Goal: Task Accomplishment & Management: Manage account settings

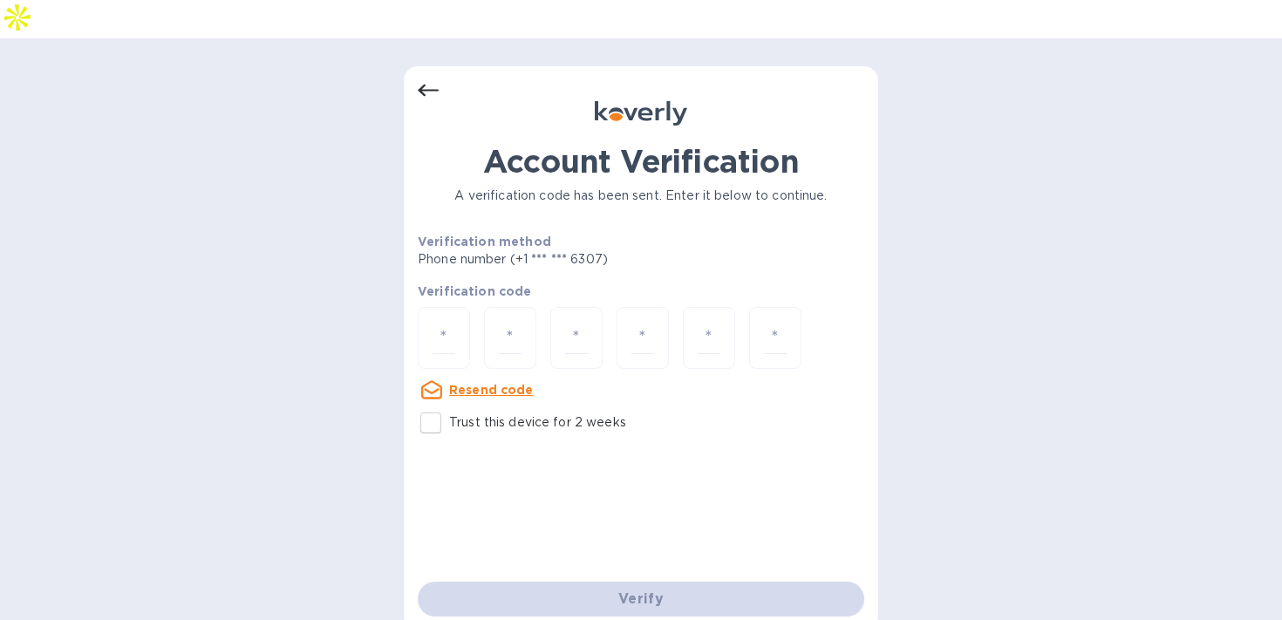
click at [436, 405] on input "Trust this device for 2 weeks" at bounding box center [431, 423] width 37 height 37
checkbox input "true"
click at [435, 322] on input "number" at bounding box center [444, 338] width 23 height 32
type input "2"
type input "0"
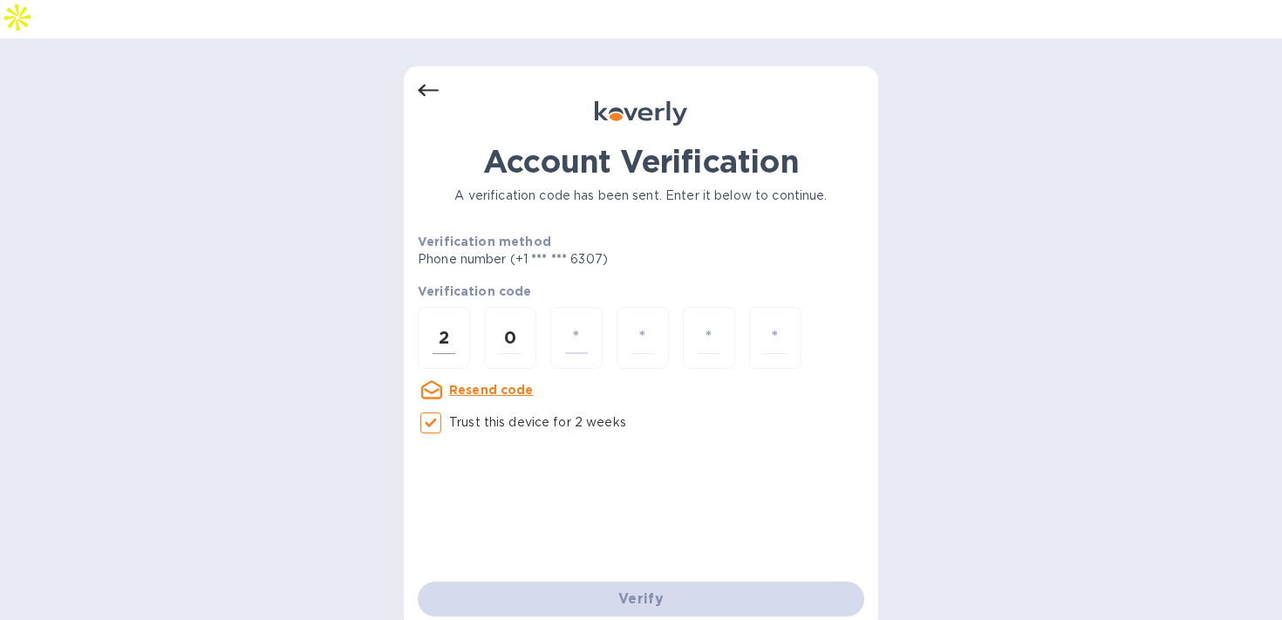
type input "0"
type input "8"
type input "0"
type input "9"
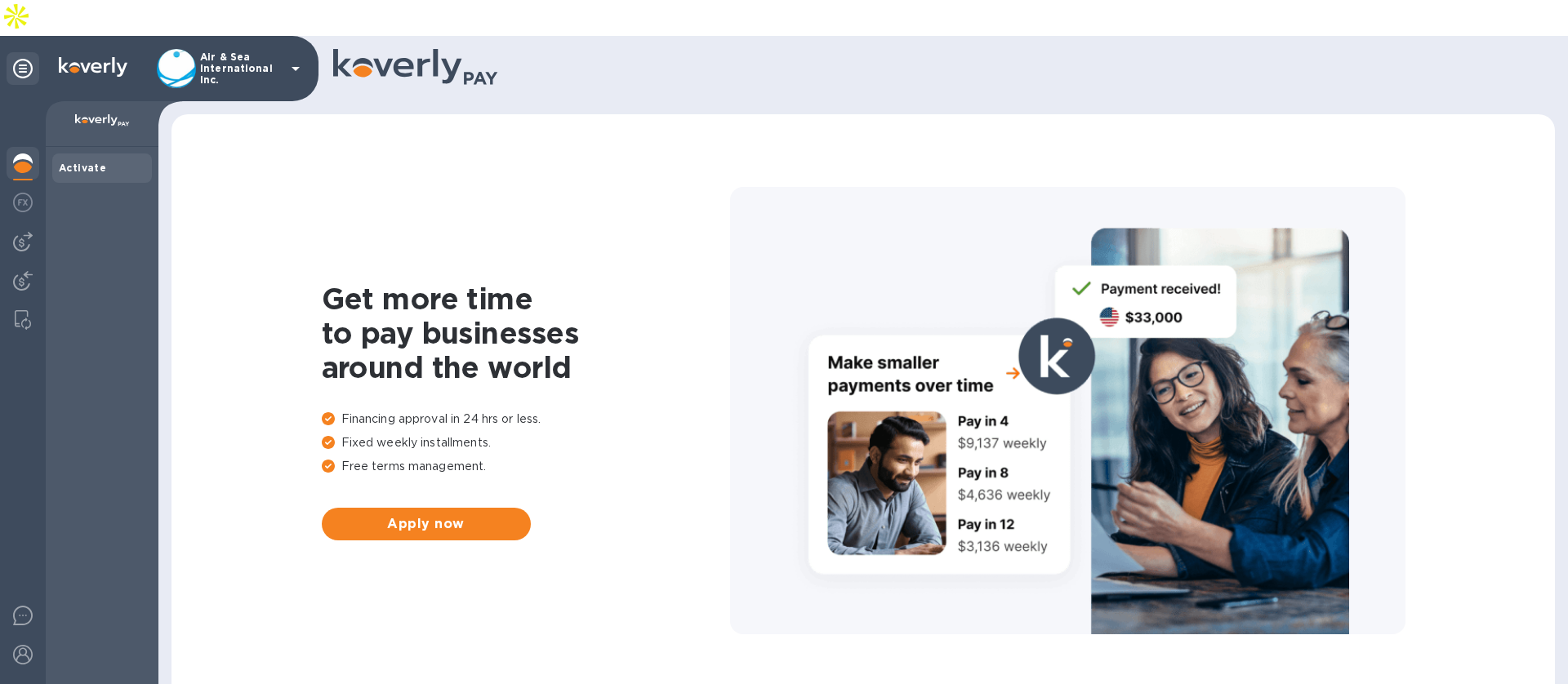
click at [280, 51] on p "Air & Sea International Inc." at bounding box center [241, 68] width 81 height 35
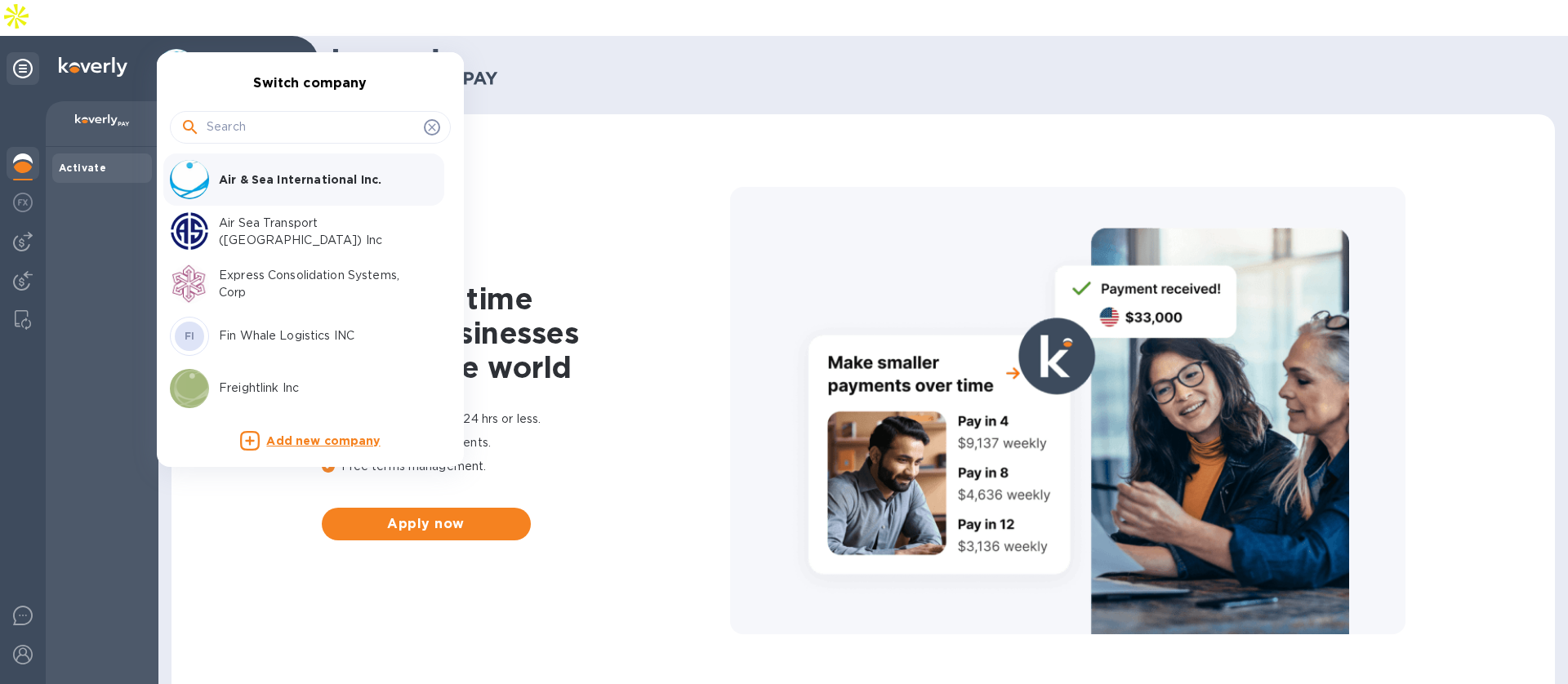
click at [254, 234] on p "Air Sea Transport (Chicago) Inc" at bounding box center [322, 231] width 206 height 35
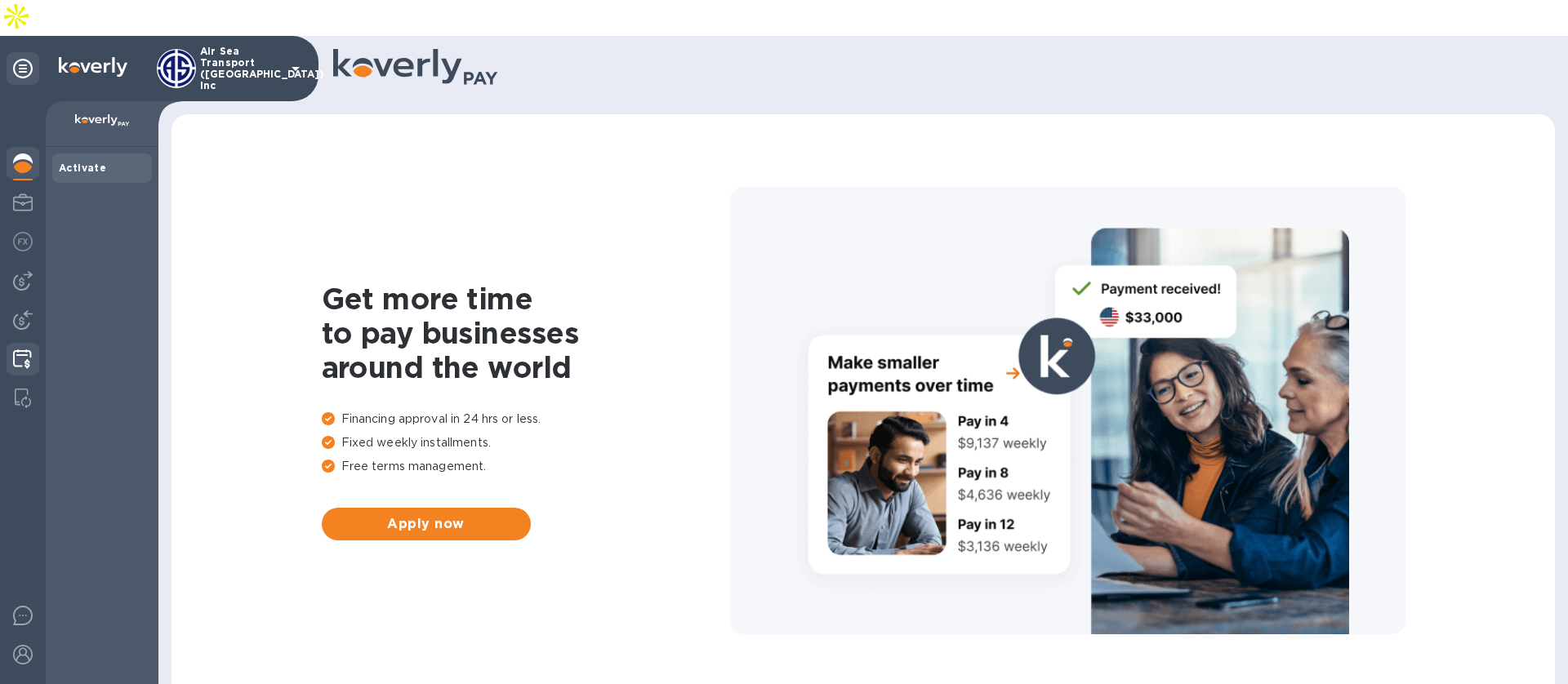
click at [16, 349] on img at bounding box center [22, 358] width 19 height 20
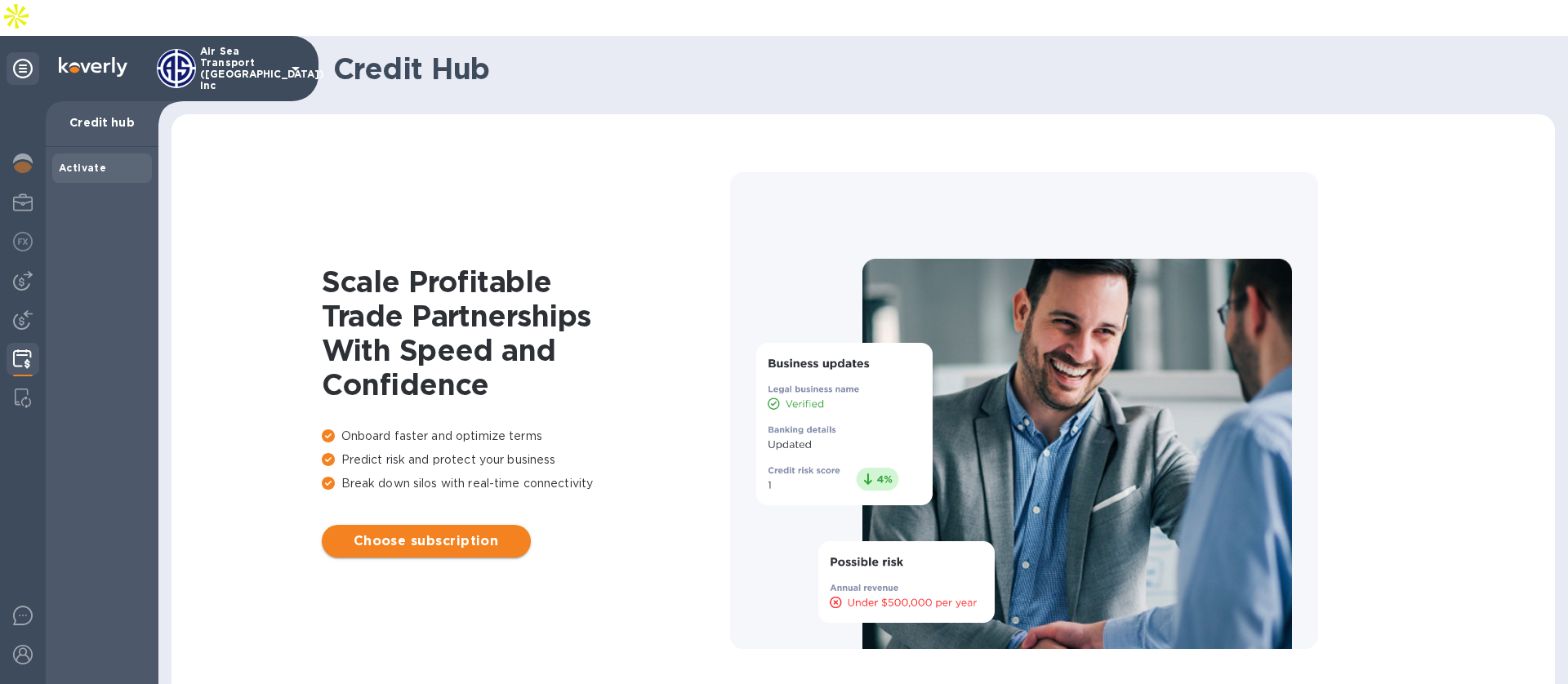
click at [419, 531] on span "Choose subscription" at bounding box center [426, 541] width 183 height 20
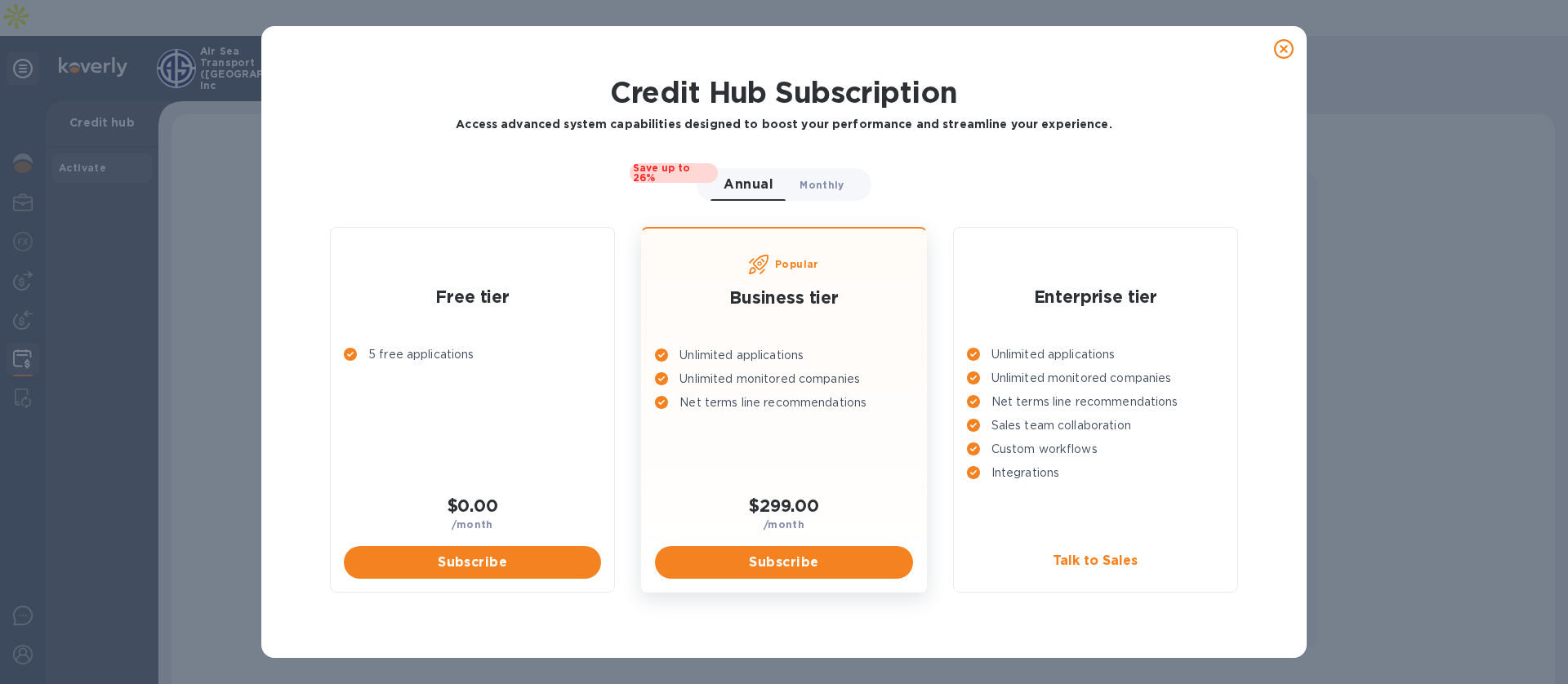
click at [808, 194] on button "Monthly 0" at bounding box center [821, 184] width 70 height 33
click at [755, 190] on span "Annual 0" at bounding box center [742, 184] width 38 height 17
click at [805, 182] on span "Monthly 0" at bounding box center [821, 184] width 44 height 17
click at [1283, 51] on icon at bounding box center [1283, 49] width 20 height 20
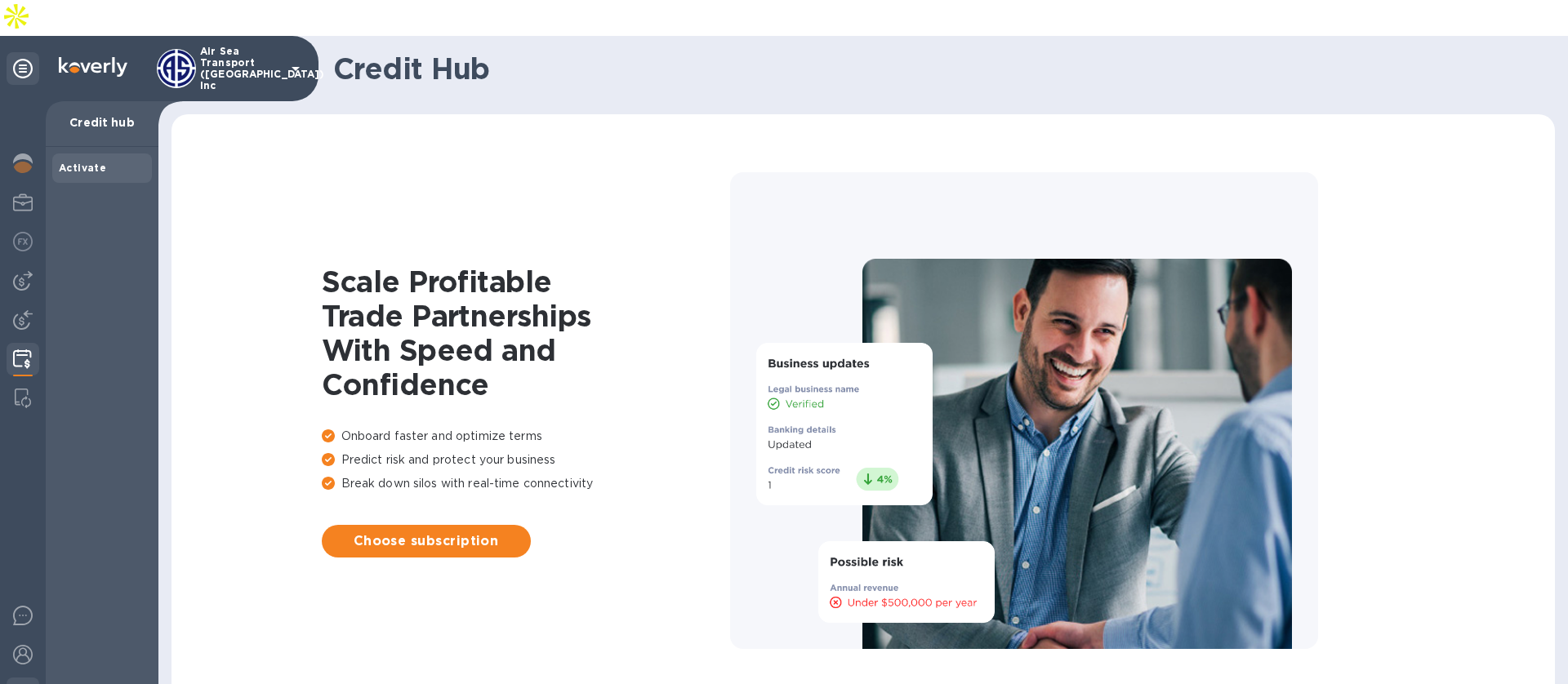
click at [26, 677] on div at bounding box center [22, 695] width 33 height 36
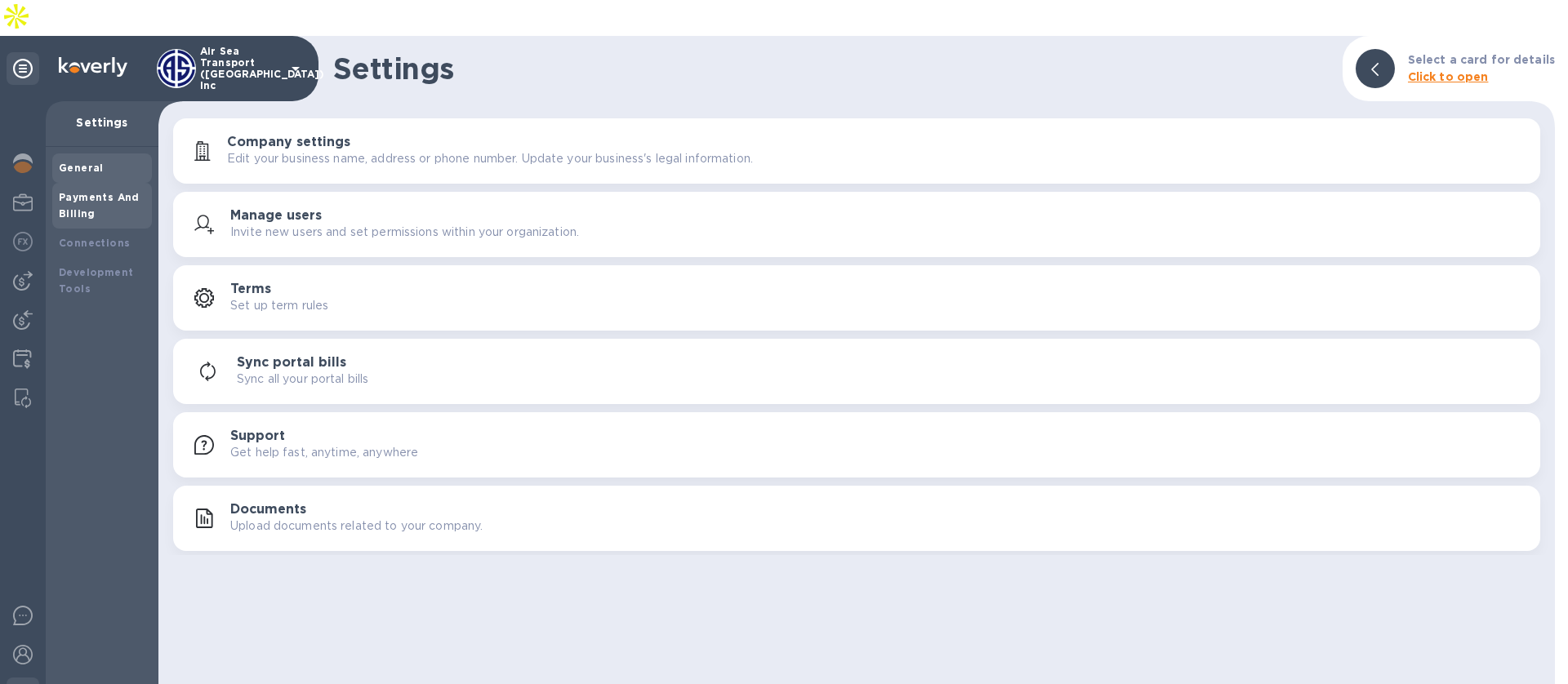
click at [93, 191] on b "Payments And Billing" at bounding box center [99, 205] width 81 height 29
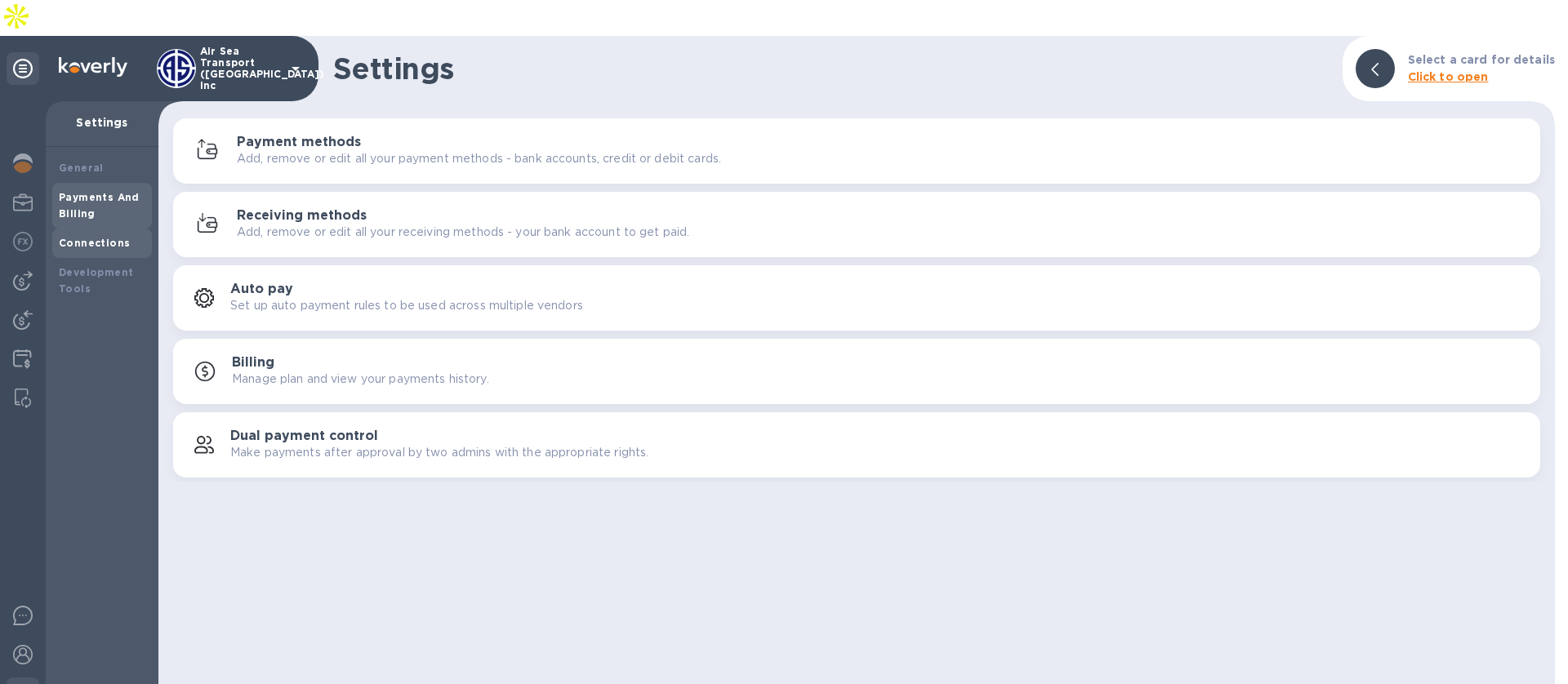
click at [92, 237] on b "Connections" at bounding box center [95, 242] width 71 height 12
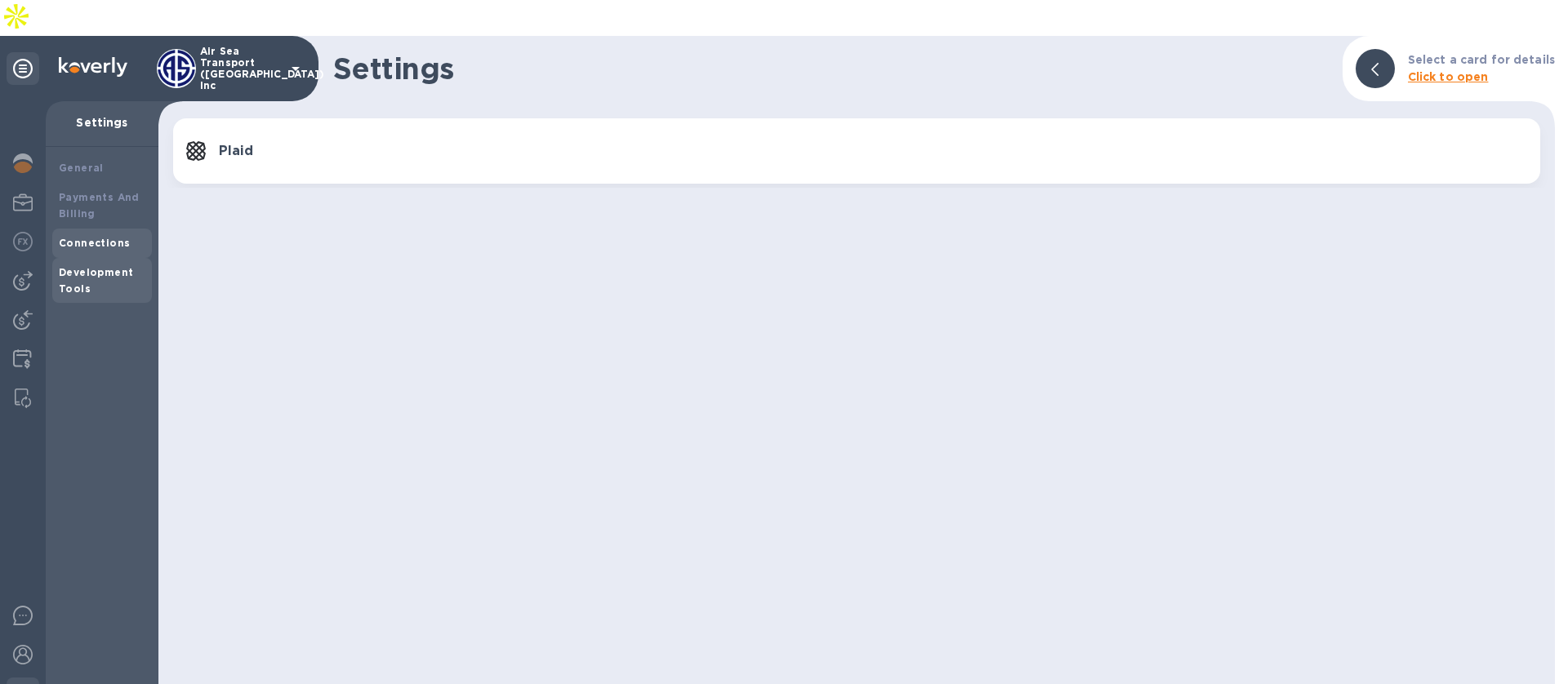
click at [90, 265] on div "Development Tools" at bounding box center [102, 281] width 86 height 33
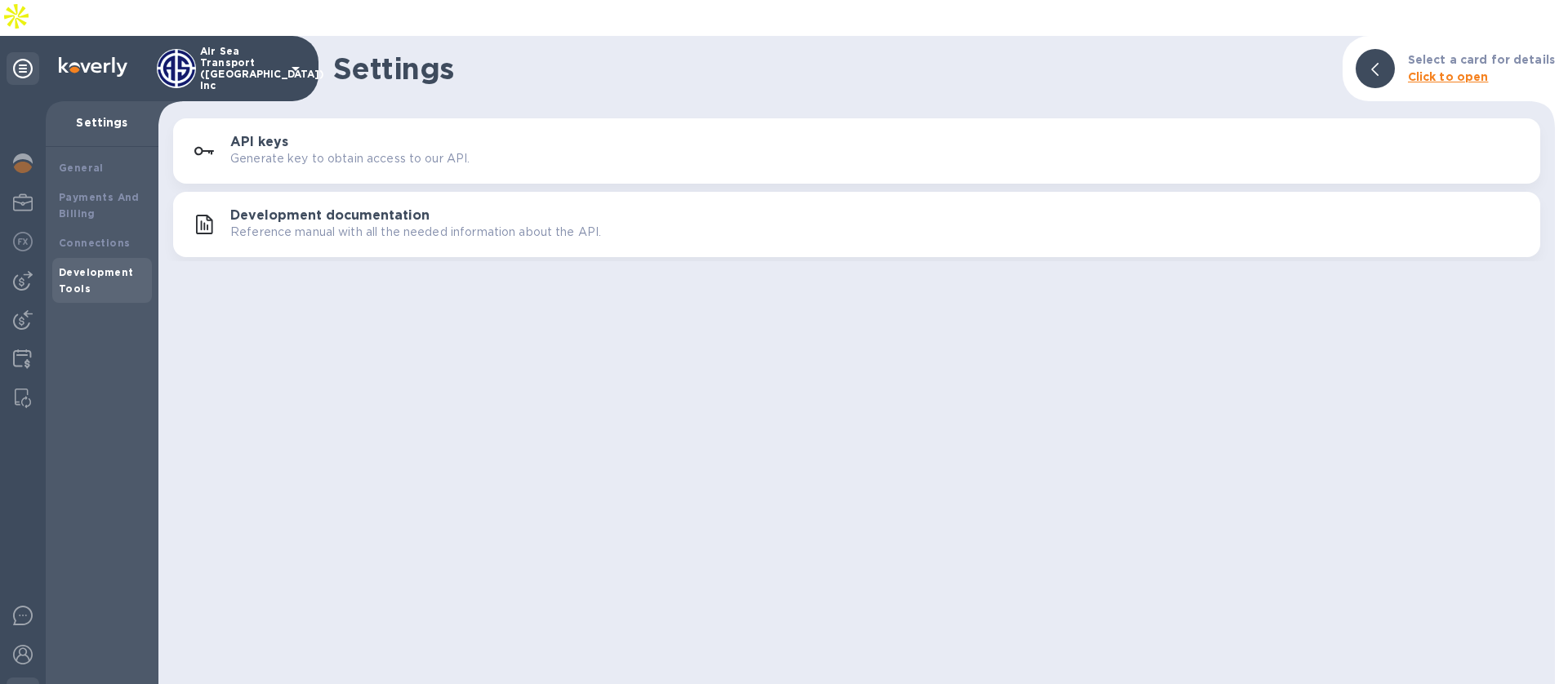
click at [90, 147] on div "General Payments And Billing Connections Development Tools" at bounding box center [102, 433] width 112 height 573
click at [86, 162] on b "General" at bounding box center [81, 167] width 45 height 12
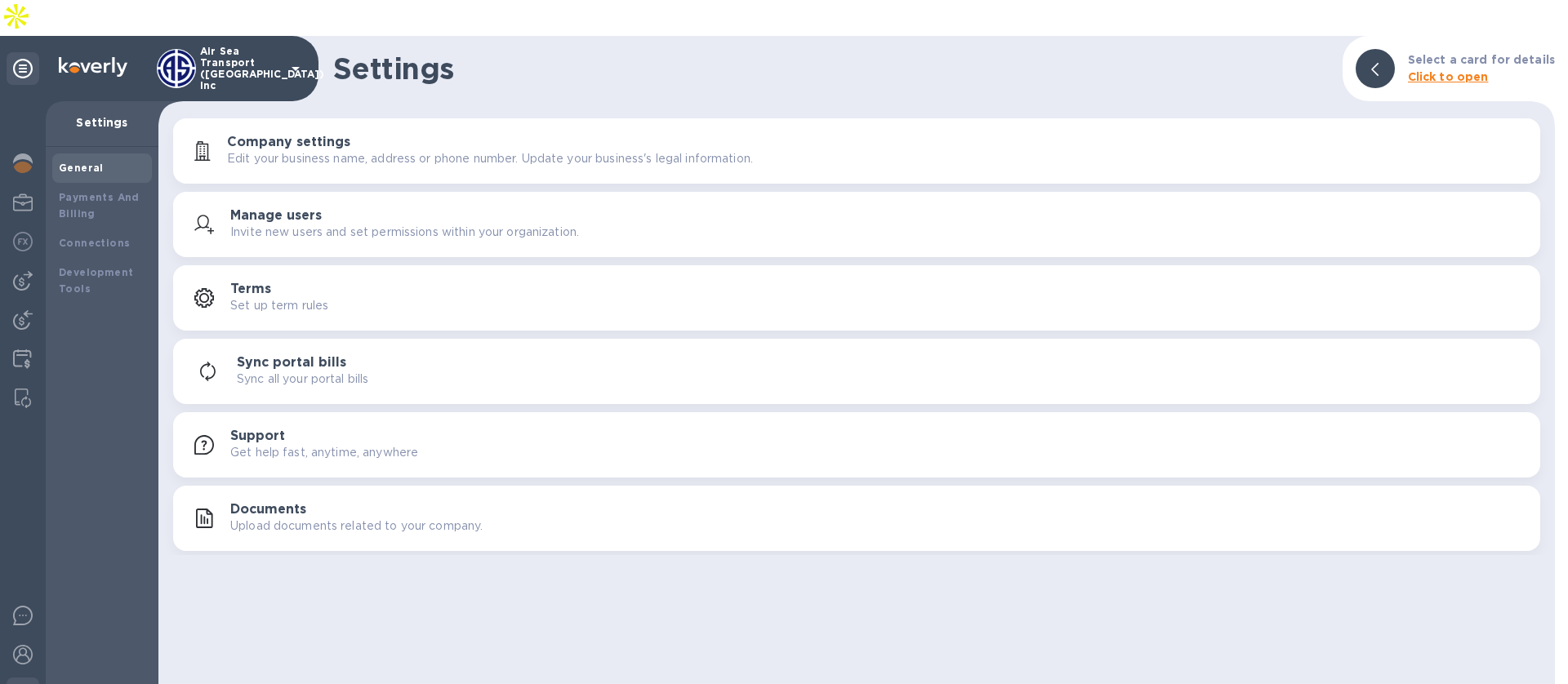
click at [285, 486] on button "Documents Upload documents related to your company." at bounding box center [857, 518] width 1367 height 65
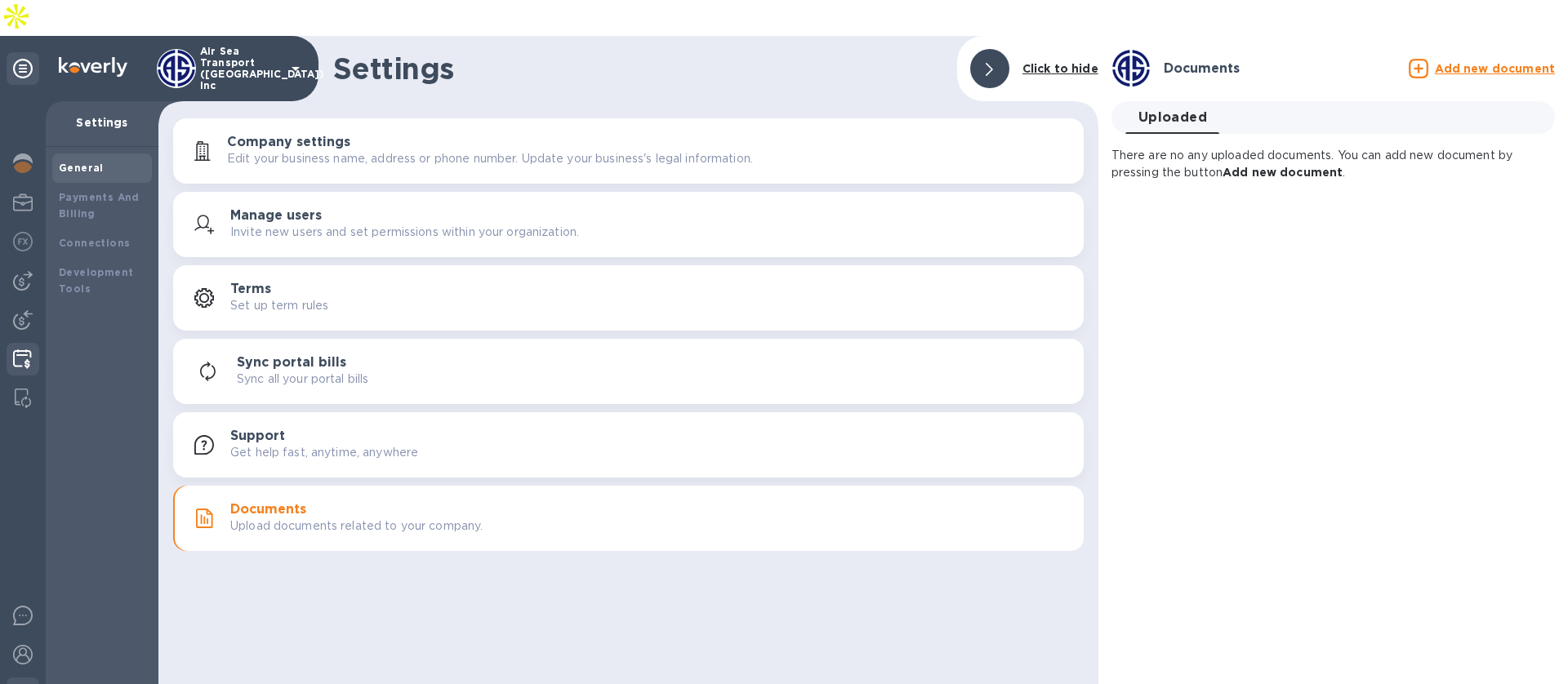
click at [22, 349] on img at bounding box center [22, 358] width 19 height 20
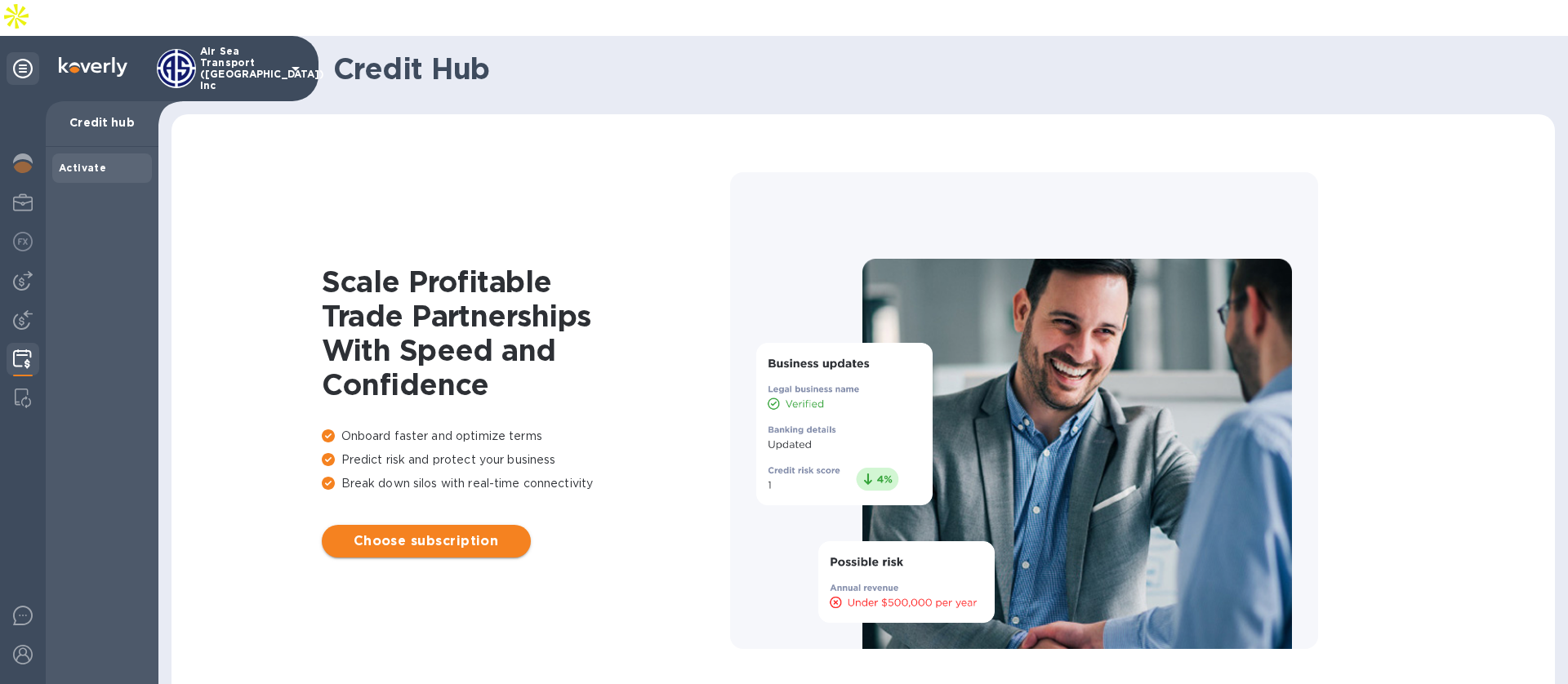
click at [415, 531] on span "Choose subscription" at bounding box center [426, 541] width 183 height 20
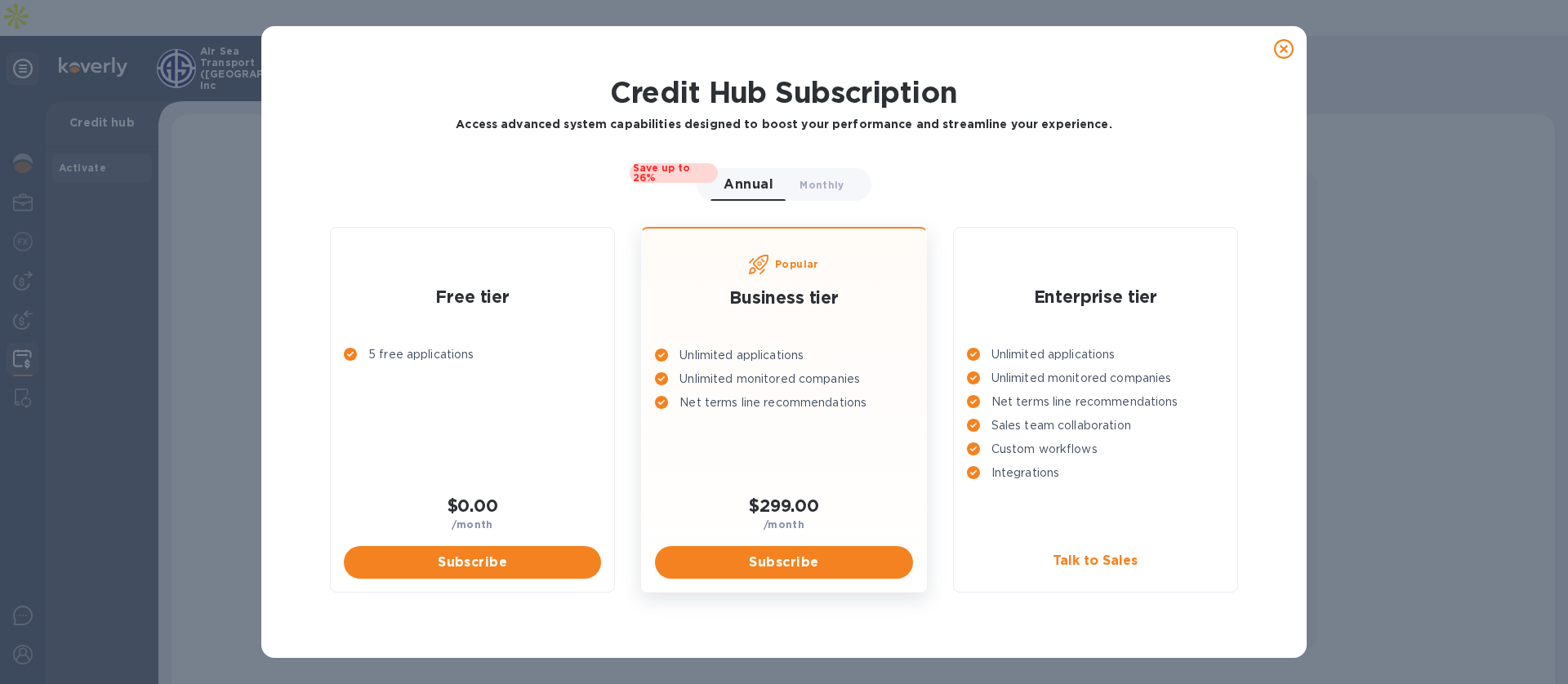
click at [110, 297] on div "Credit Hub Subscription Access advanced system capabilities designed to boost y…" at bounding box center [784, 342] width 1568 height 684
click at [1277, 47] on icon at bounding box center [1283, 49] width 20 height 20
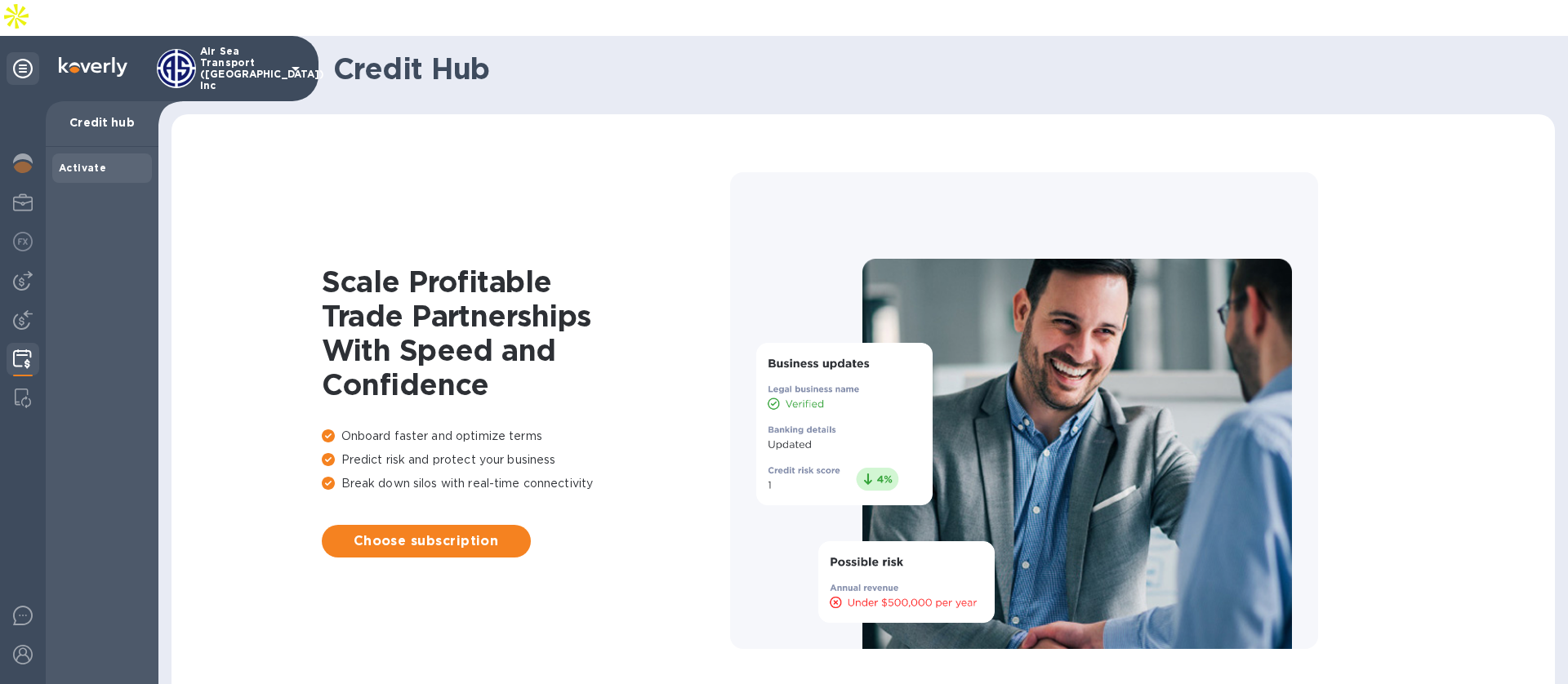
click at [271, 46] on p "Air Sea Transport (Chicago) Inc" at bounding box center [241, 68] width 81 height 46
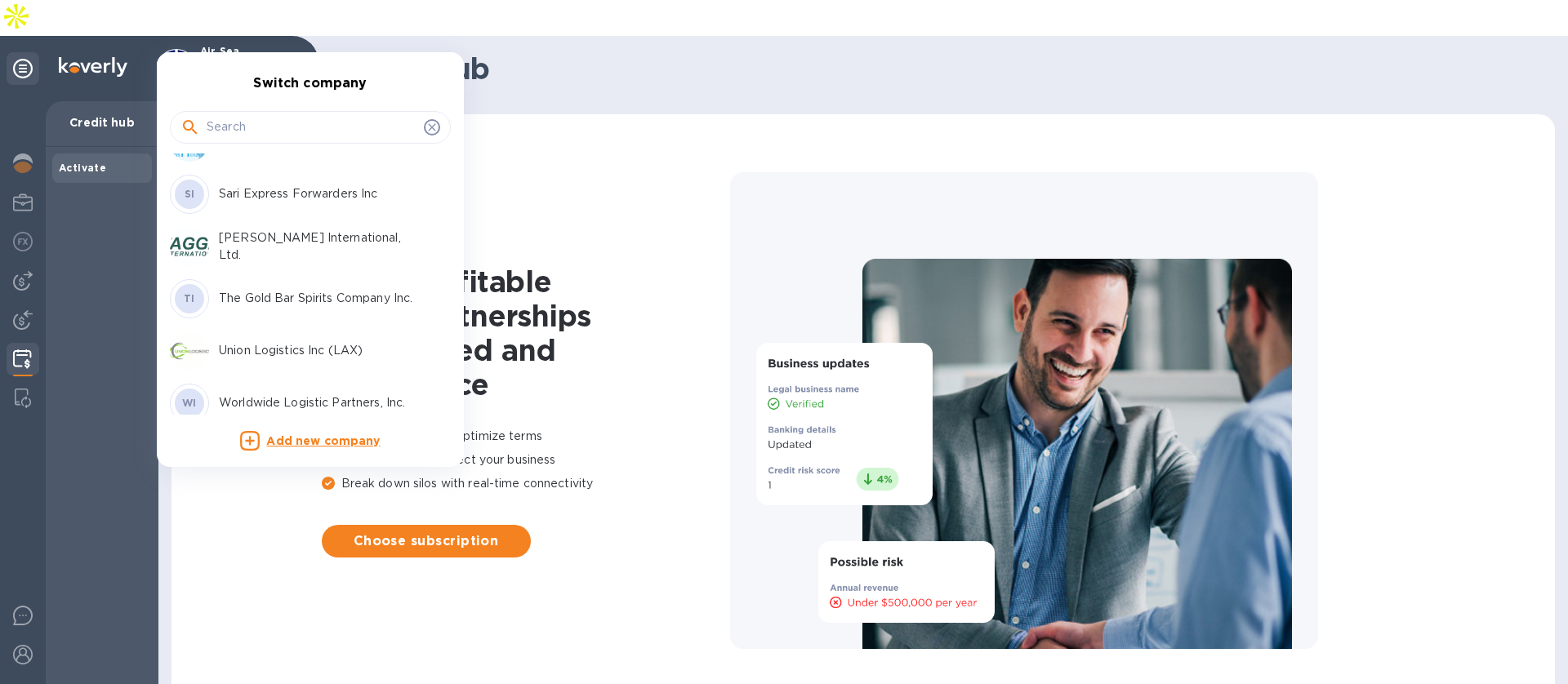
scroll to position [366, 0]
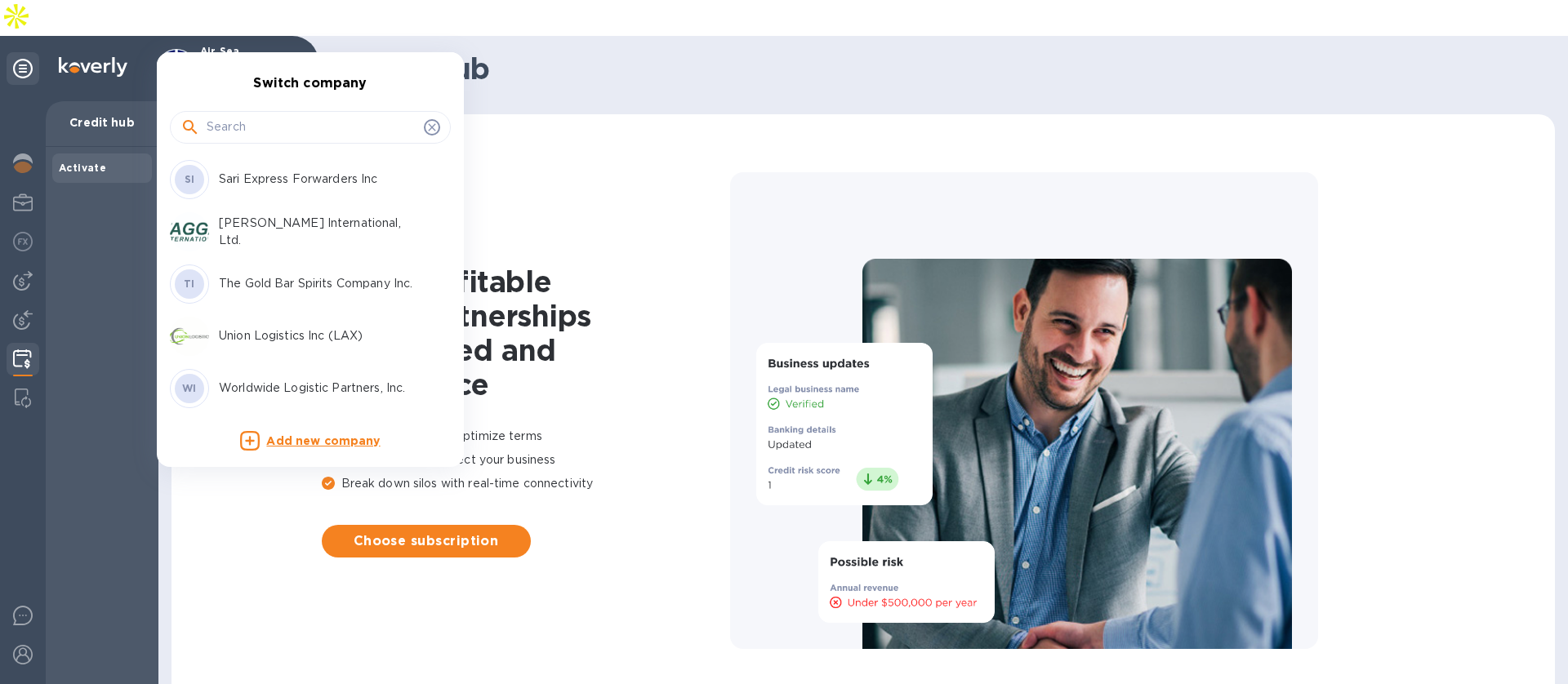
click at [259, 332] on p "Union Logistics Inc (LAX)" at bounding box center [322, 336] width 206 height 17
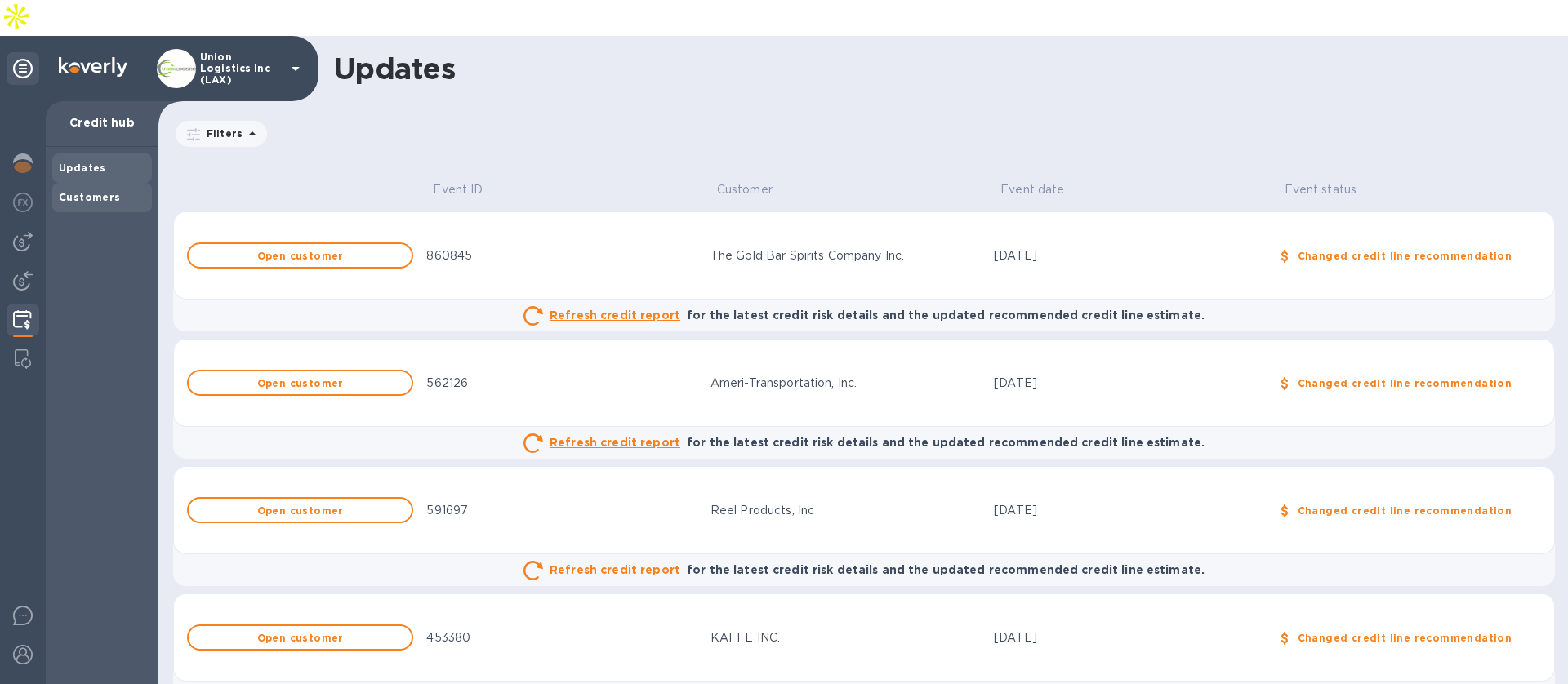
click at [95, 182] on div "Customers" at bounding box center [102, 196] width 99 height 29
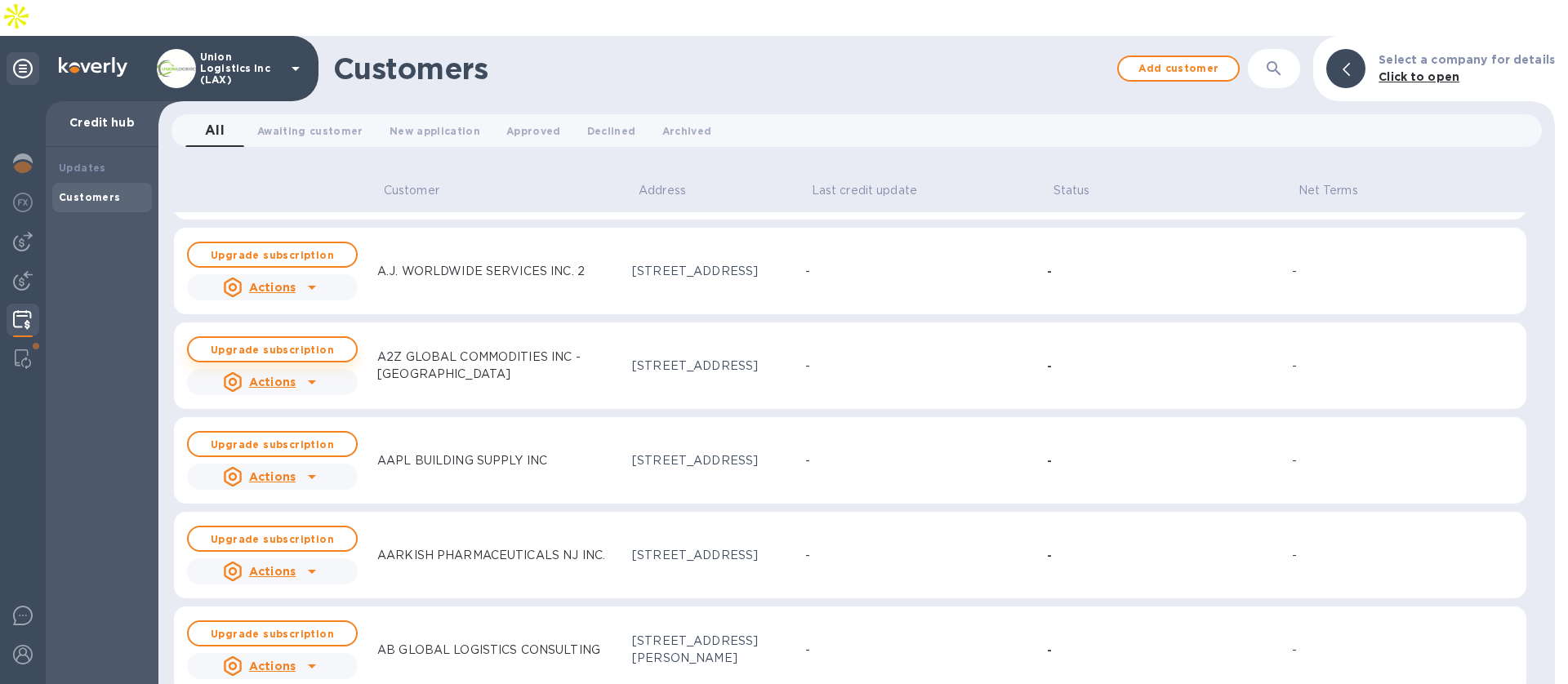
scroll to position [144, 0]
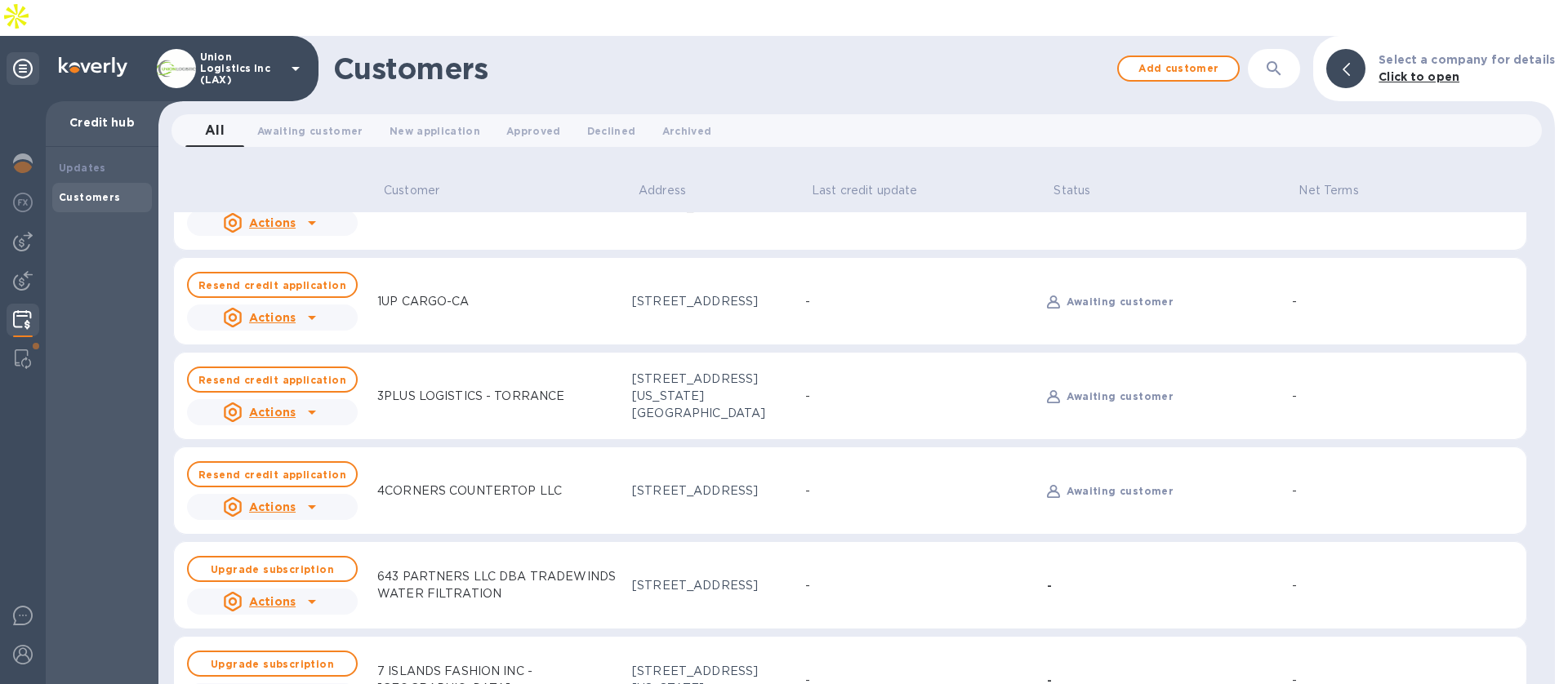
click at [290, 59] on icon at bounding box center [295, 68] width 20 height 20
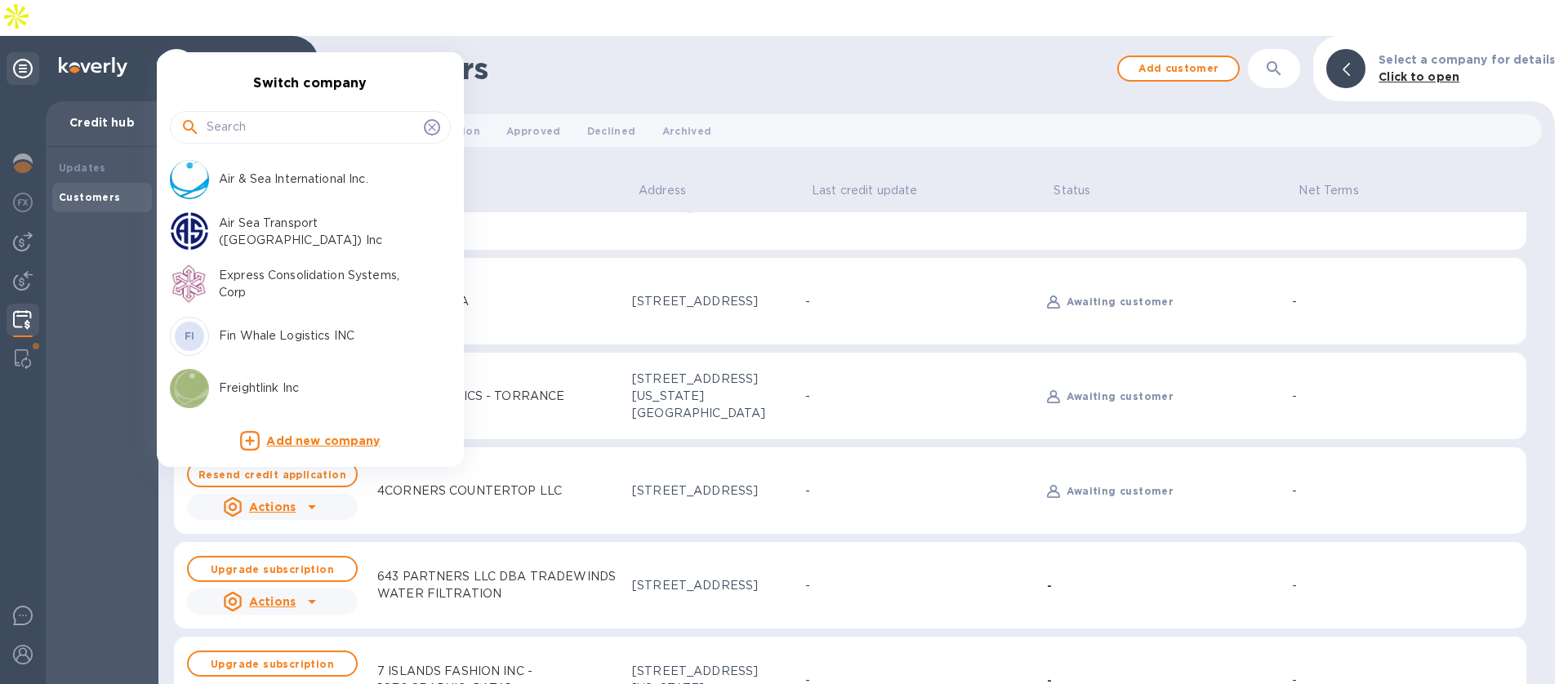
scroll to position [366, 0]
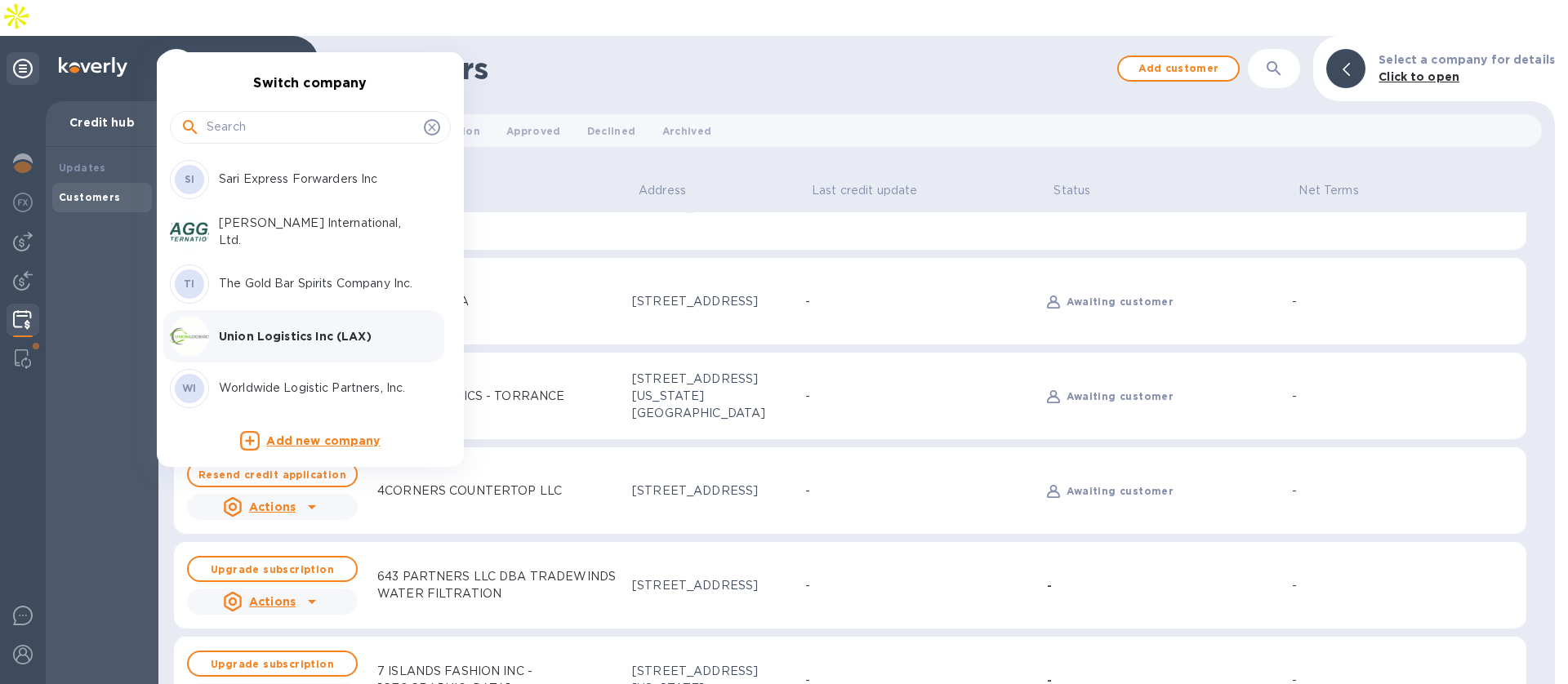
click at [285, 285] on p "The Gold Bar Spirits Company Inc." at bounding box center [322, 284] width 206 height 17
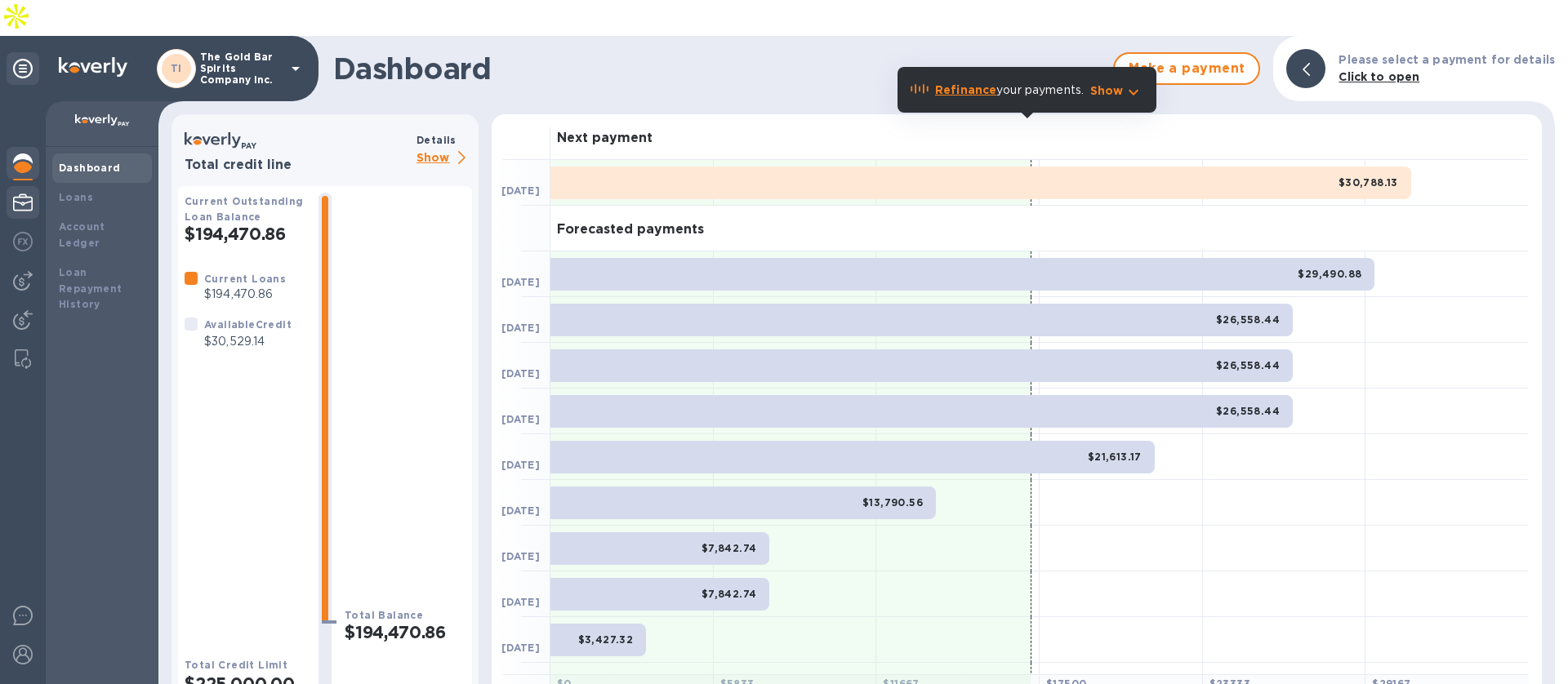
click at [33, 186] on div at bounding box center [22, 204] width 33 height 36
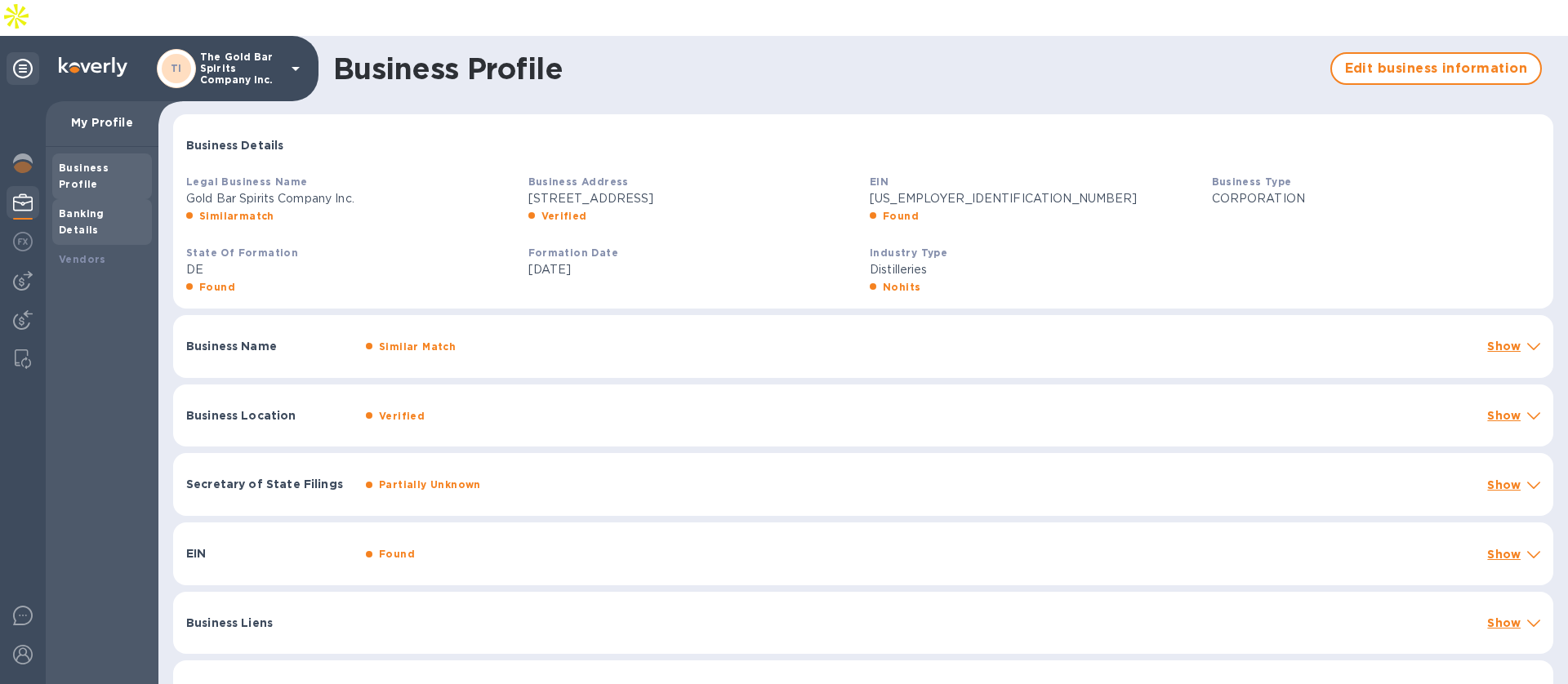
click at [105, 208] on b "Banking Details" at bounding box center [81, 222] width 46 height 29
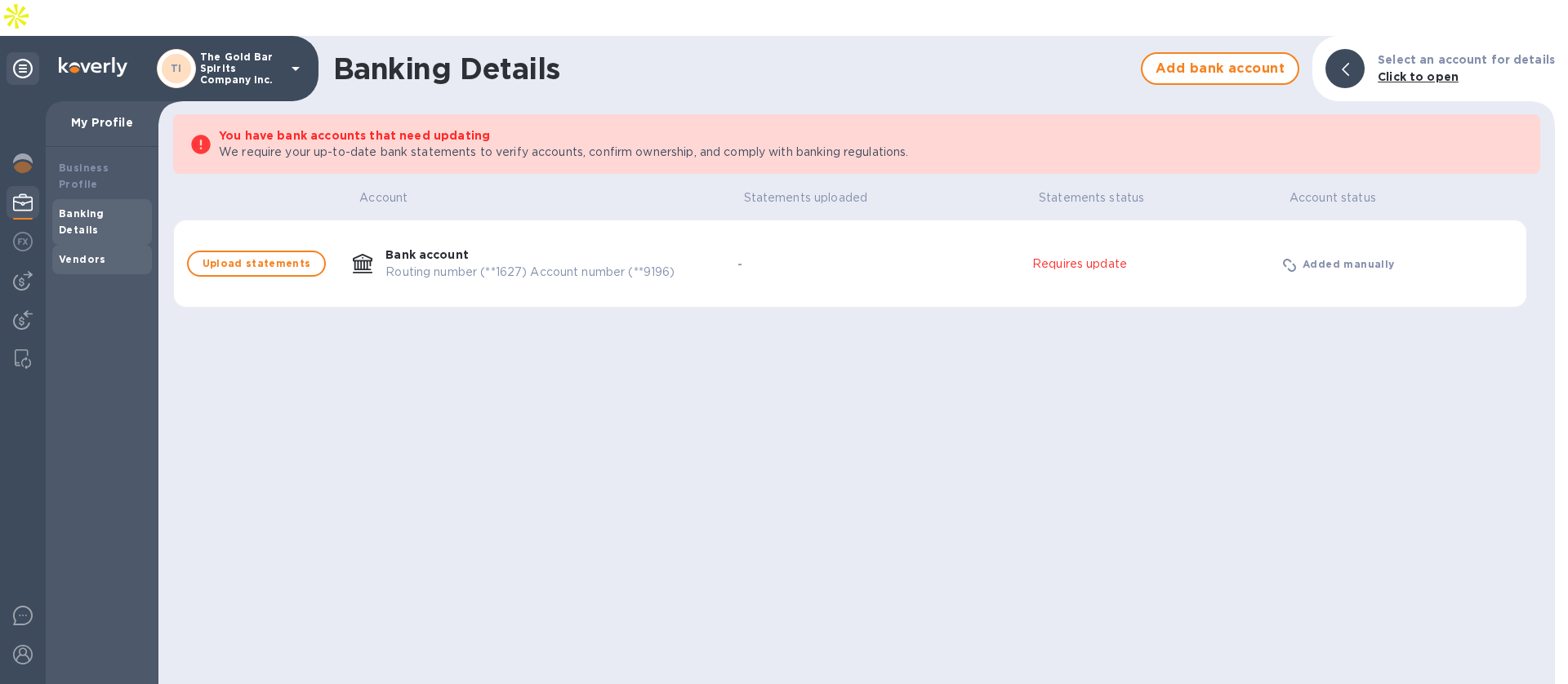
click at [97, 245] on div "Vendors" at bounding box center [102, 259] width 99 height 29
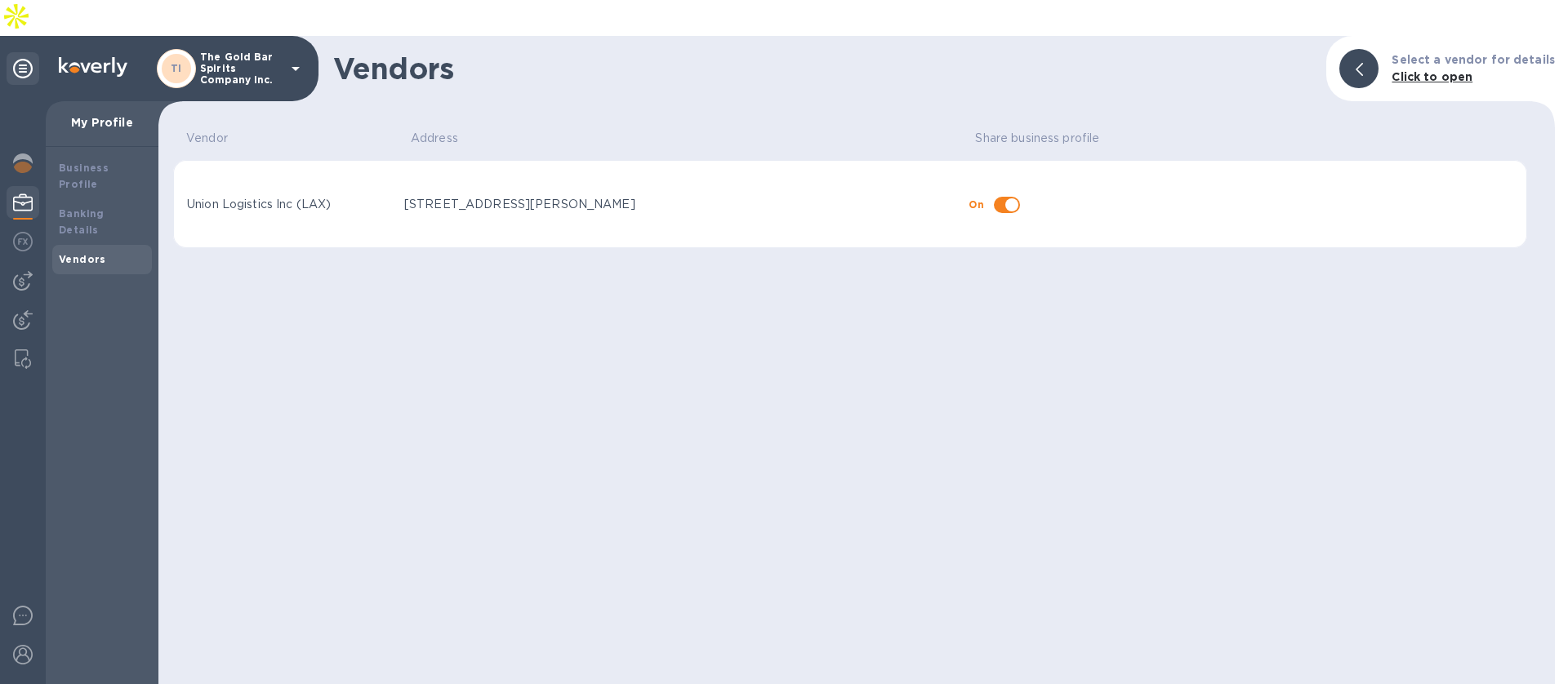
click at [285, 49] on div "TI The Gold Bar Spirits Company Inc." at bounding box center [230, 68] width 149 height 39
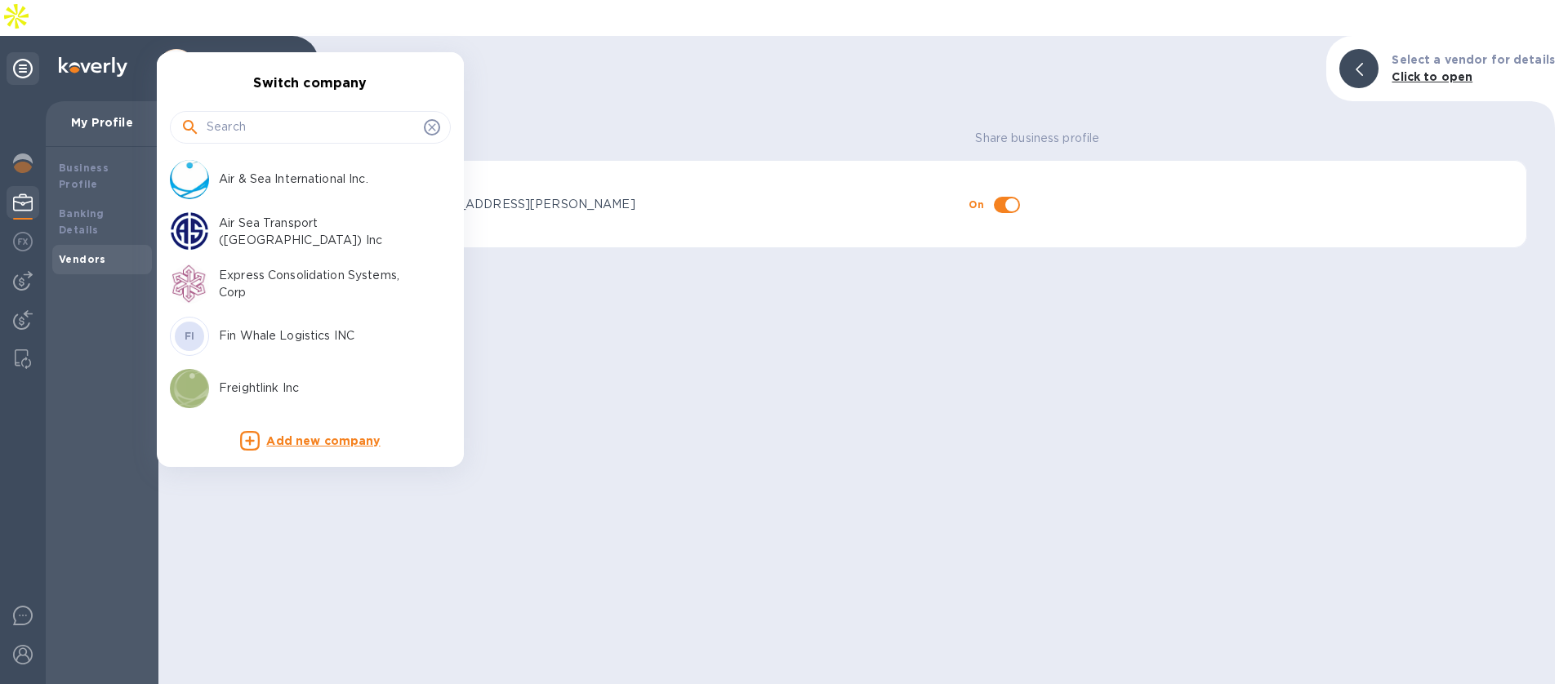
click at [543, 42] on div at bounding box center [784, 342] width 1568 height 684
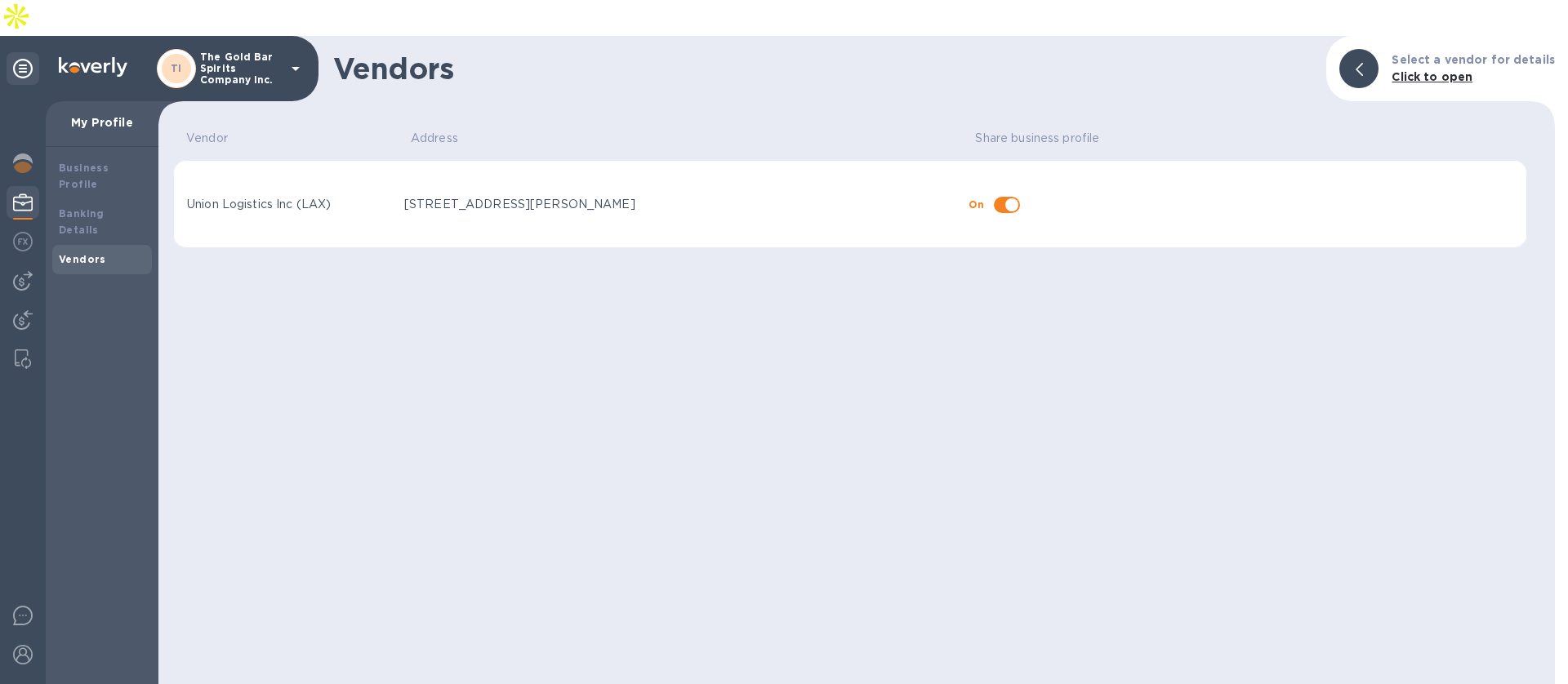
click at [277, 51] on p "The Gold Bar Spirits Company Inc." at bounding box center [241, 68] width 81 height 35
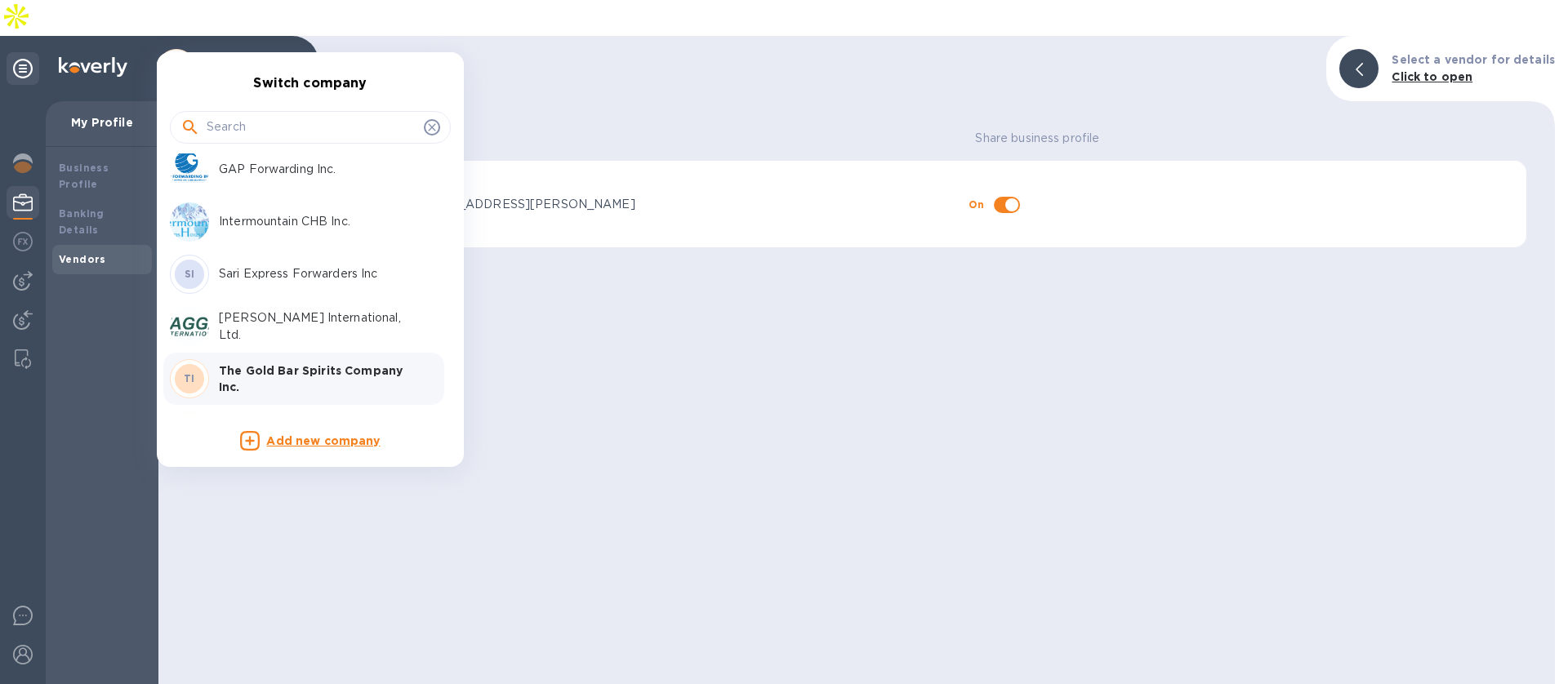
scroll to position [366, 0]
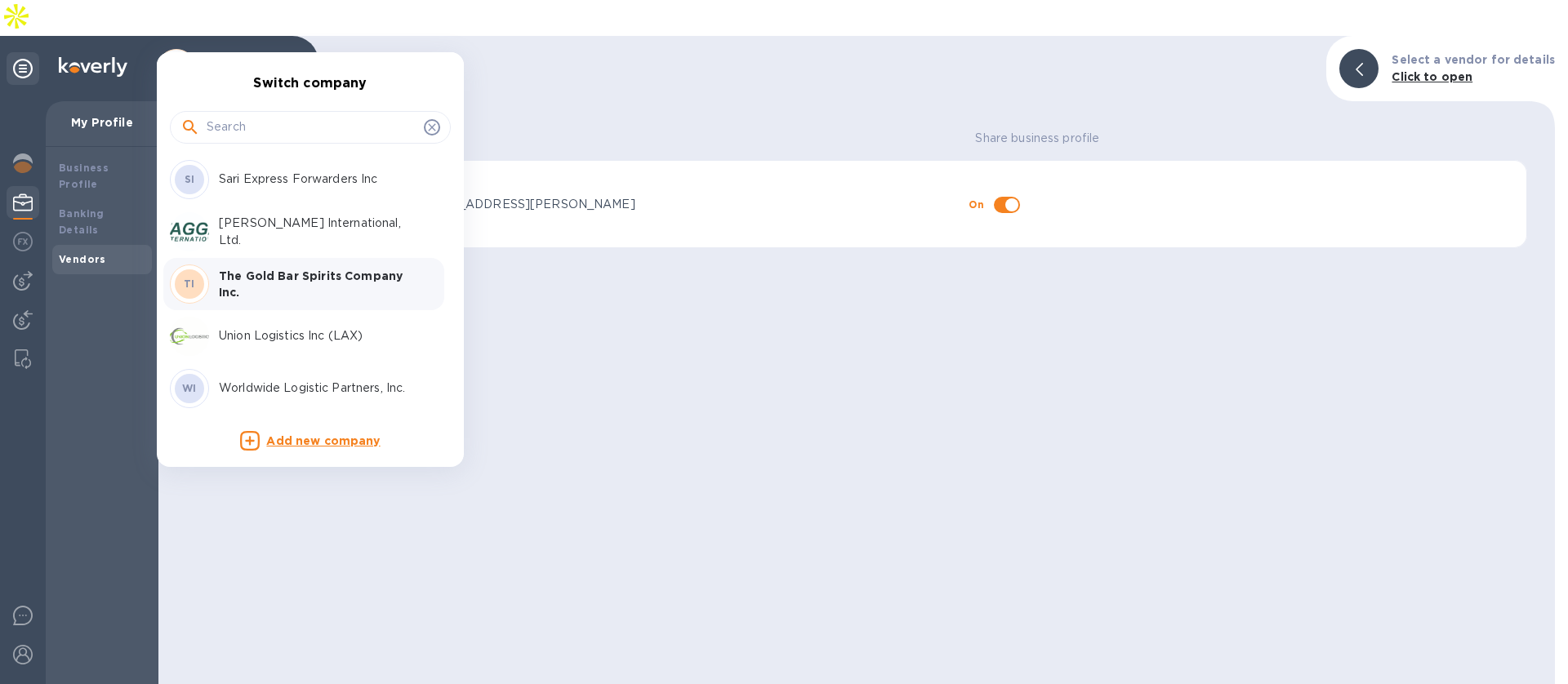
click at [259, 338] on p "Union Logistics Inc (LAX)" at bounding box center [322, 336] width 206 height 17
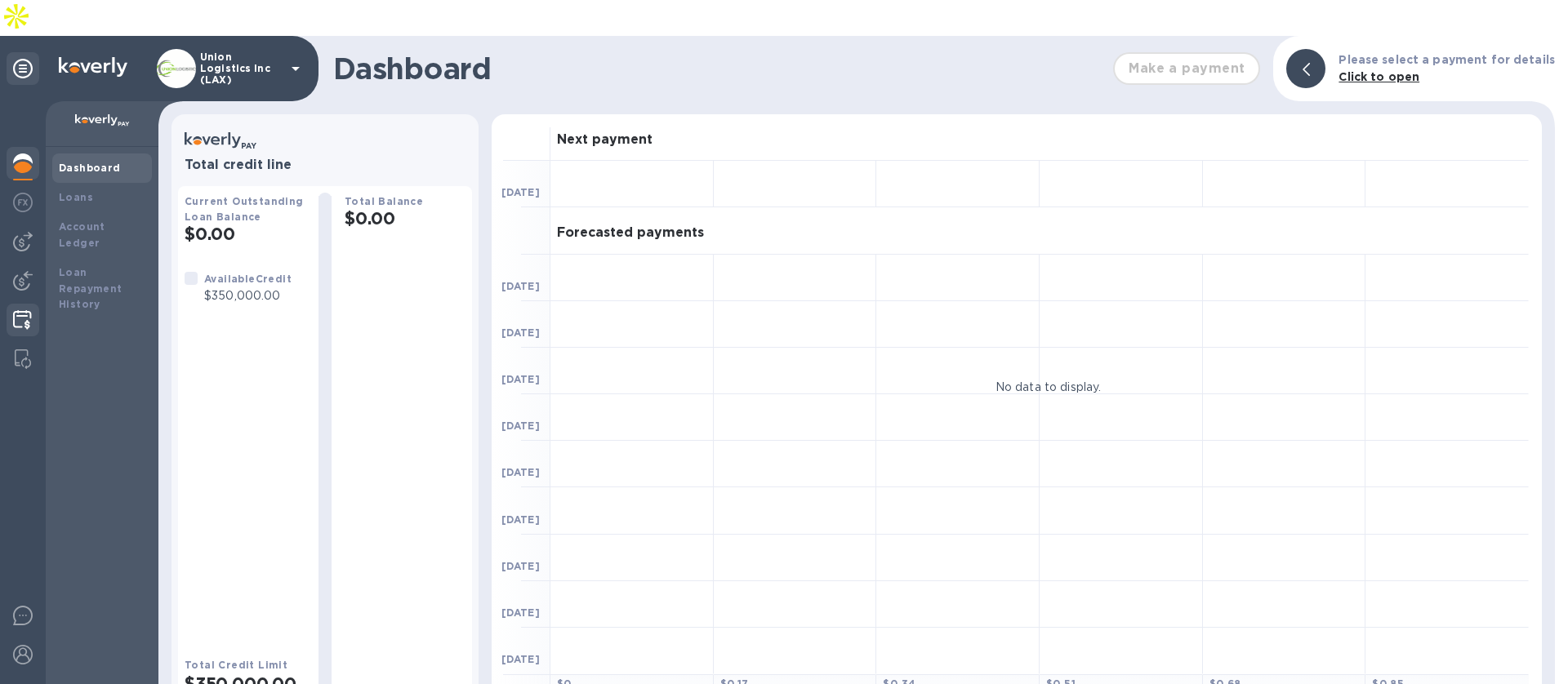
click at [13, 310] on img at bounding box center [22, 319] width 19 height 20
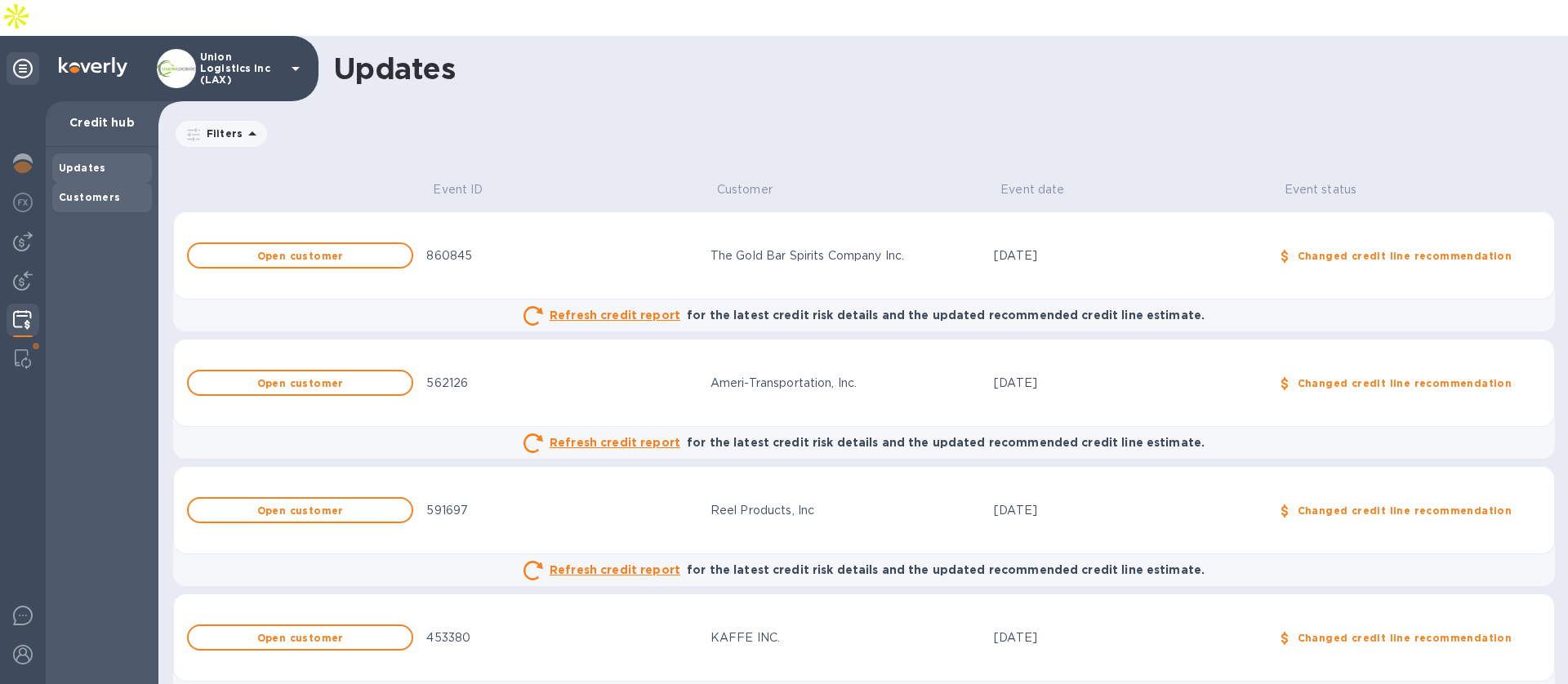
click at [118, 189] on div "Customers" at bounding box center [102, 196] width 86 height 16
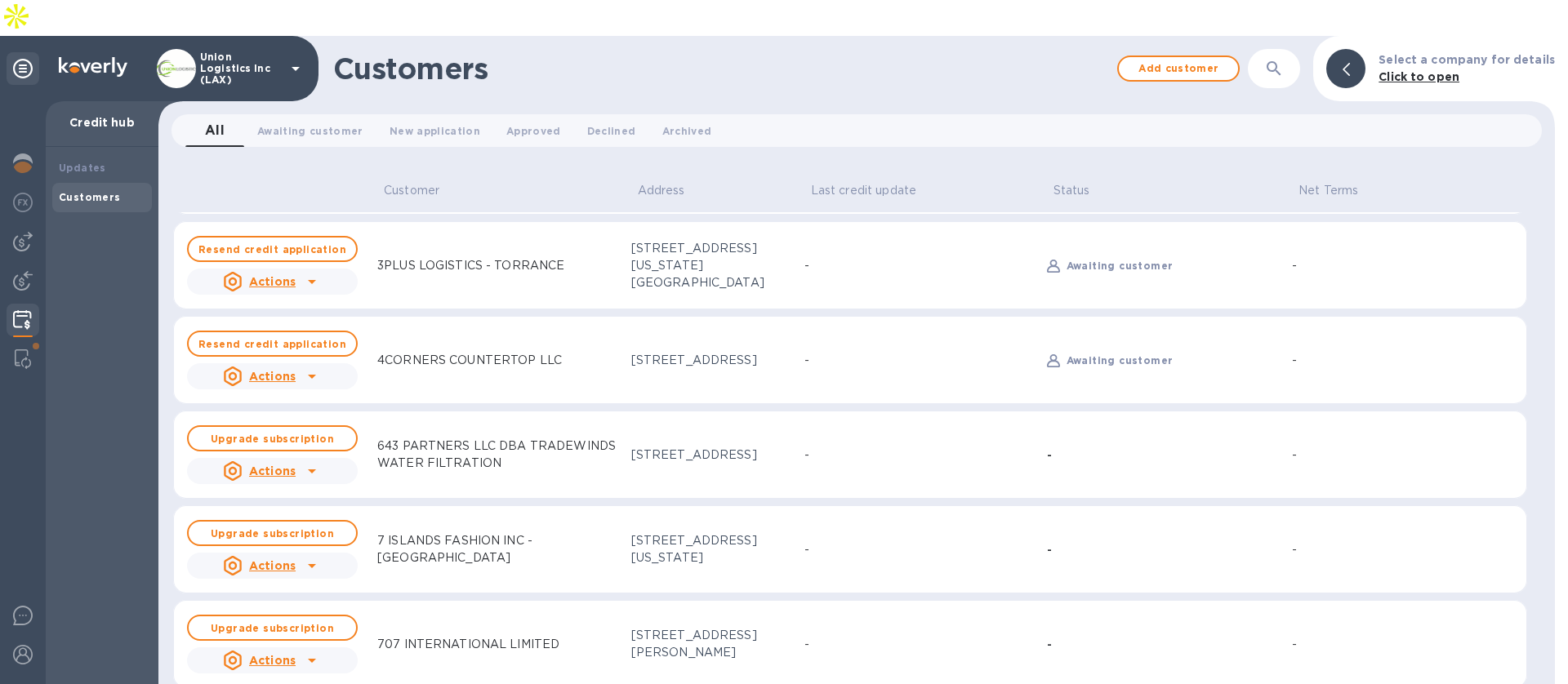
scroll to position [333, 0]
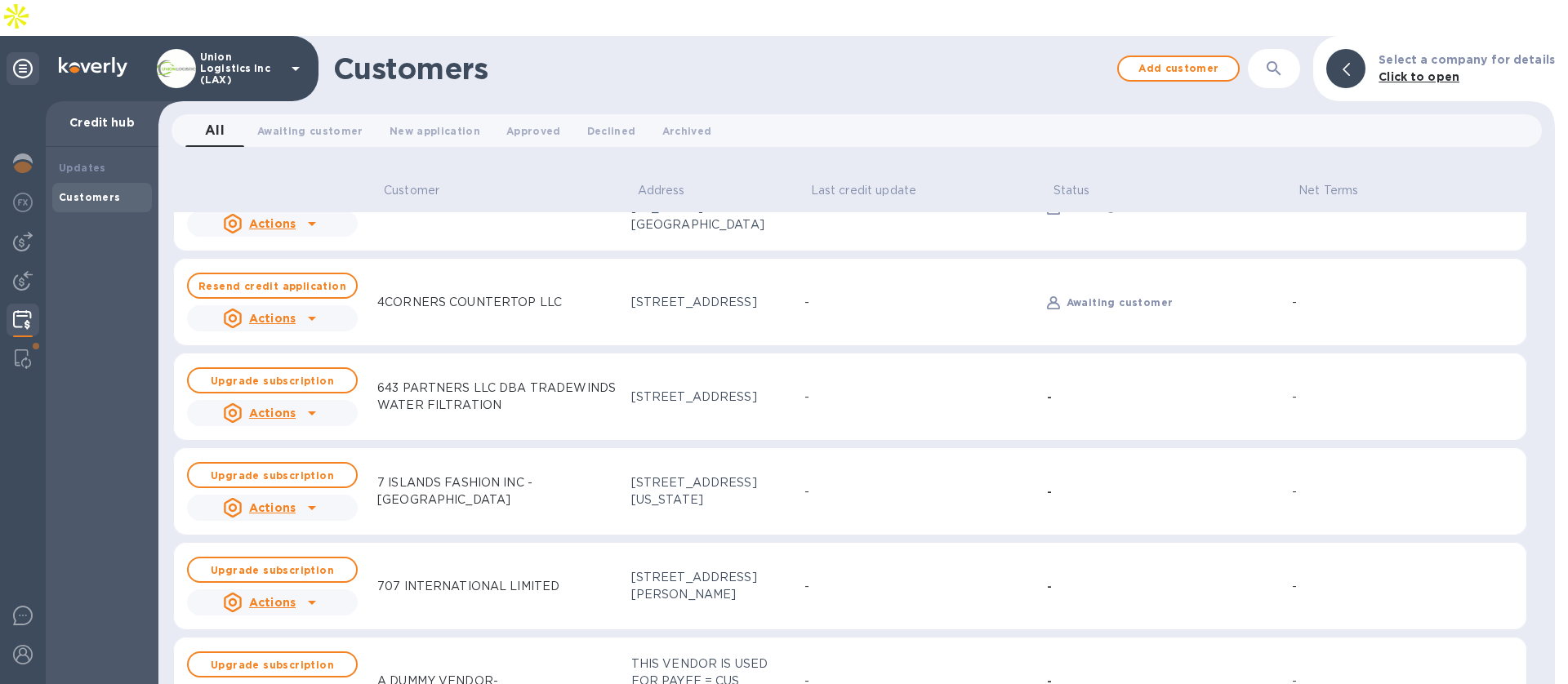
click at [302, 403] on icon at bounding box center [312, 413] width 20 height 20
click at [511, 137] on div at bounding box center [784, 342] width 1568 height 684
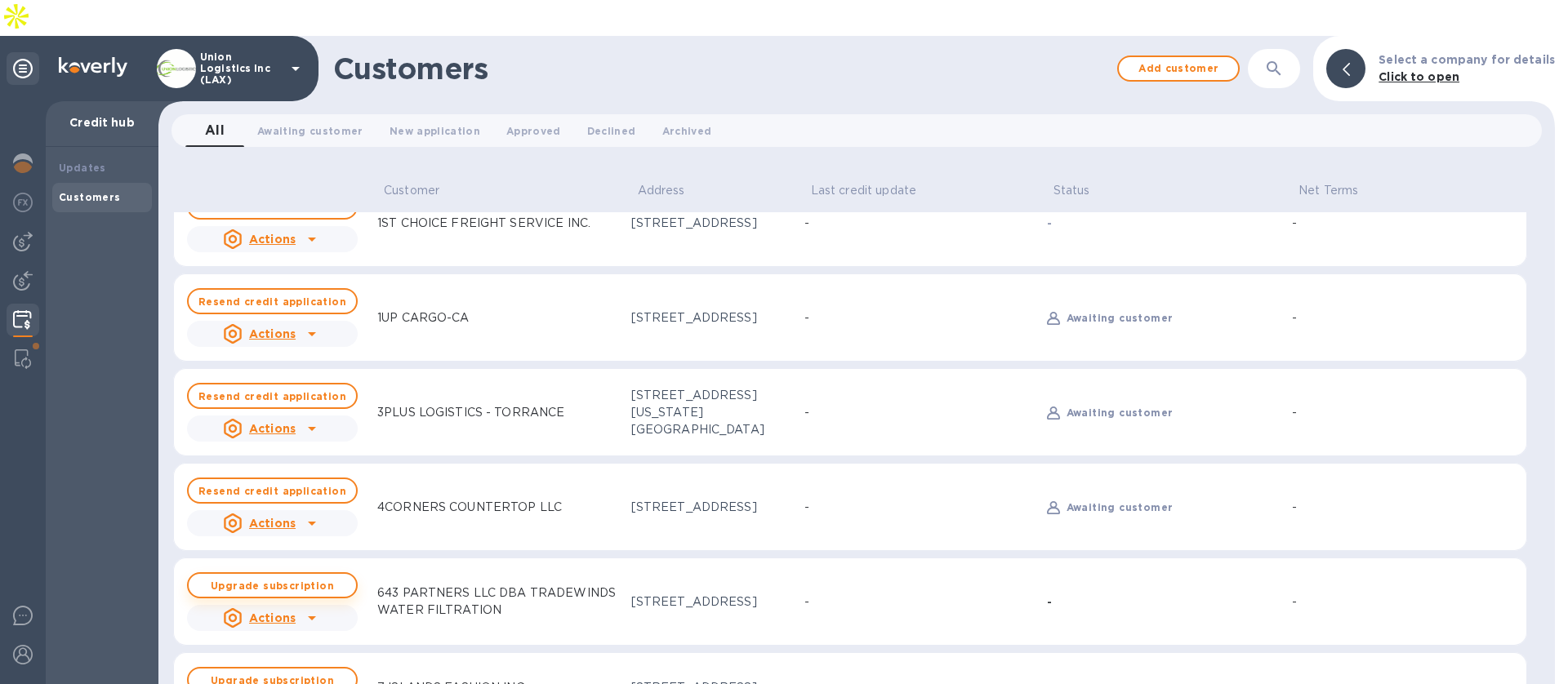
scroll to position [117, 0]
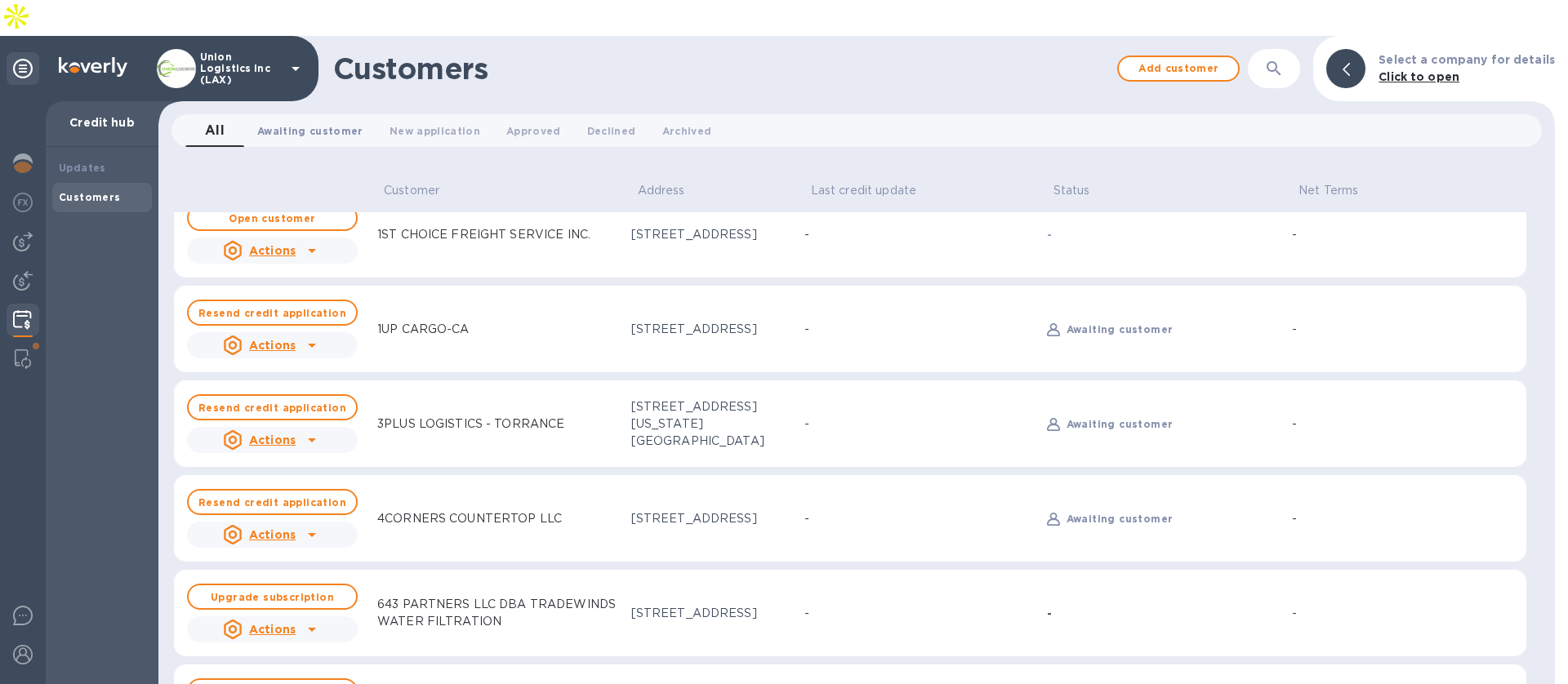
click at [285, 114] on button "Awaiting customer 0" at bounding box center [310, 130] width 132 height 33
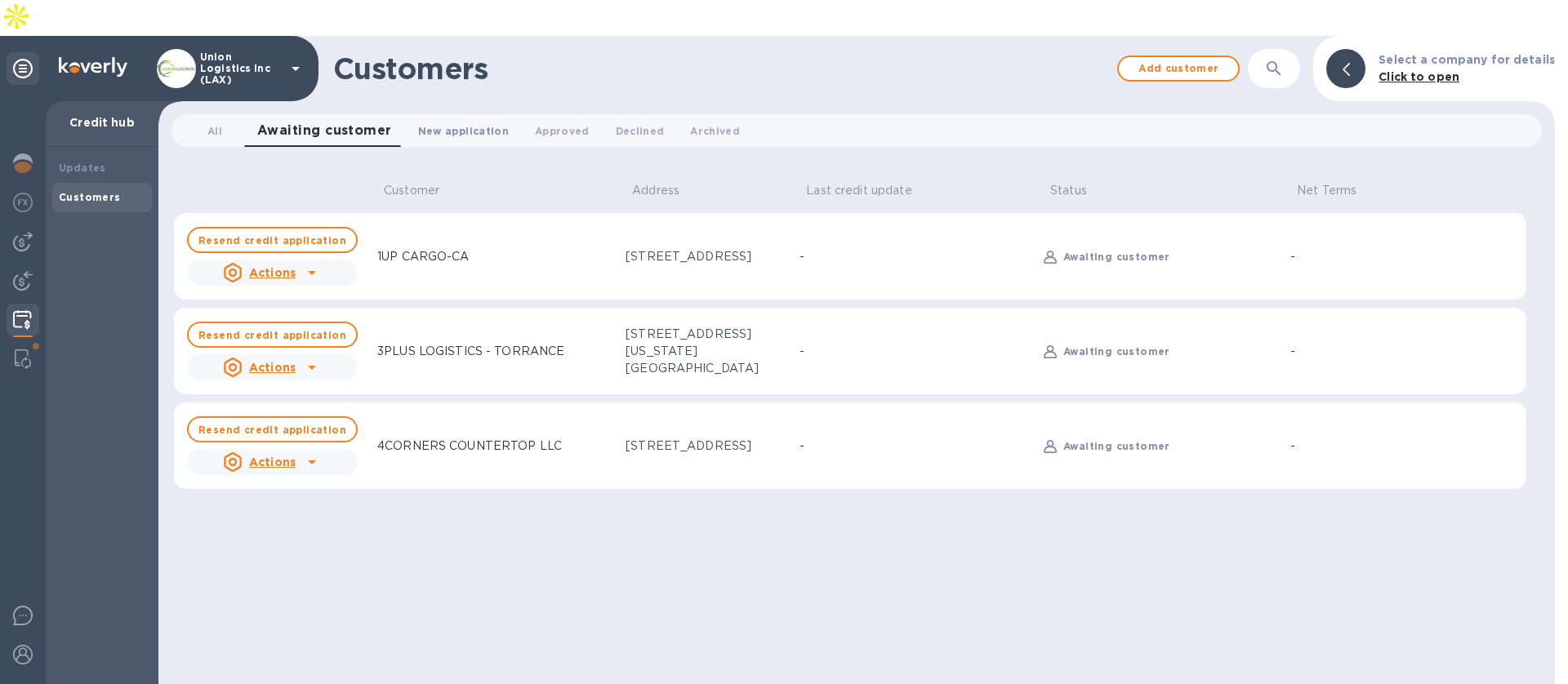
click at [485, 123] on span "New application 0" at bounding box center [463, 131] width 91 height 17
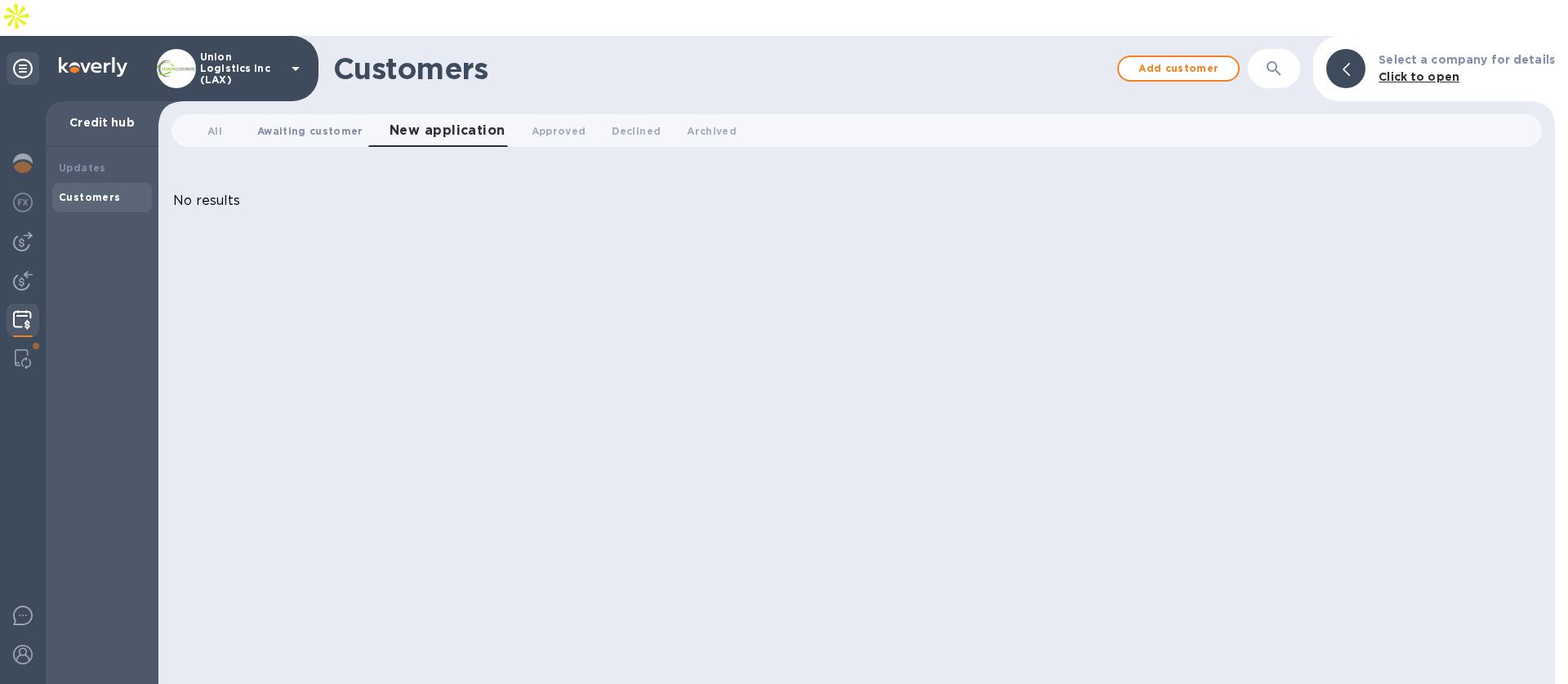
click at [342, 123] on span "Awaiting customer 0" at bounding box center [310, 131] width 106 height 17
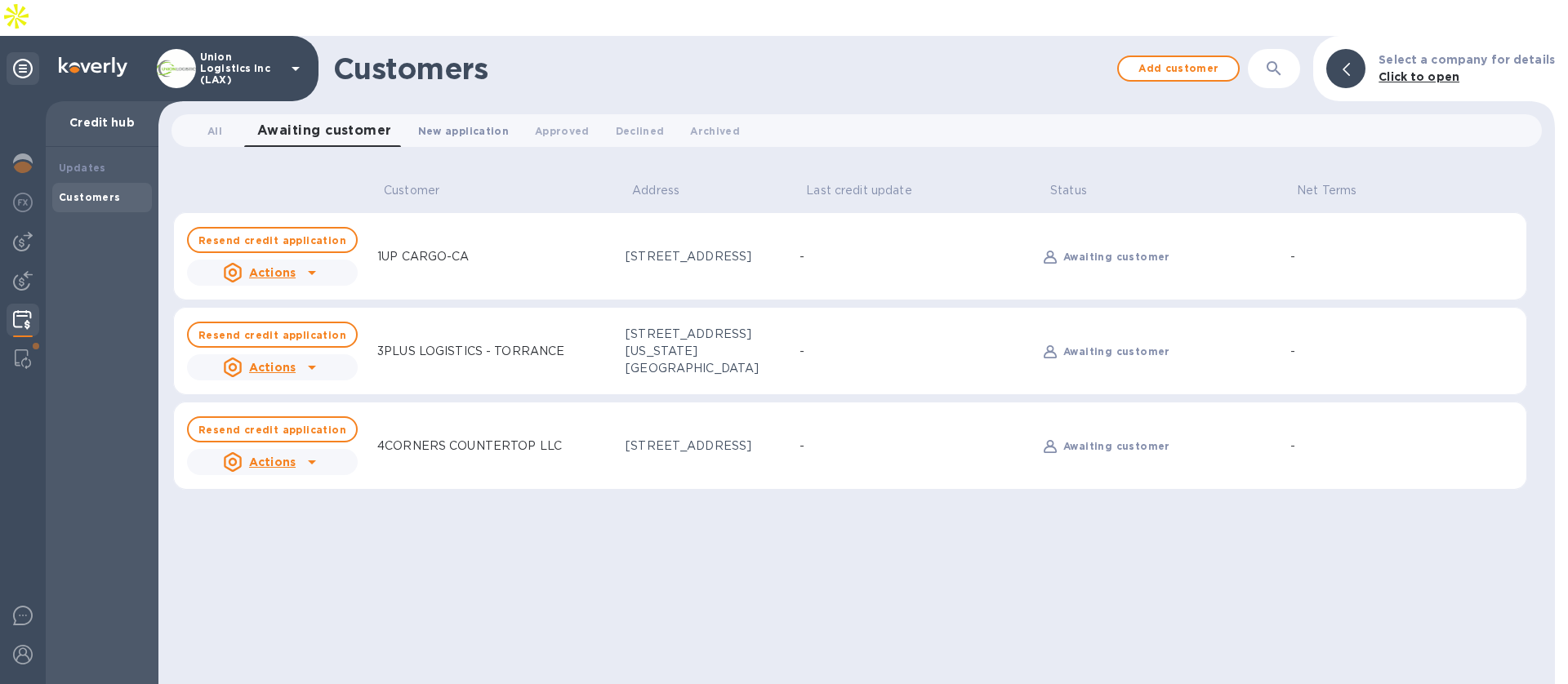
click at [409, 114] on button "New application 0" at bounding box center [463, 130] width 117 height 33
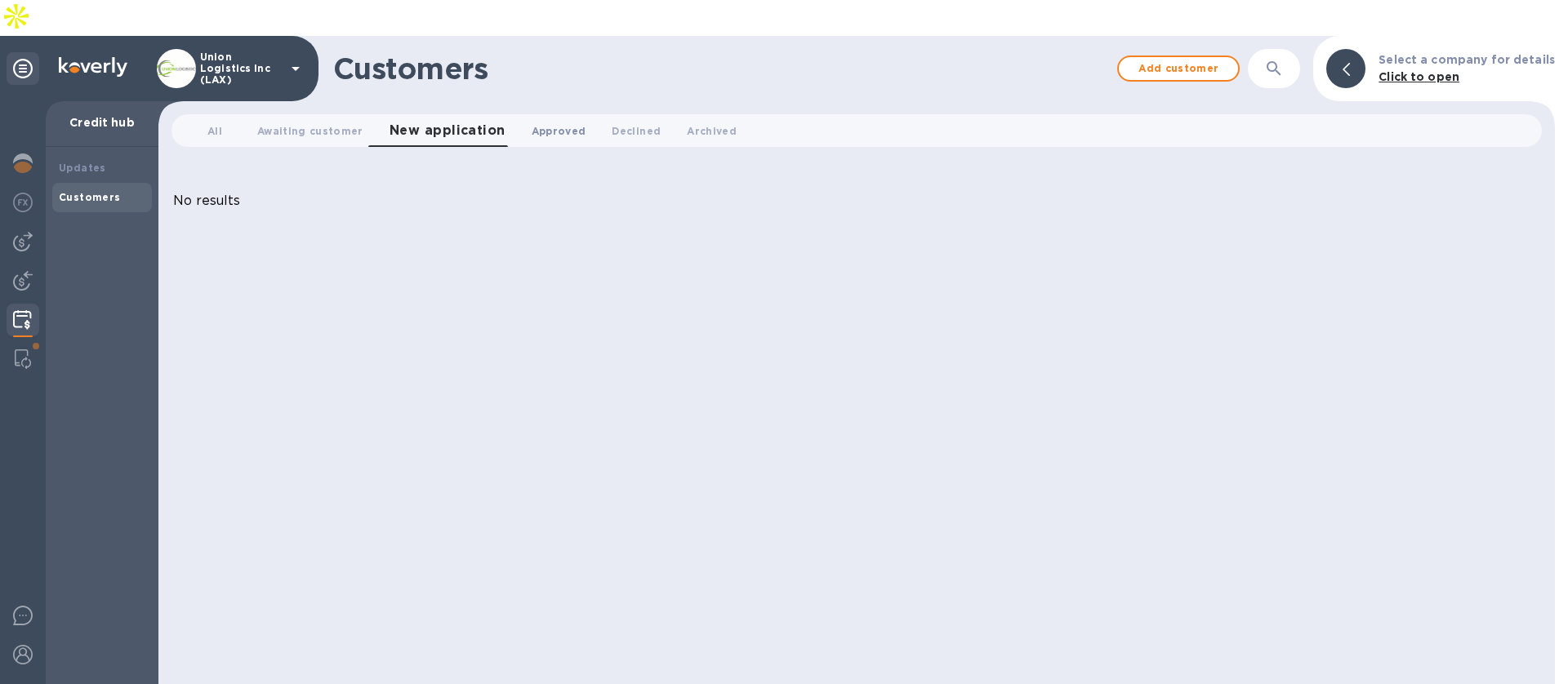
click at [540, 123] on span "Approved 0" at bounding box center [559, 131] width 54 height 17
click at [592, 114] on button "Declined 0" at bounding box center [629, 130] width 75 height 33
click at [675, 123] on span "Archived 0" at bounding box center [699, 131] width 50 height 17
click at [534, 123] on span "Approved 0" at bounding box center [534, 131] width 54 height 17
click at [352, 114] on button "Awaiting customer 0" at bounding box center [310, 130] width 132 height 33
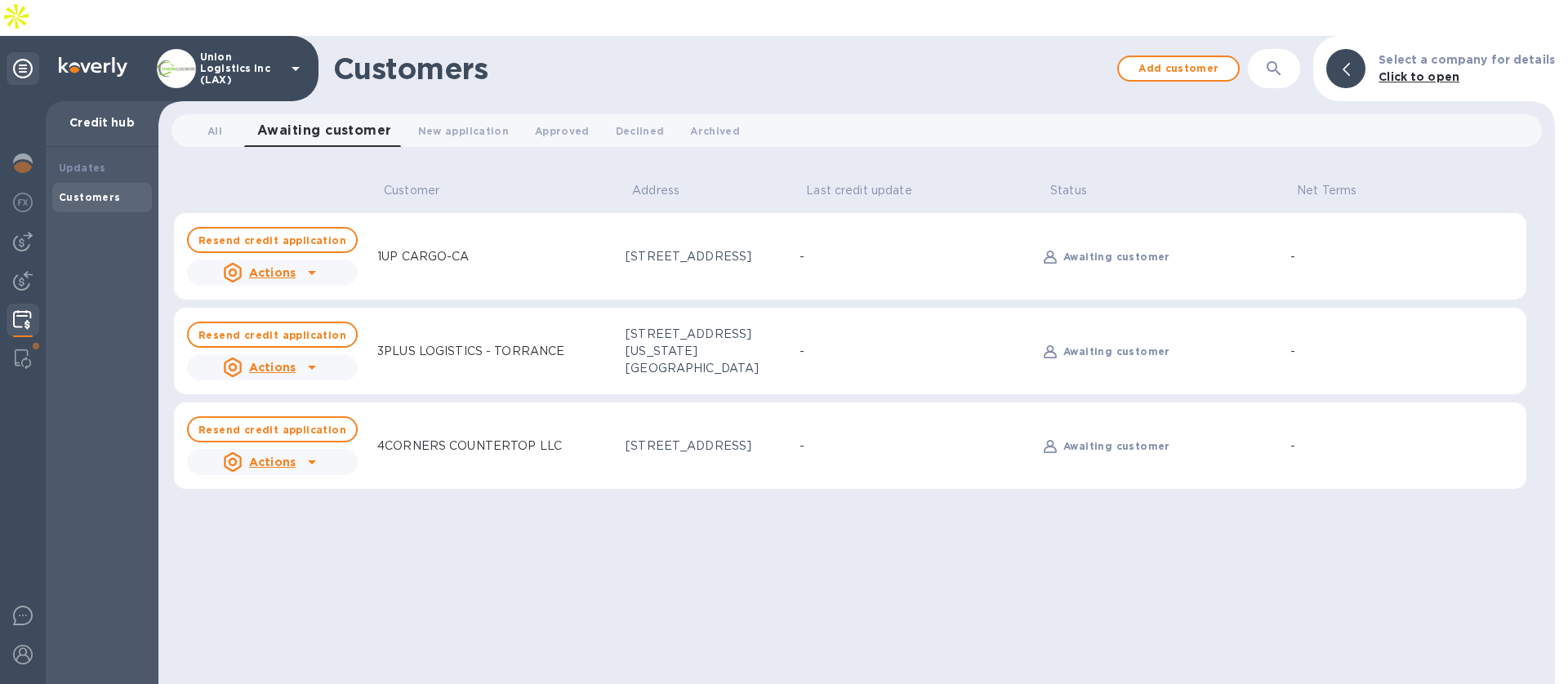
click at [1281, 49] on button "button" at bounding box center [1274, 68] width 39 height 39
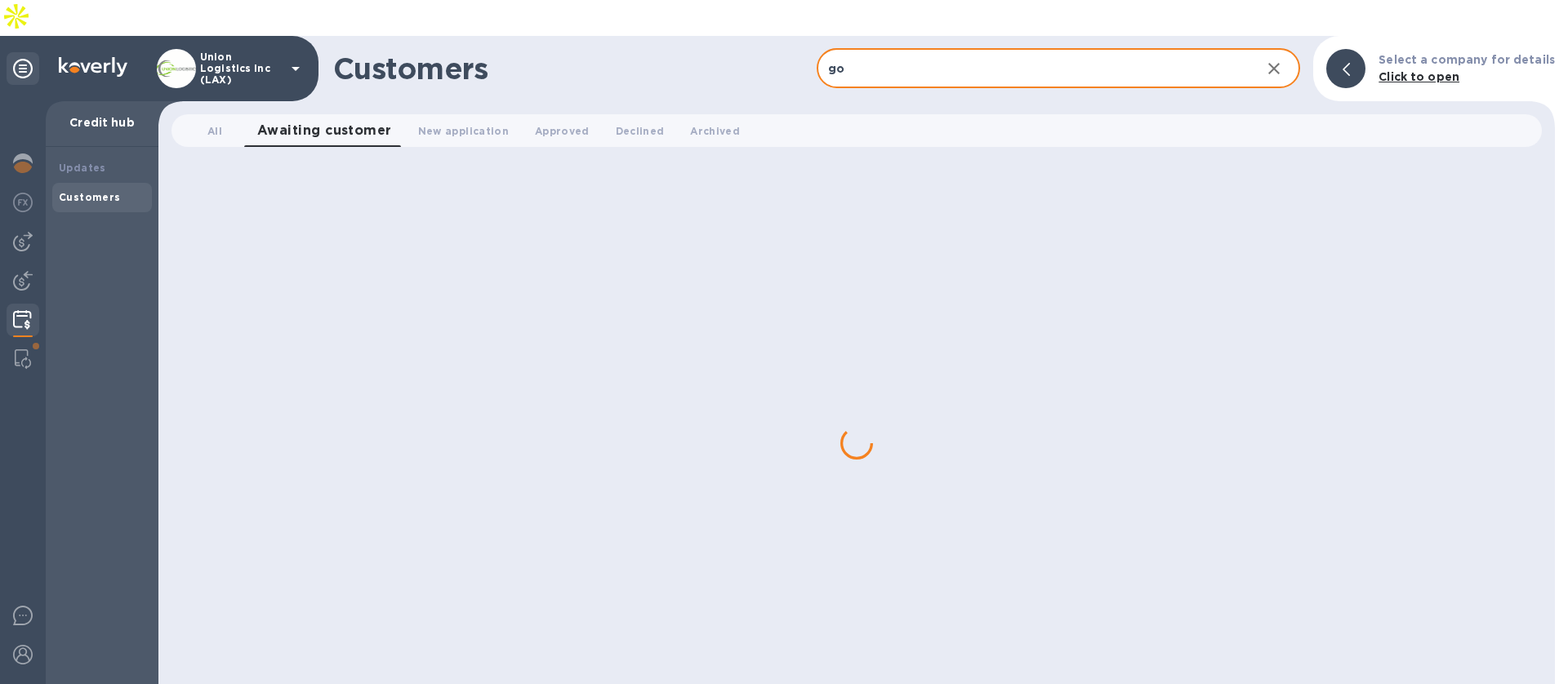
type input "g"
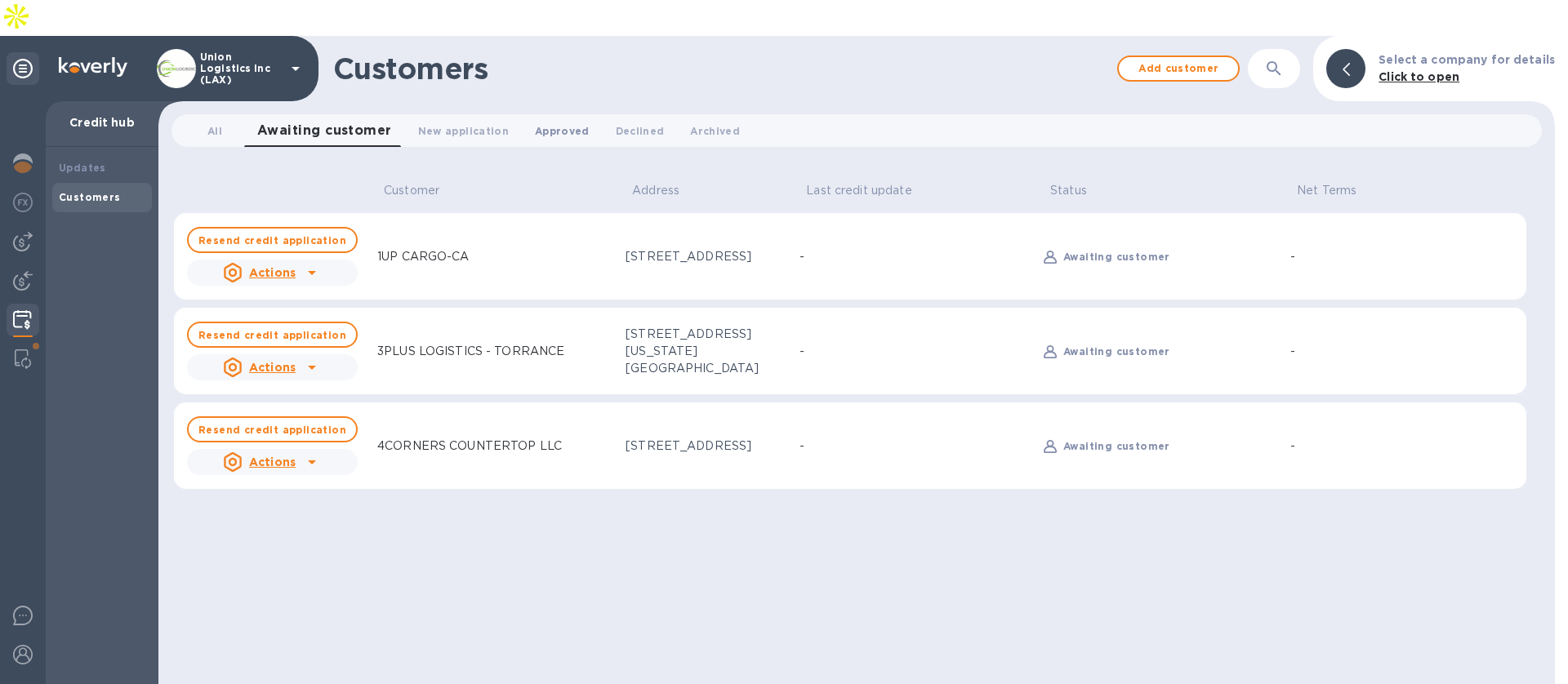
click at [541, 123] on span "Approved 0" at bounding box center [562, 131] width 54 height 17
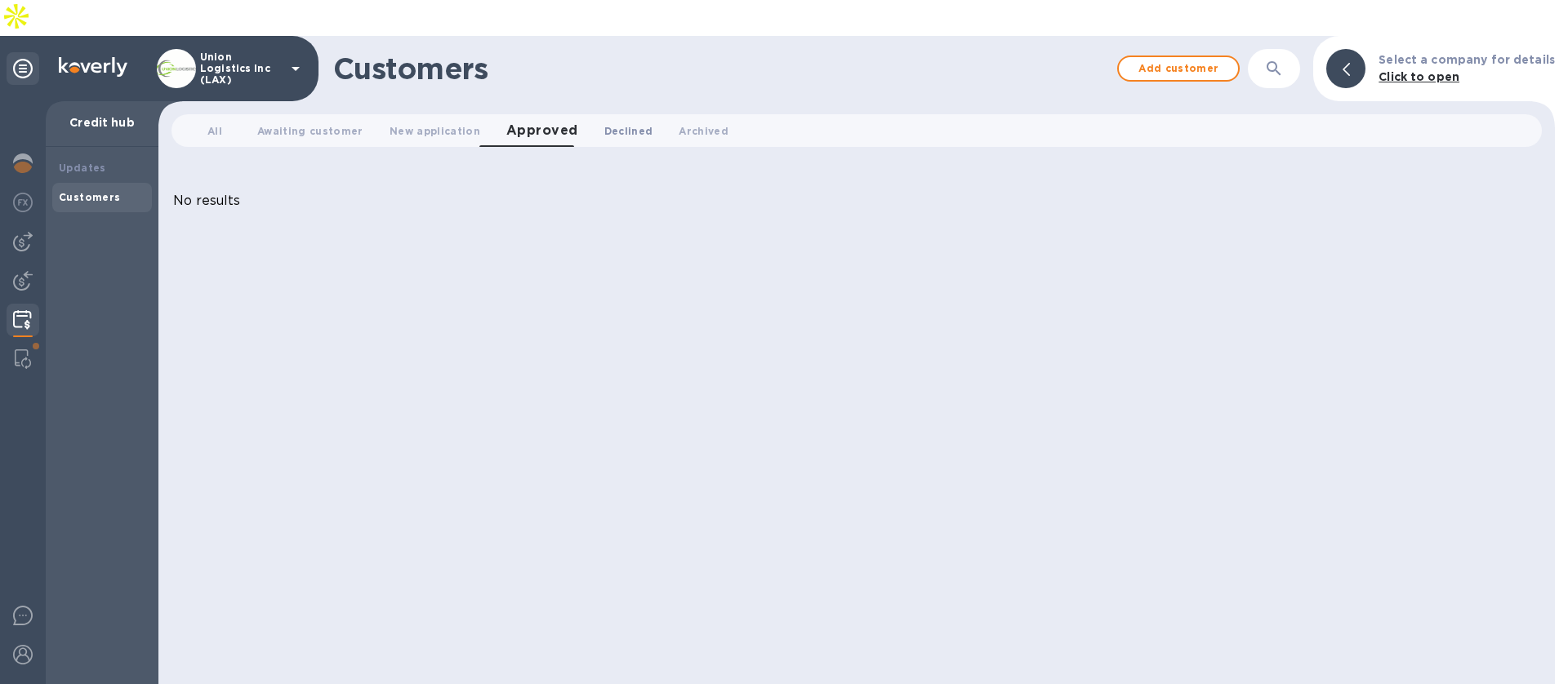
click at [605, 123] on span "Declined 0" at bounding box center [629, 131] width 49 height 17
click at [338, 123] on span "Awaiting customer 0" at bounding box center [310, 131] width 106 height 17
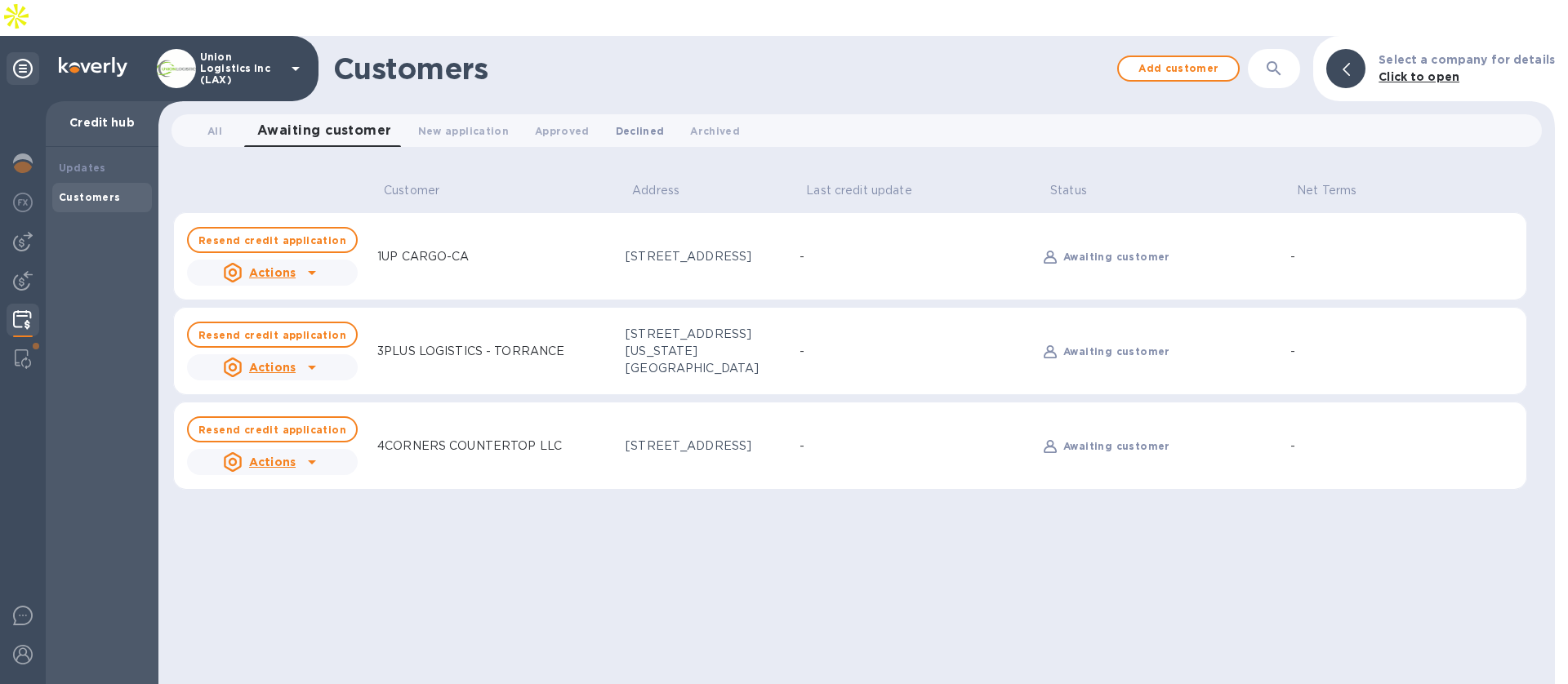
click at [624, 114] on button "Declined 0" at bounding box center [640, 130] width 75 height 33
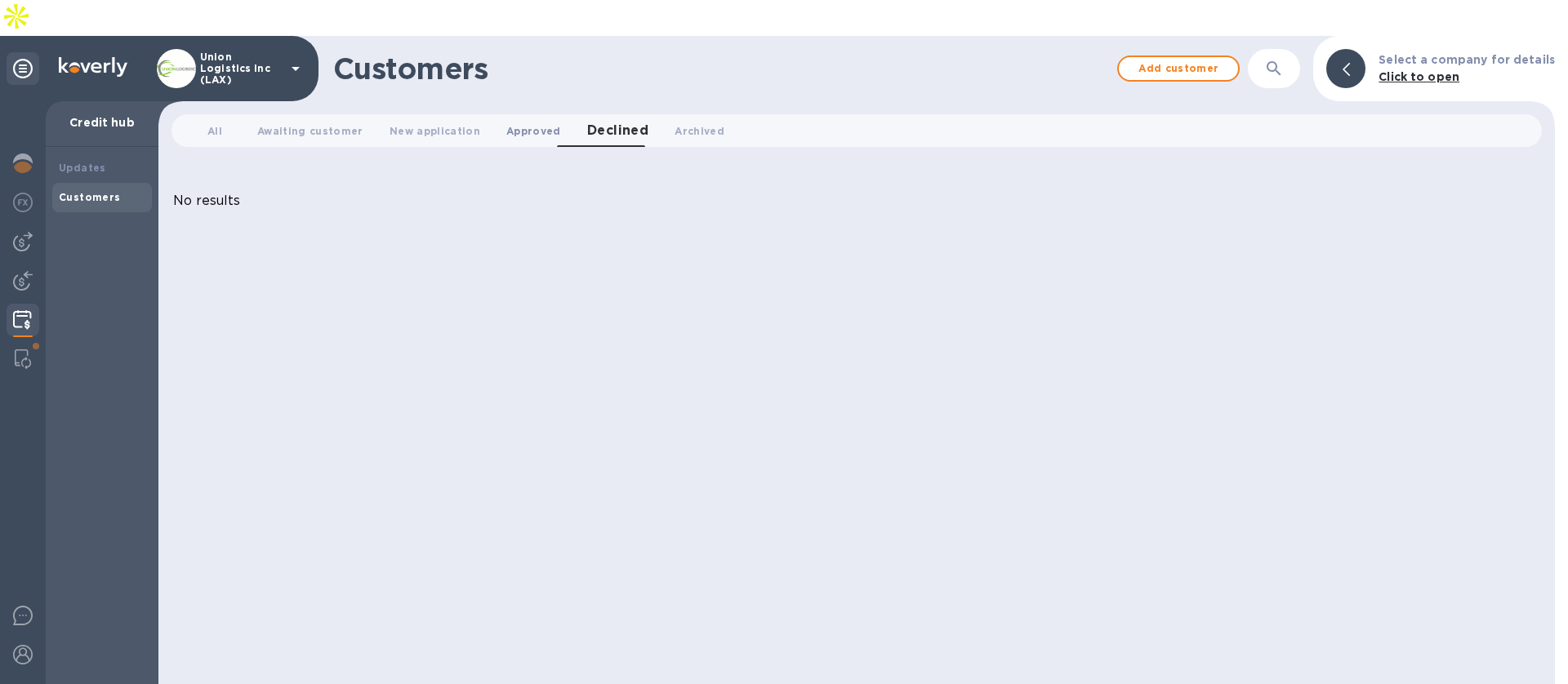
click at [540, 123] on span "Approved 0" at bounding box center [534, 131] width 54 height 17
click at [475, 114] on button "New application 0" at bounding box center [434, 130] width 117 height 33
click at [347, 114] on button "Awaiting customer 0" at bounding box center [310, 130] width 132 height 33
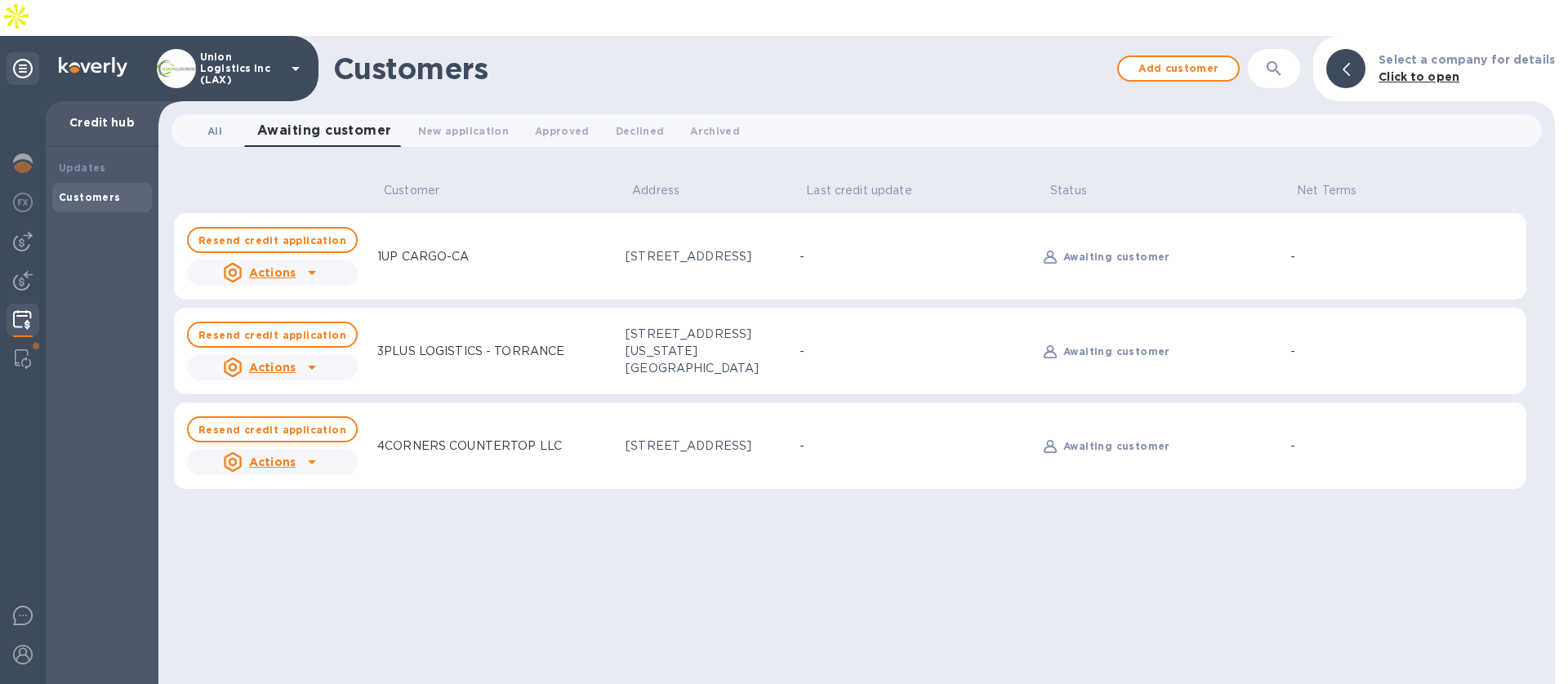
click at [216, 123] on span "All 0" at bounding box center [215, 131] width 15 height 17
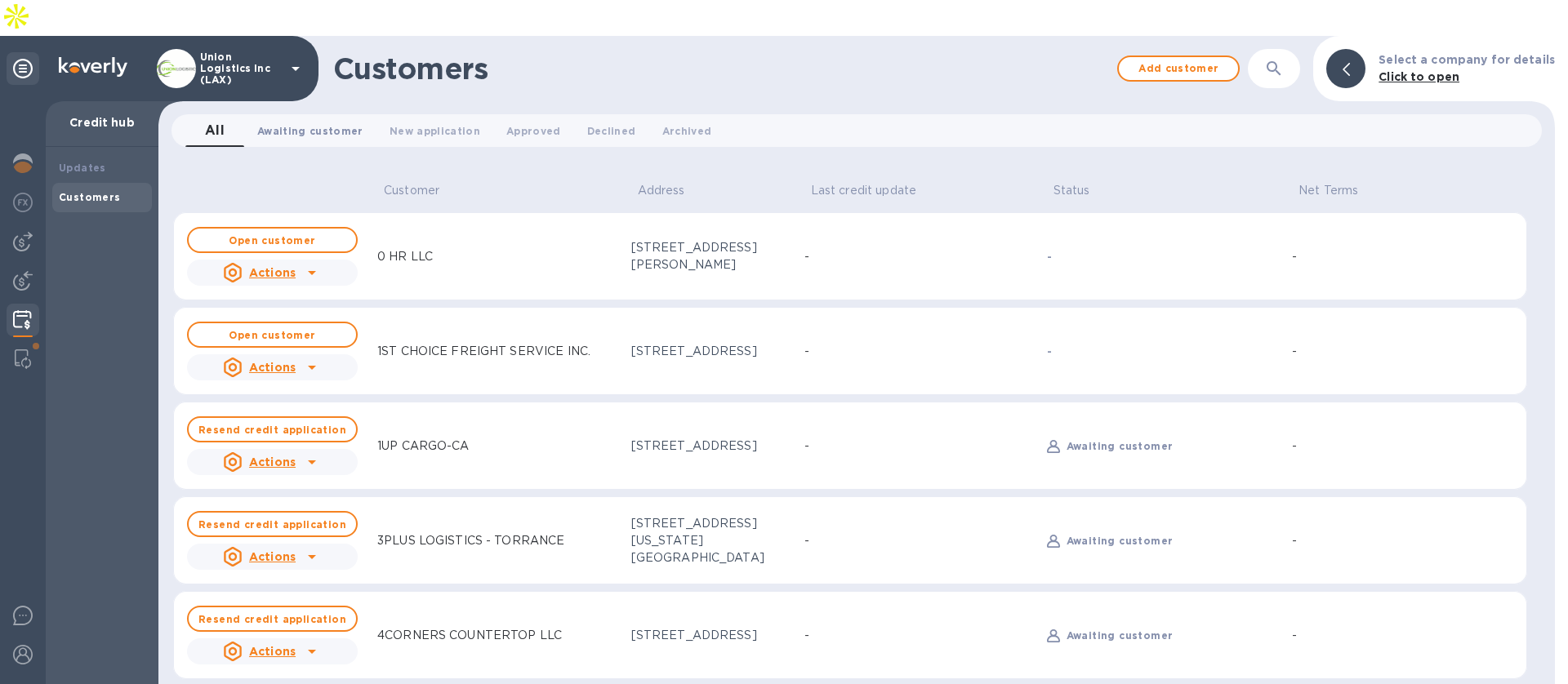
click at [324, 123] on span "Awaiting customer 0" at bounding box center [310, 131] width 106 height 17
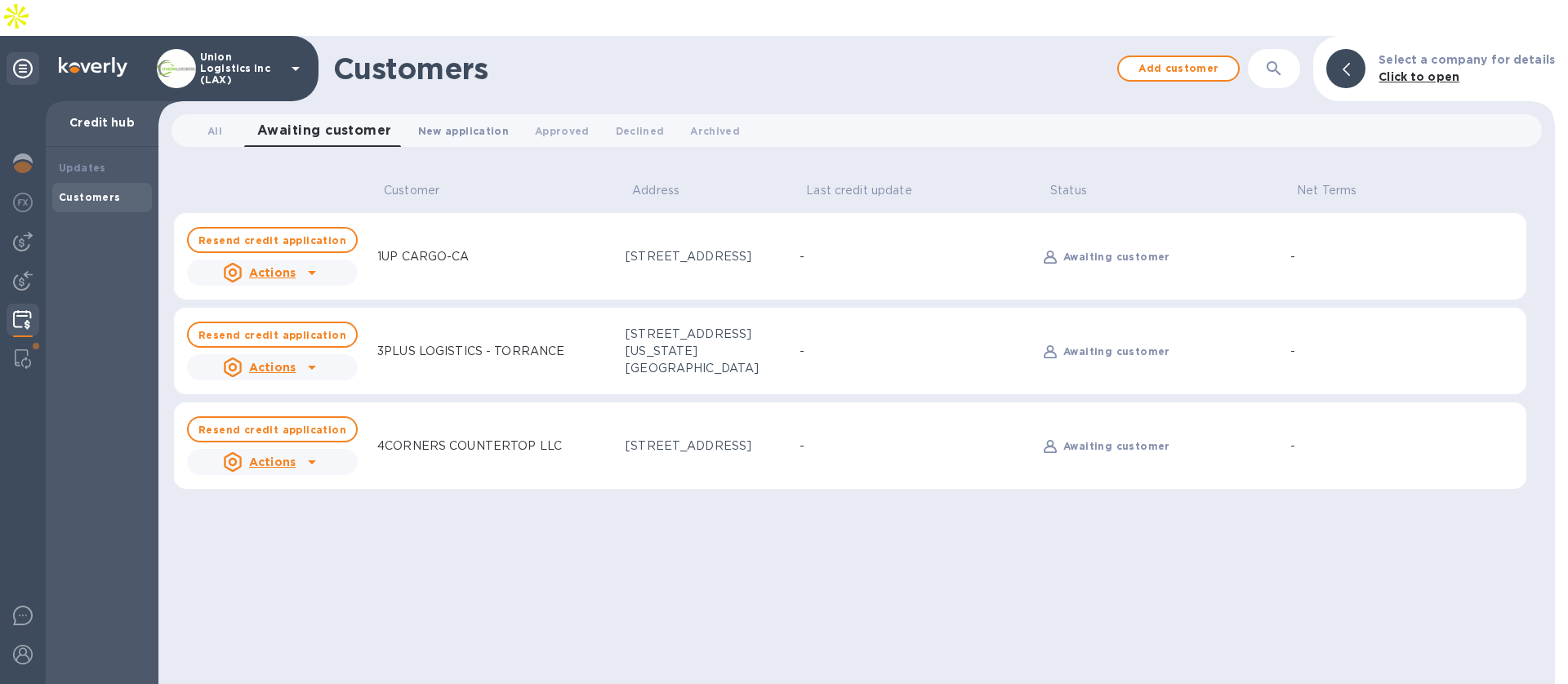
click at [430, 123] on span "New application 0" at bounding box center [463, 131] width 91 height 17
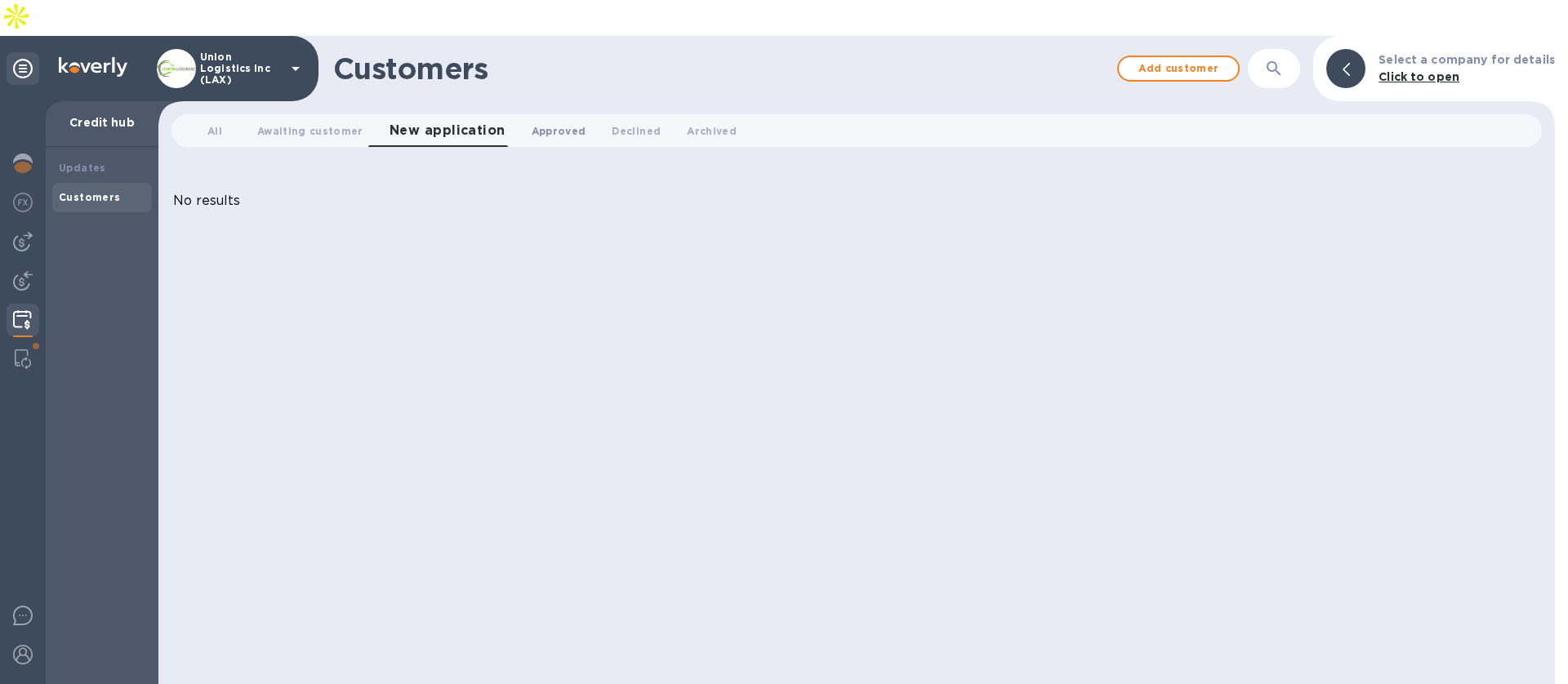
click at [533, 123] on span "Approved 0" at bounding box center [559, 131] width 54 height 17
click at [389, 123] on span "New application 0" at bounding box center [434, 131] width 91 height 17
click at [611, 123] on span "Declined 0" at bounding box center [636, 131] width 49 height 17
click at [662, 114] on button "Archived 0" at bounding box center [699, 130] width 76 height 33
click at [213, 123] on span "All 0" at bounding box center [215, 131] width 15 height 17
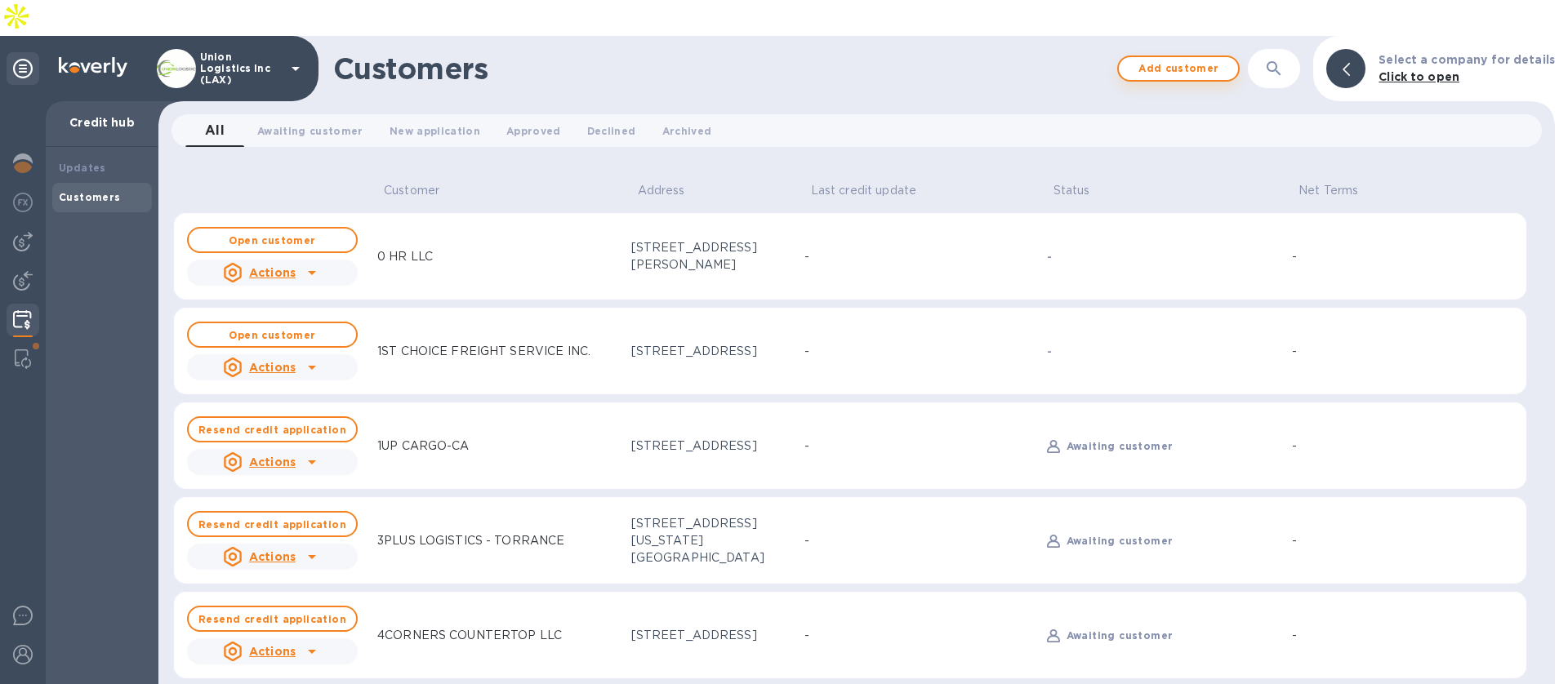
click at [1237, 55] on button "Add customer" at bounding box center [1178, 68] width 123 height 26
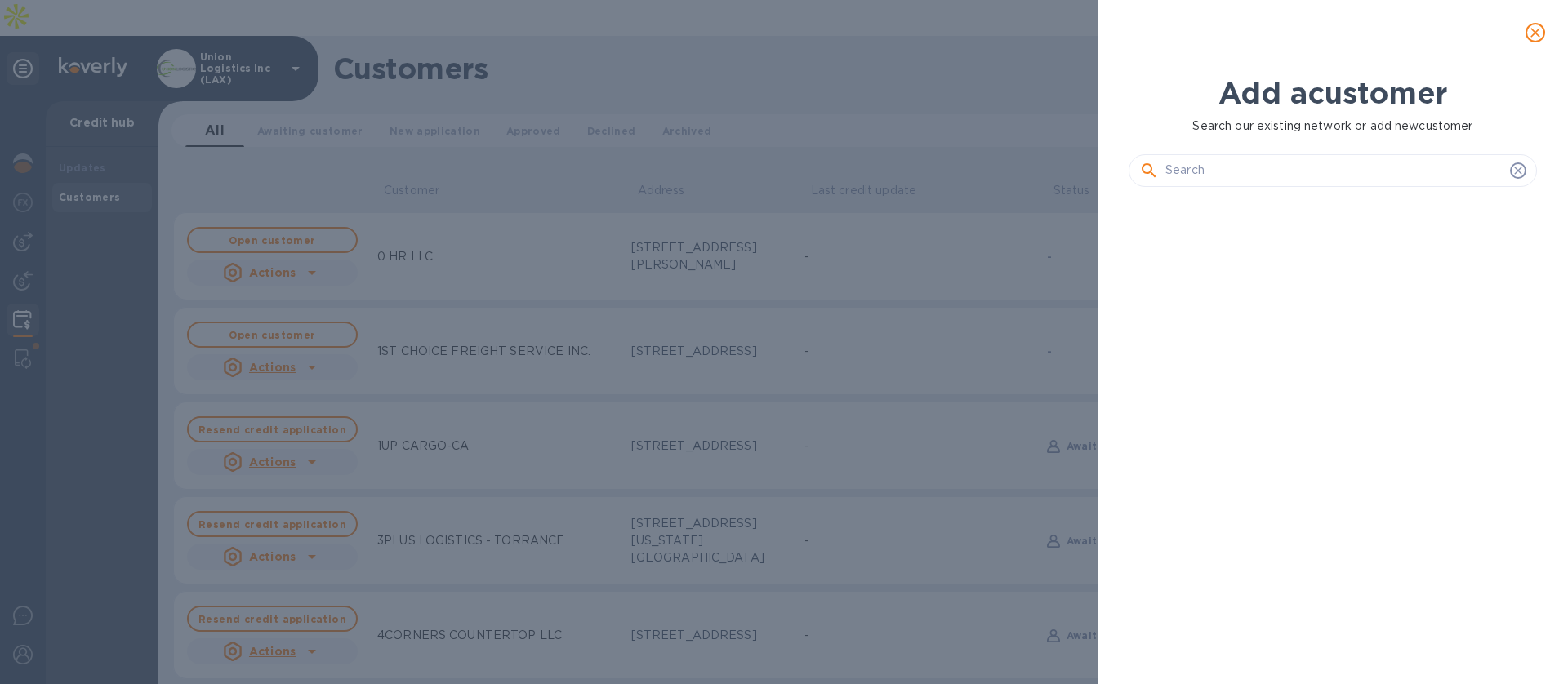
scroll to position [429, 415]
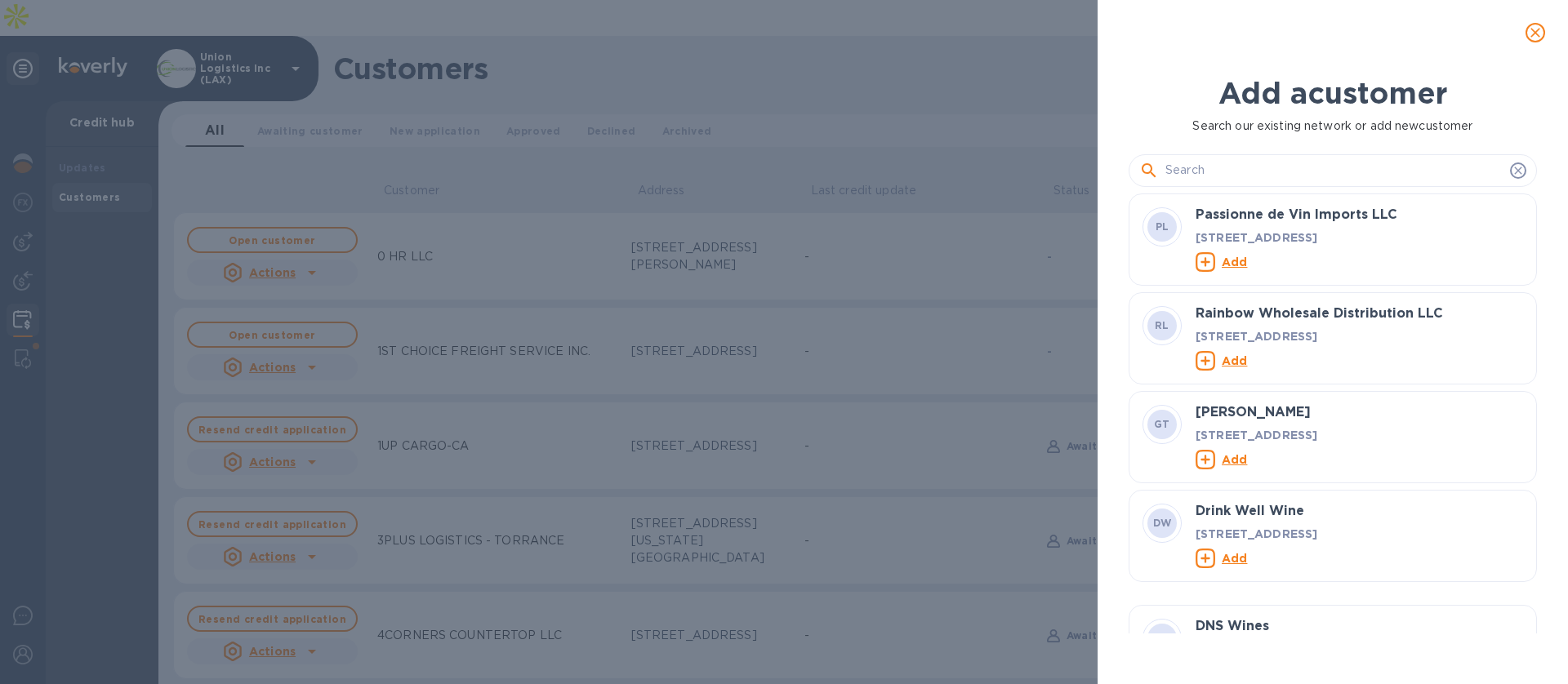
click at [1534, 26] on icon "close" at bounding box center [1534, 32] width 16 height 16
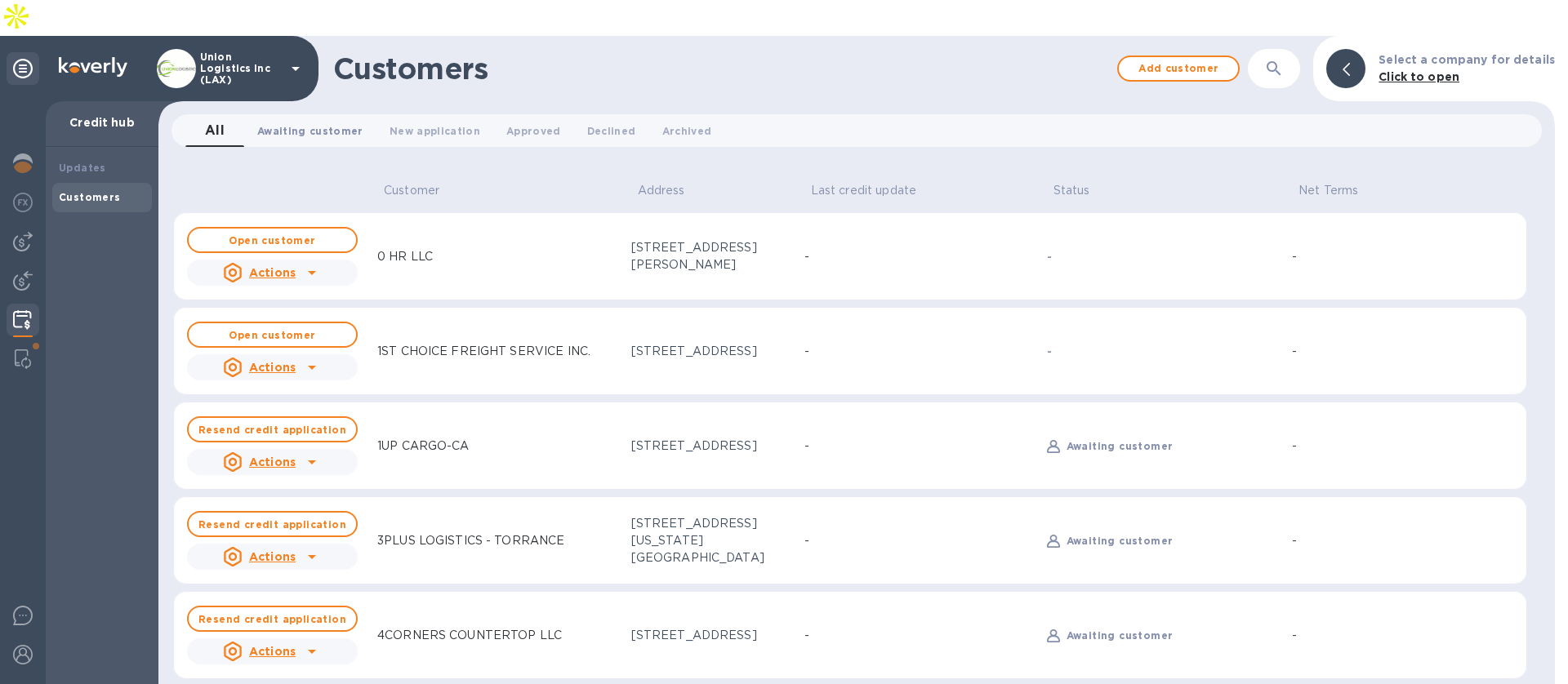
click at [280, 123] on span "Awaiting customer 0" at bounding box center [310, 131] width 106 height 17
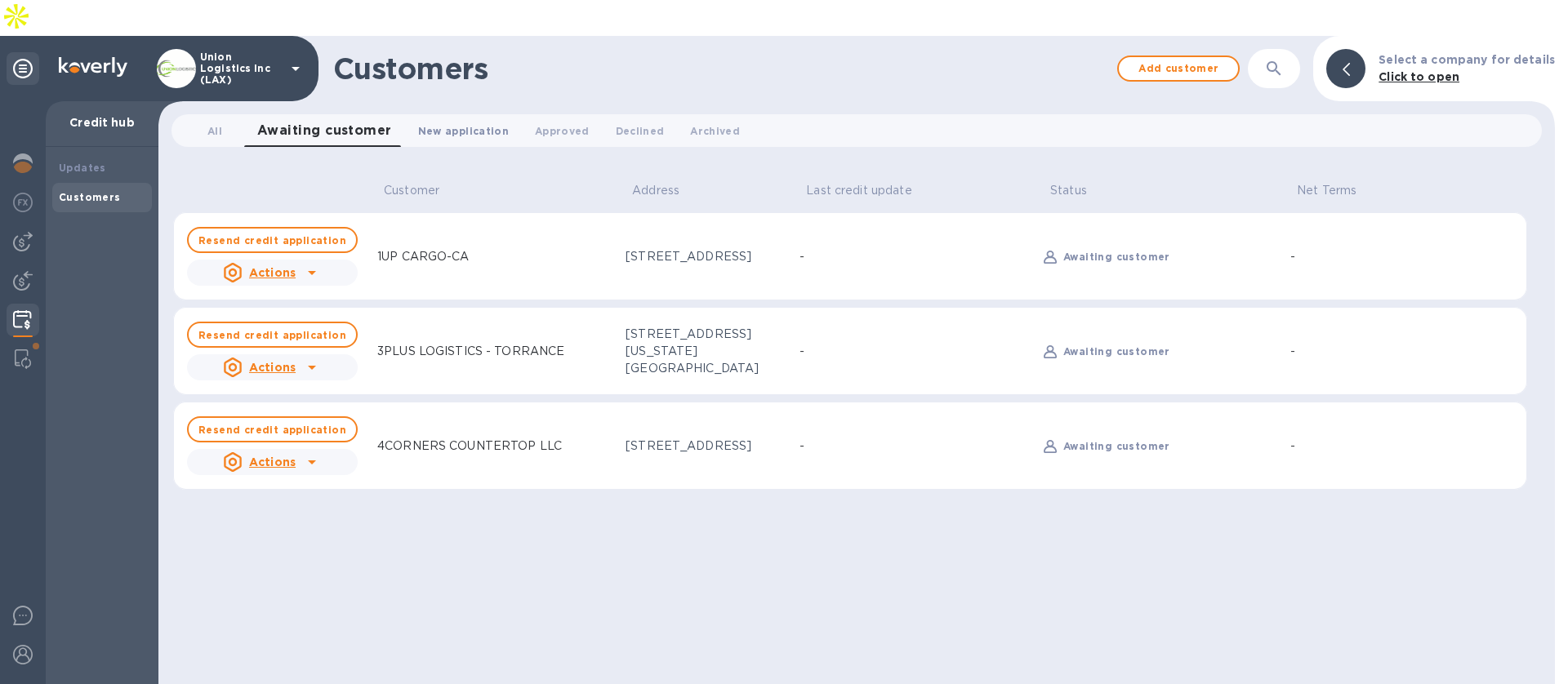
click at [439, 123] on span "New application 0" at bounding box center [463, 131] width 91 height 17
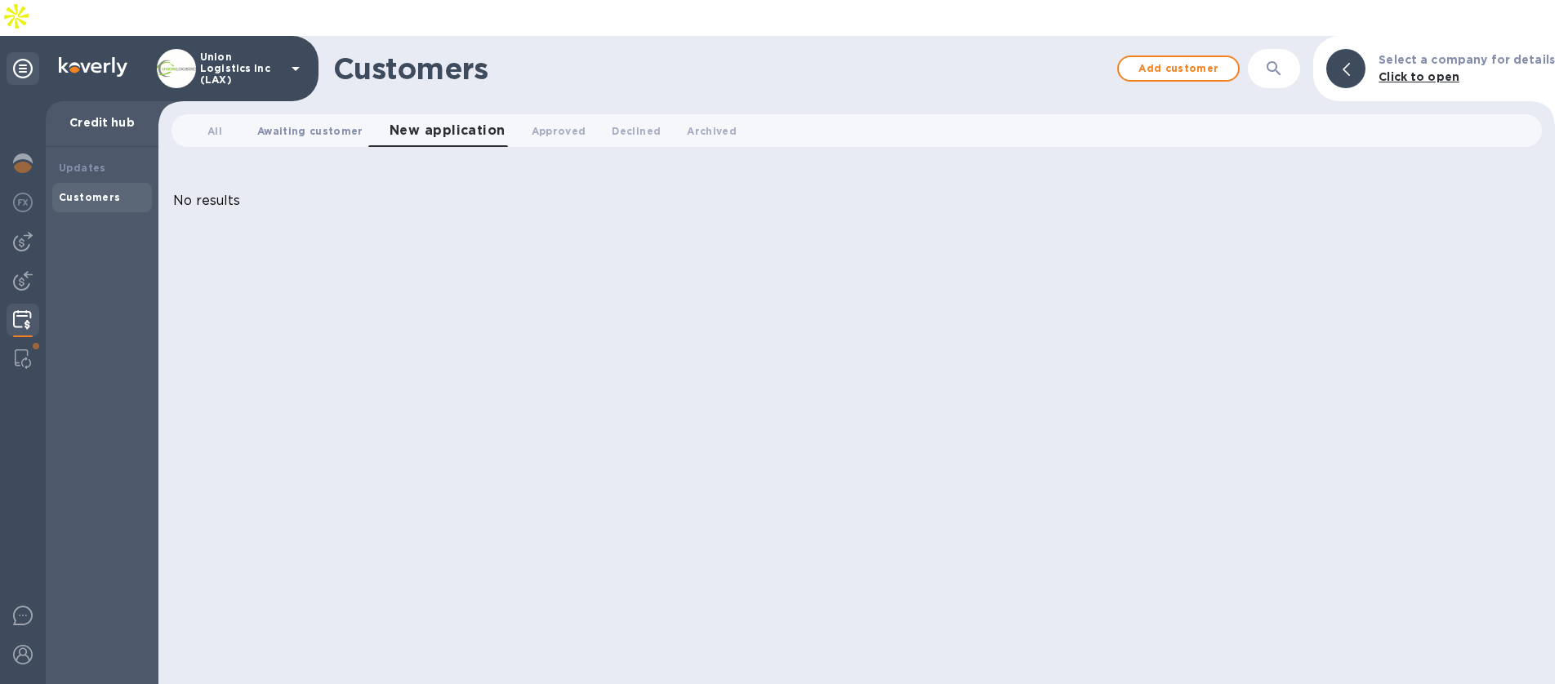
click at [340, 123] on span "Awaiting customer 0" at bounding box center [310, 131] width 106 height 17
click at [437, 123] on span "New application 0" at bounding box center [463, 131] width 91 height 17
click at [350, 123] on span "Awaiting customer 0" at bounding box center [310, 131] width 106 height 17
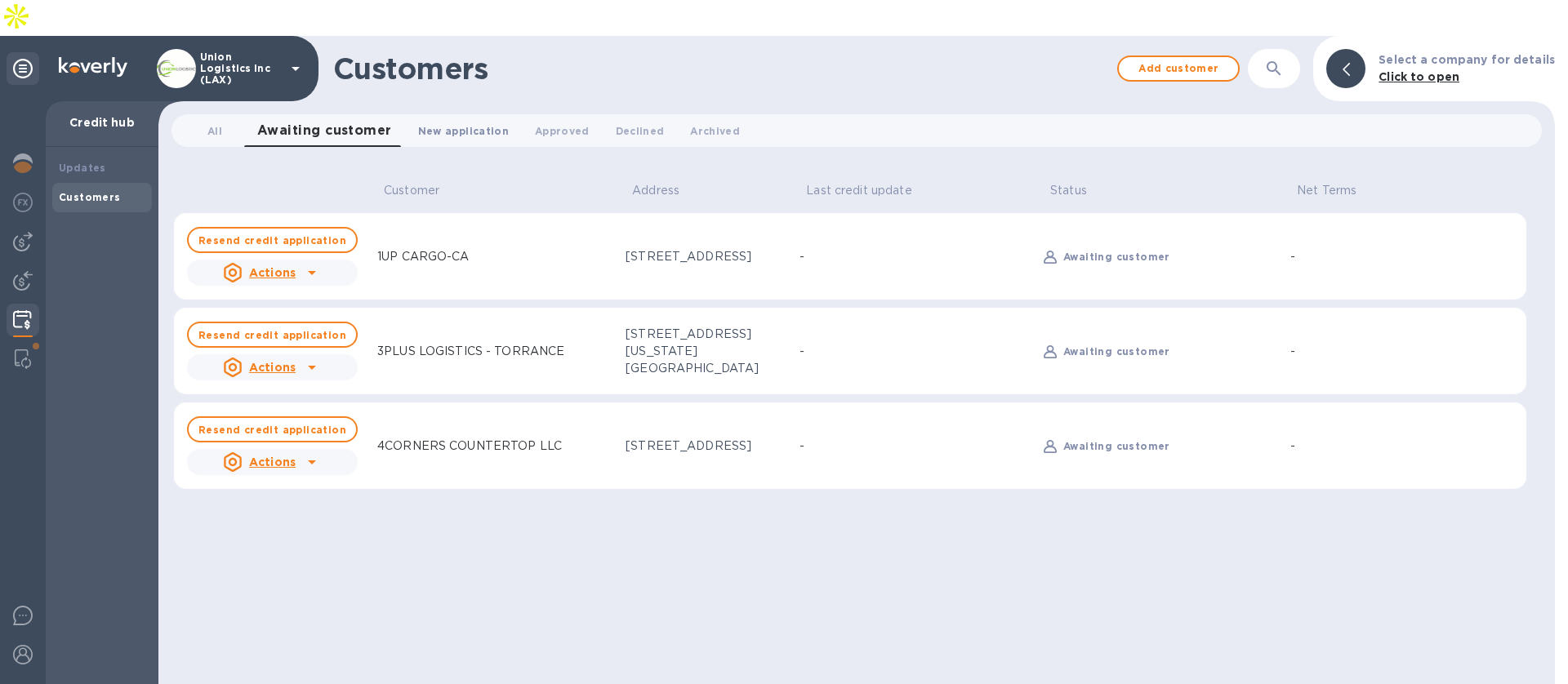
click at [438, 123] on span "New application 0" at bounding box center [463, 131] width 91 height 17
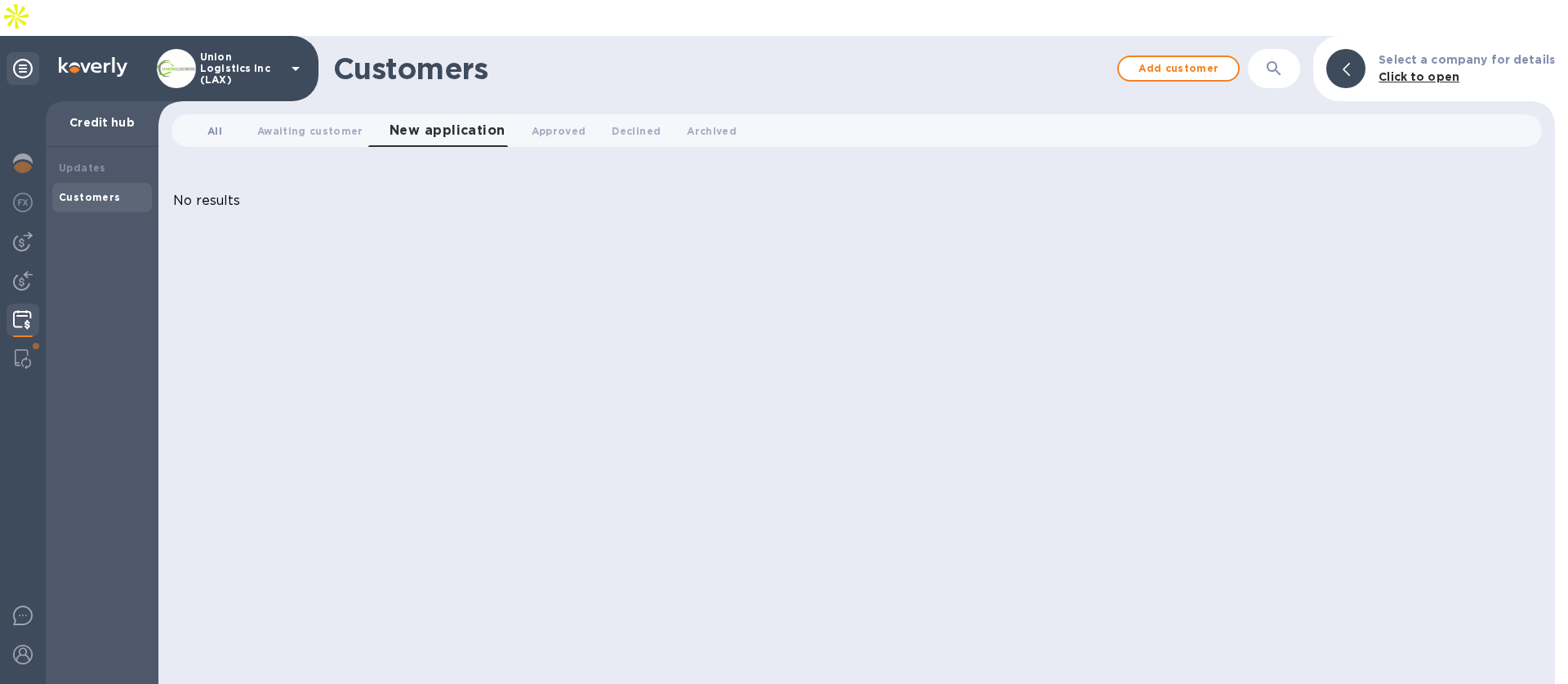
click at [201, 114] on button "All 0" at bounding box center [214, 130] width 59 height 33
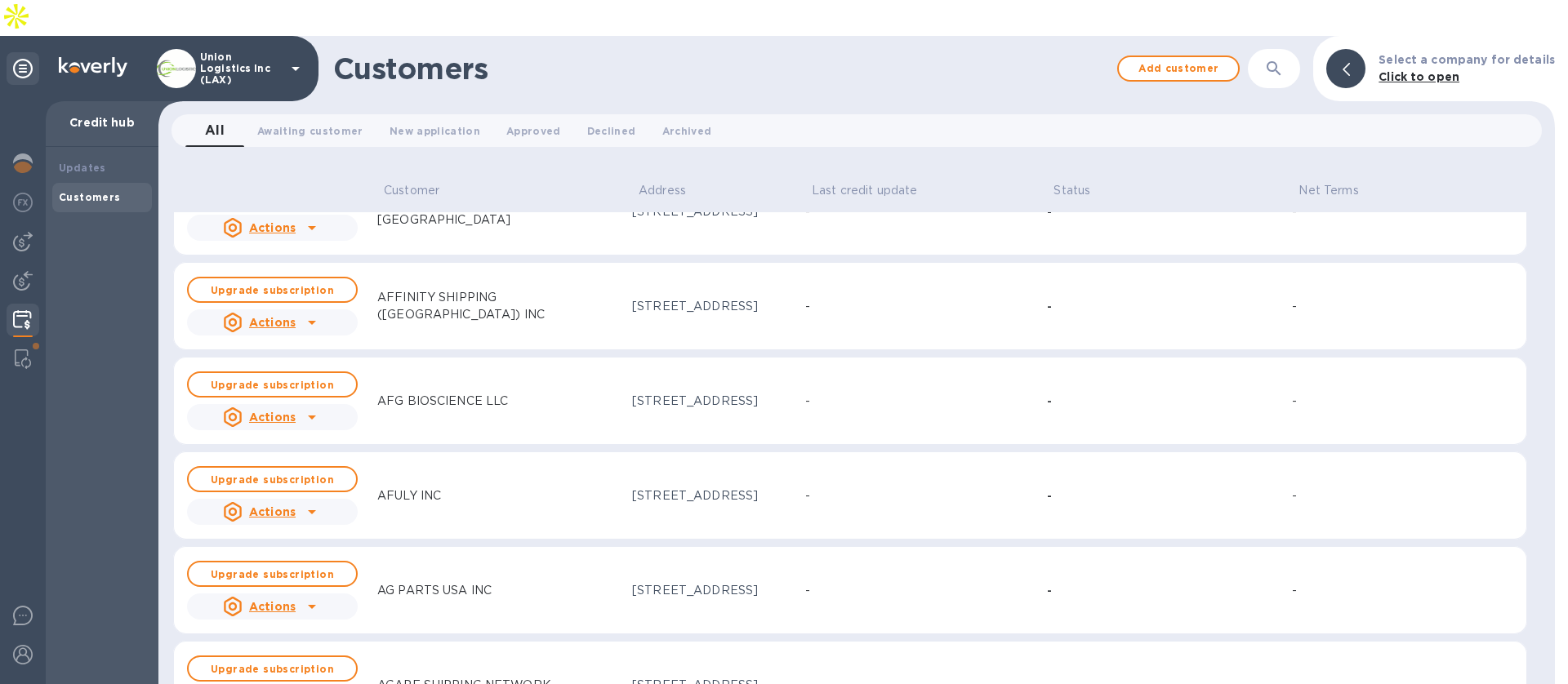
scroll to position [5080, 0]
click at [1277, 61] on icon "button" at bounding box center [1273, 67] width 14 height 14
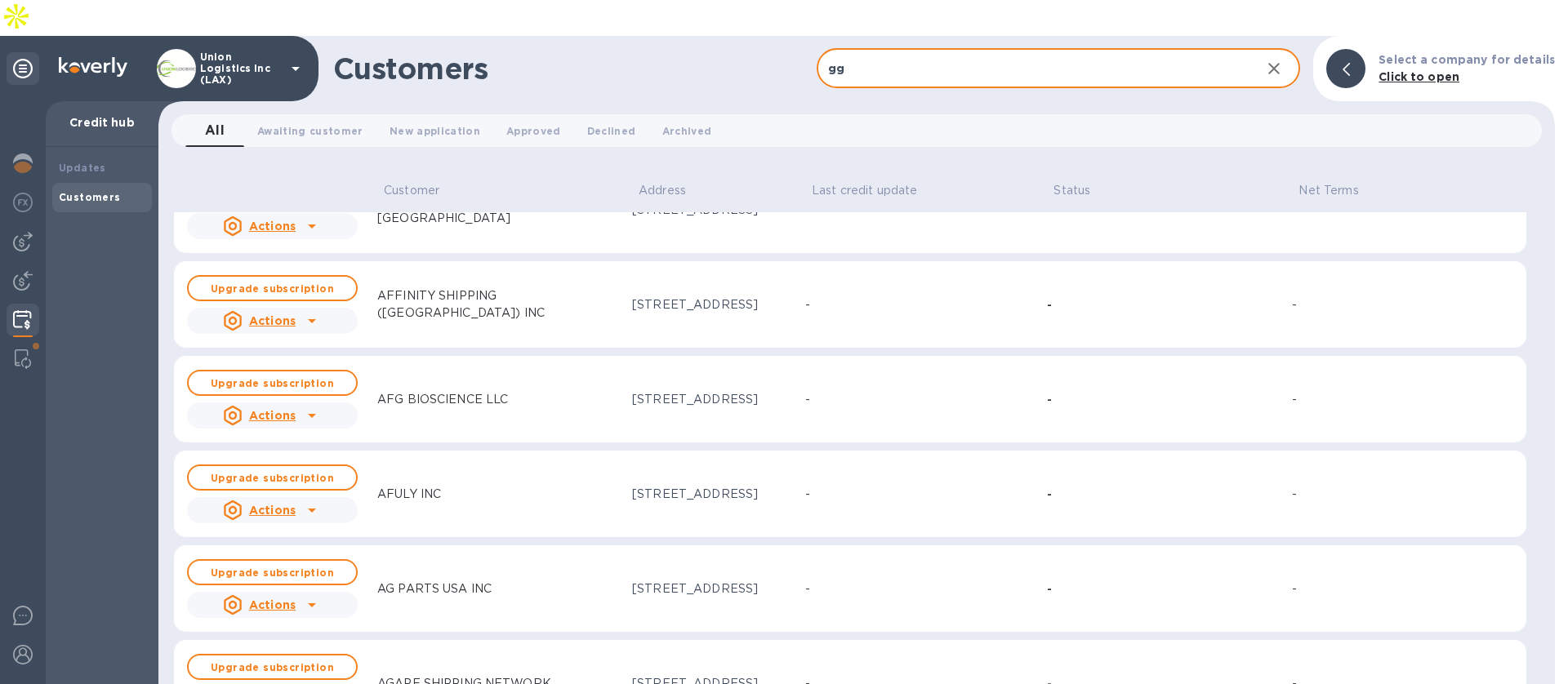
type input "g"
type input "gold bar"
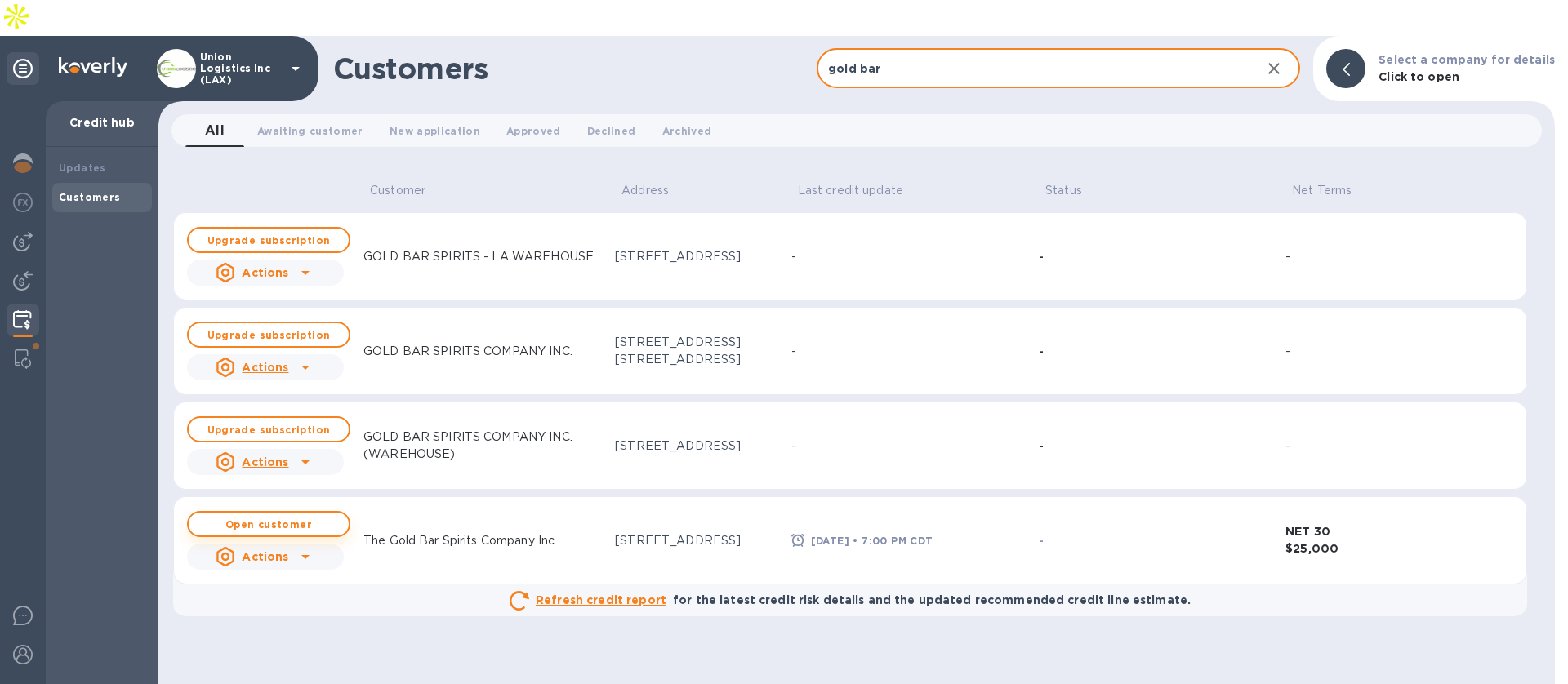
click at [294, 518] on b "Open customer" at bounding box center [269, 524] width 86 height 12
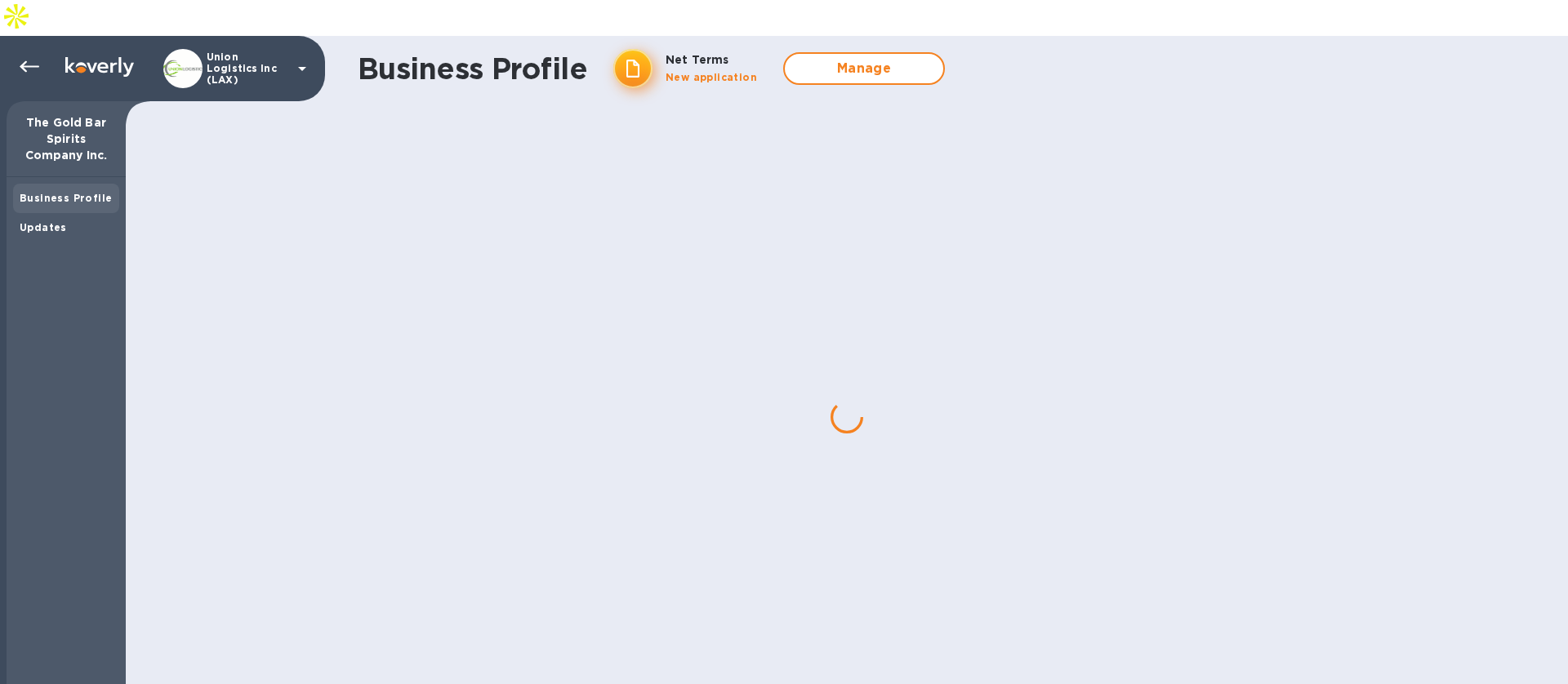
click at [294, 491] on div at bounding box center [846, 416] width 1443 height 605
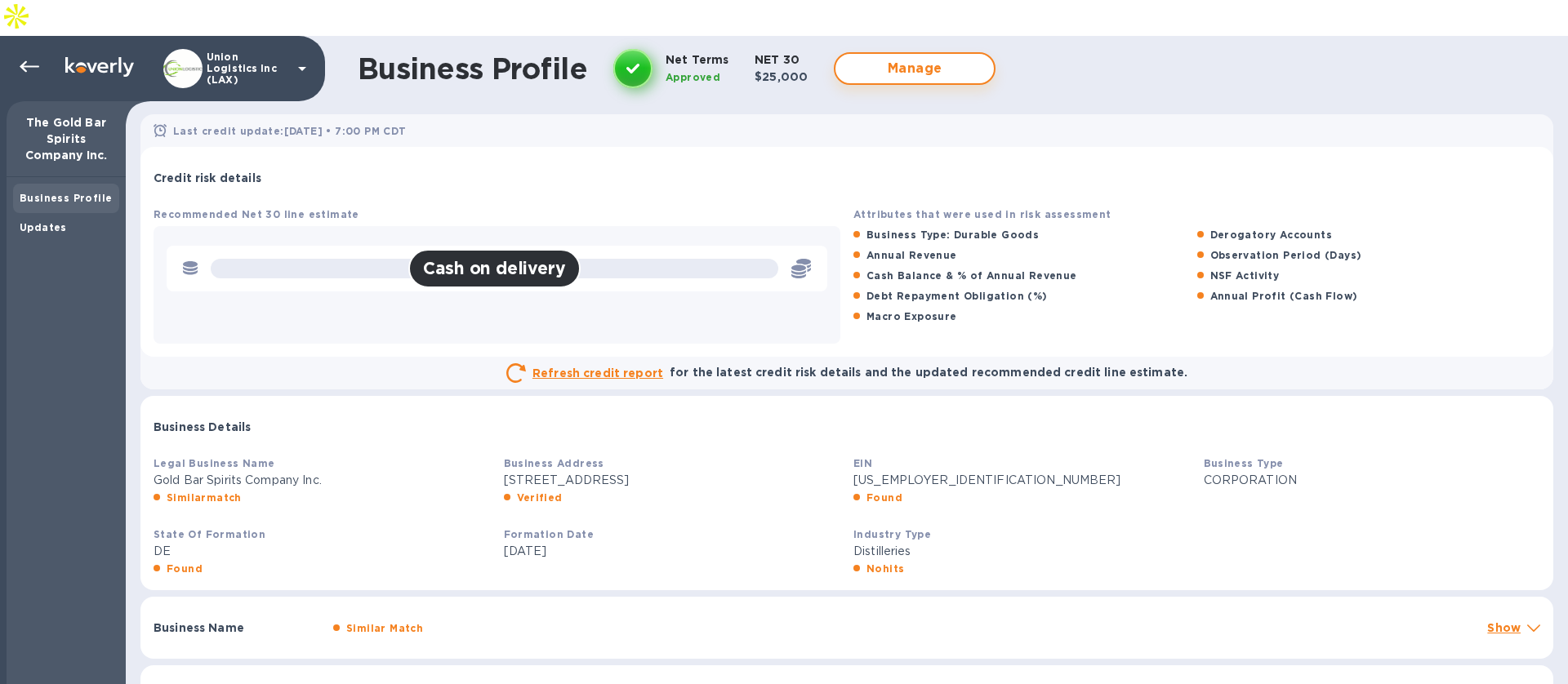
click at [887, 59] on span "Manage" at bounding box center [914, 68] width 132 height 20
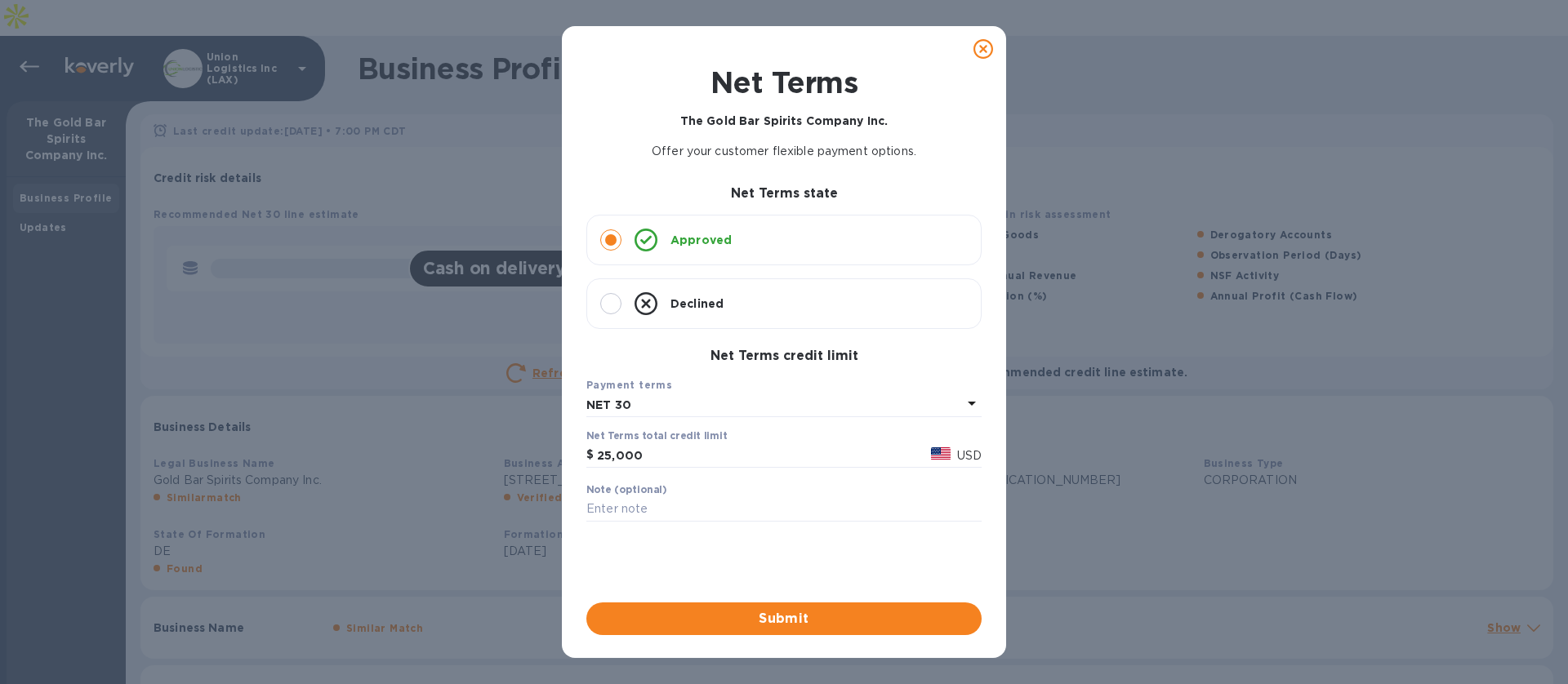
click at [982, 48] on icon at bounding box center [983, 49] width 20 height 20
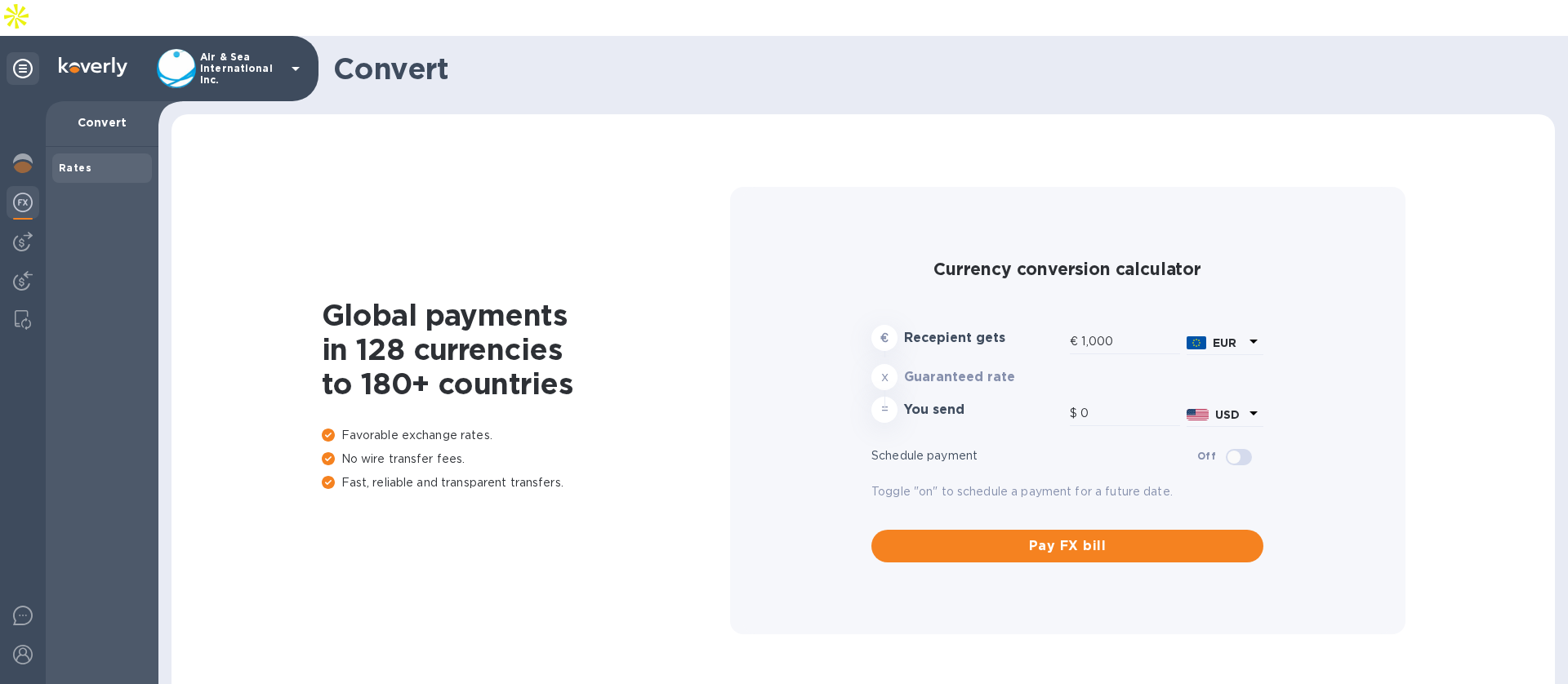
type input "1,169.43"
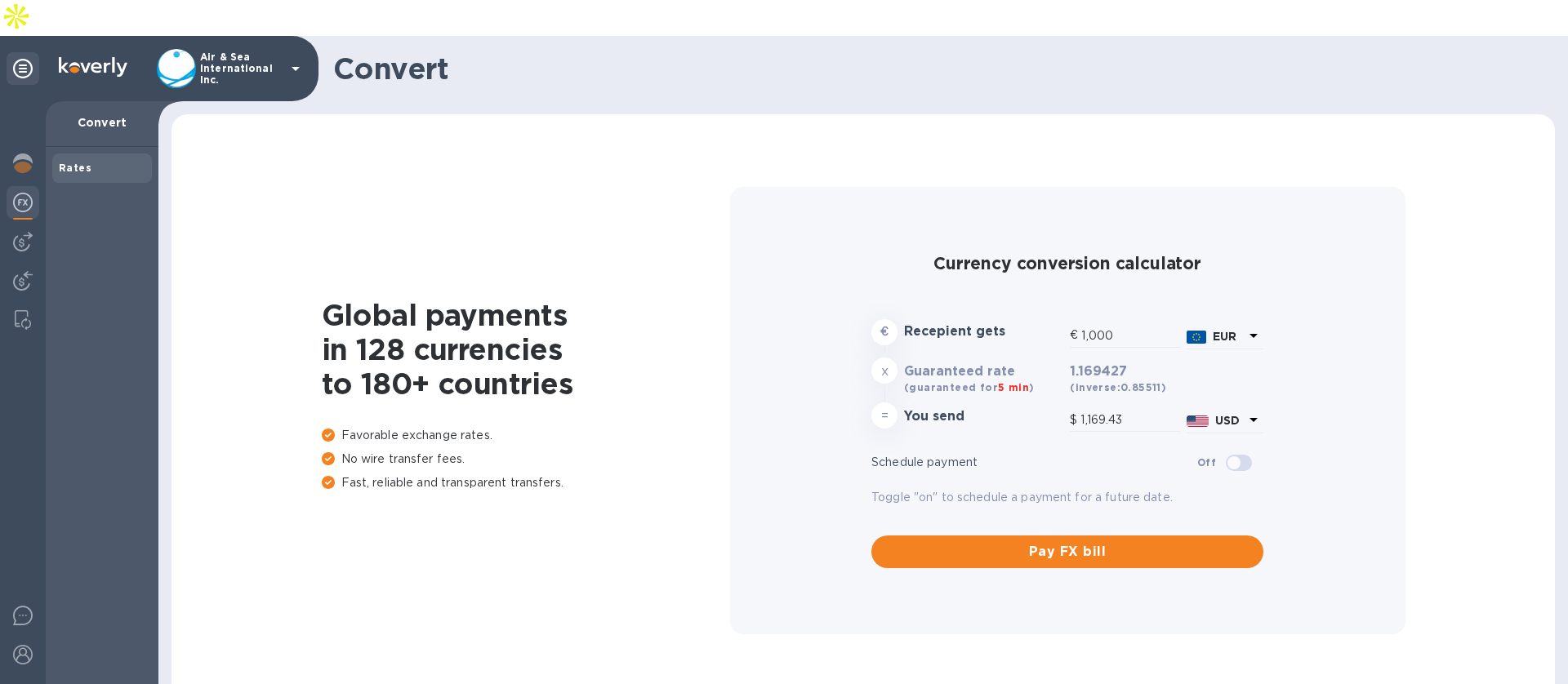
click at [263, 51] on p "Air & Sea International Inc." at bounding box center [241, 68] width 81 height 35
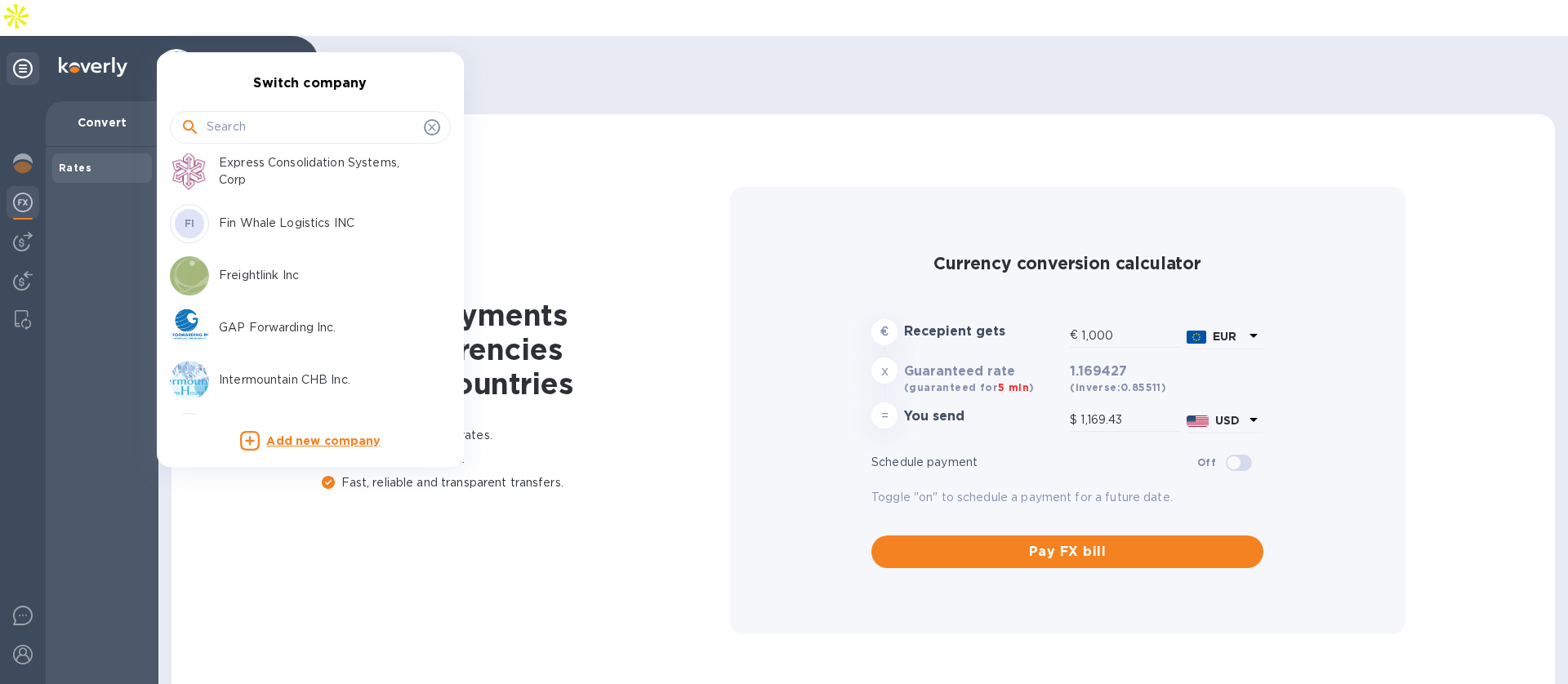
scroll to position [366, 0]
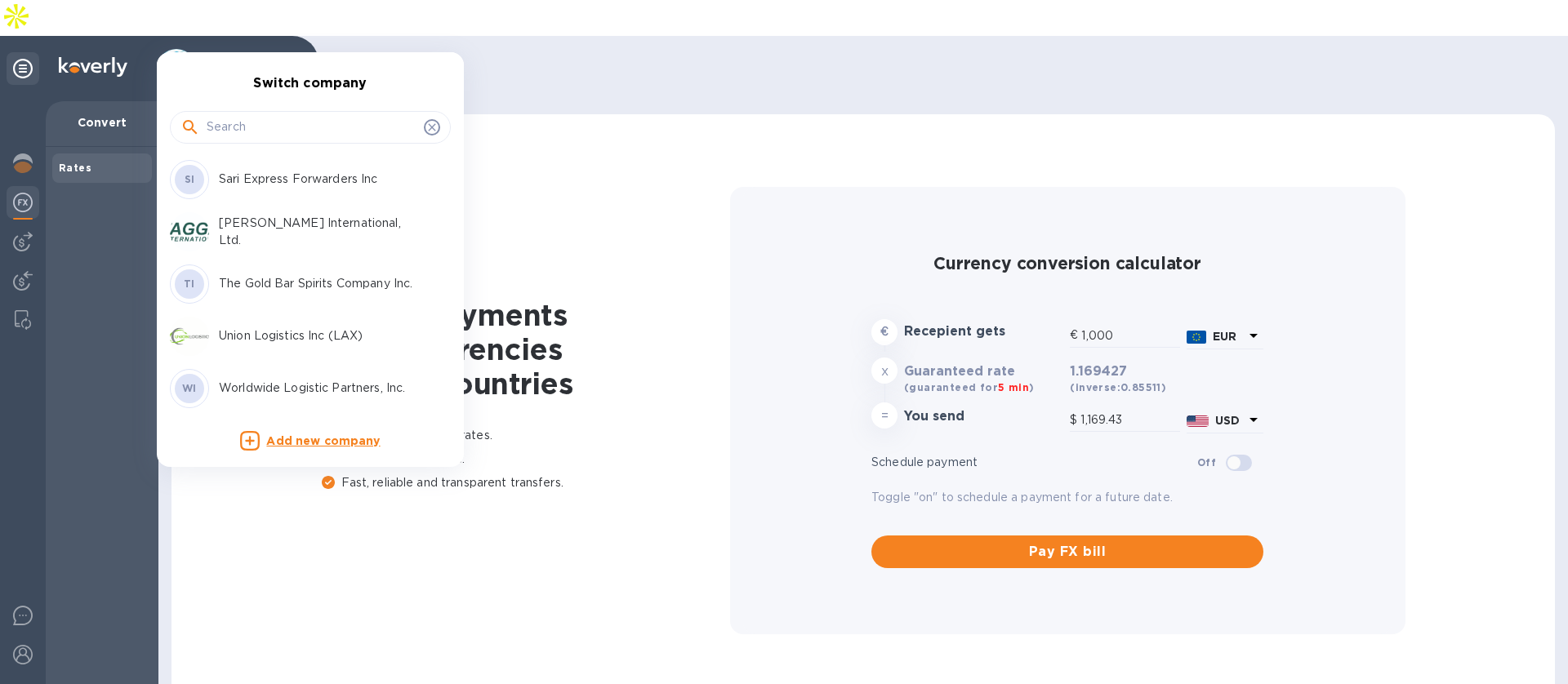
click at [232, 338] on p "Union Logistics Inc (LAX)" at bounding box center [322, 336] width 206 height 17
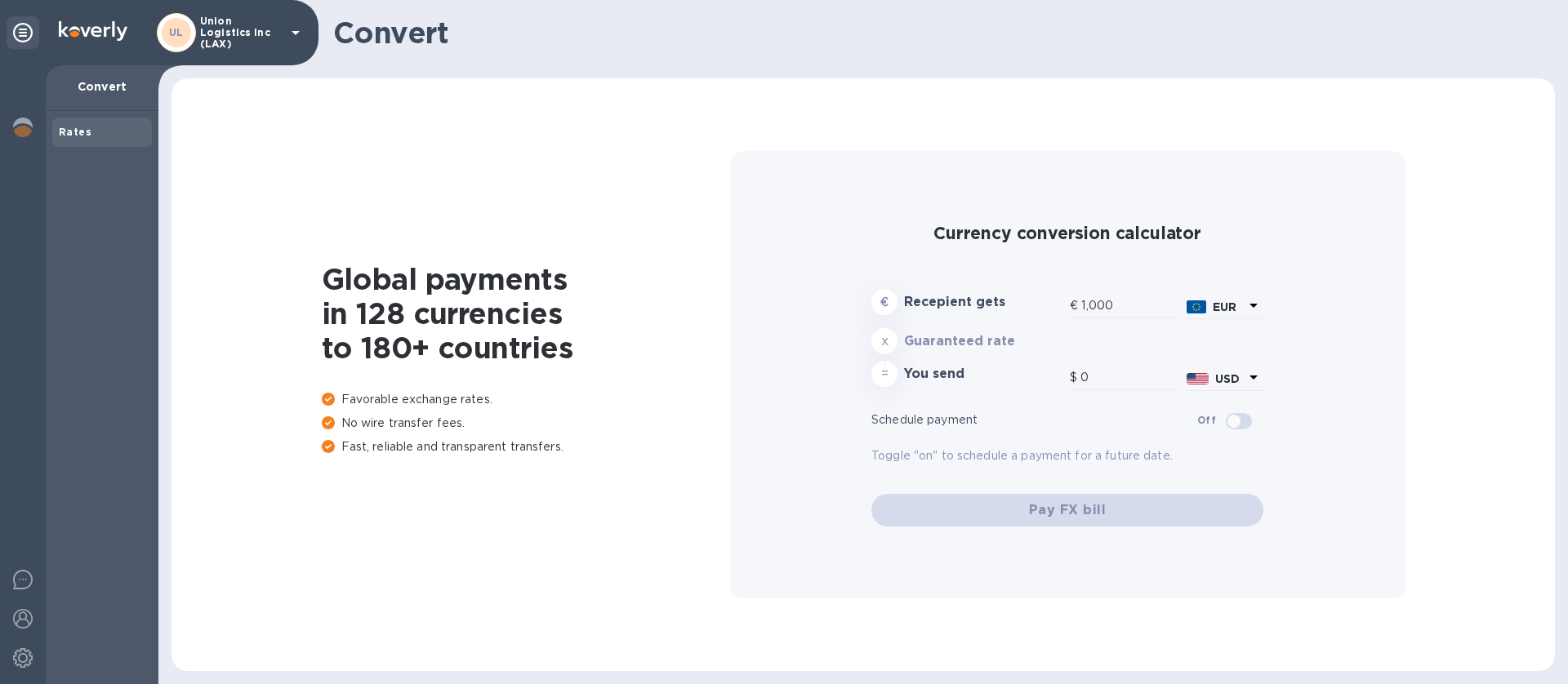
type input "1,169.43"
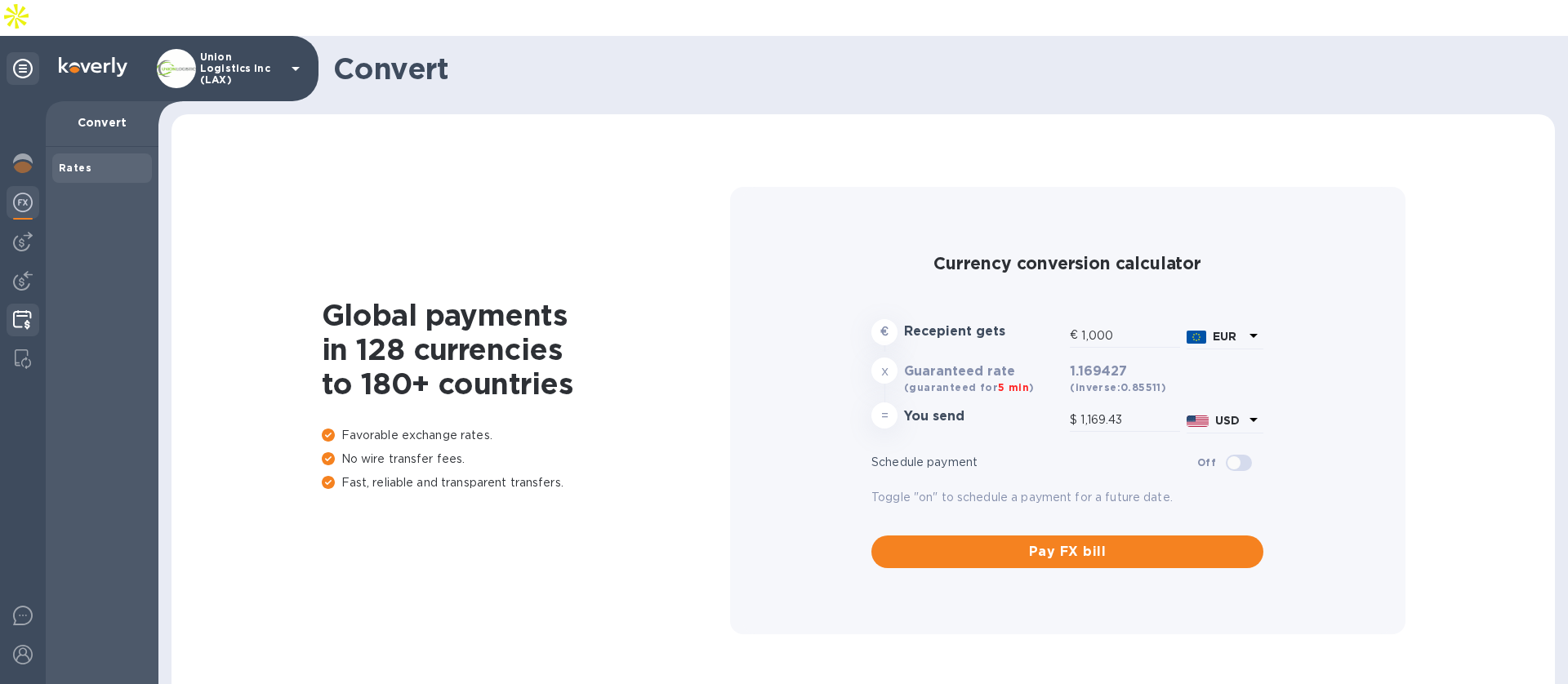
click at [14, 304] on div at bounding box center [22, 322] width 32 height 36
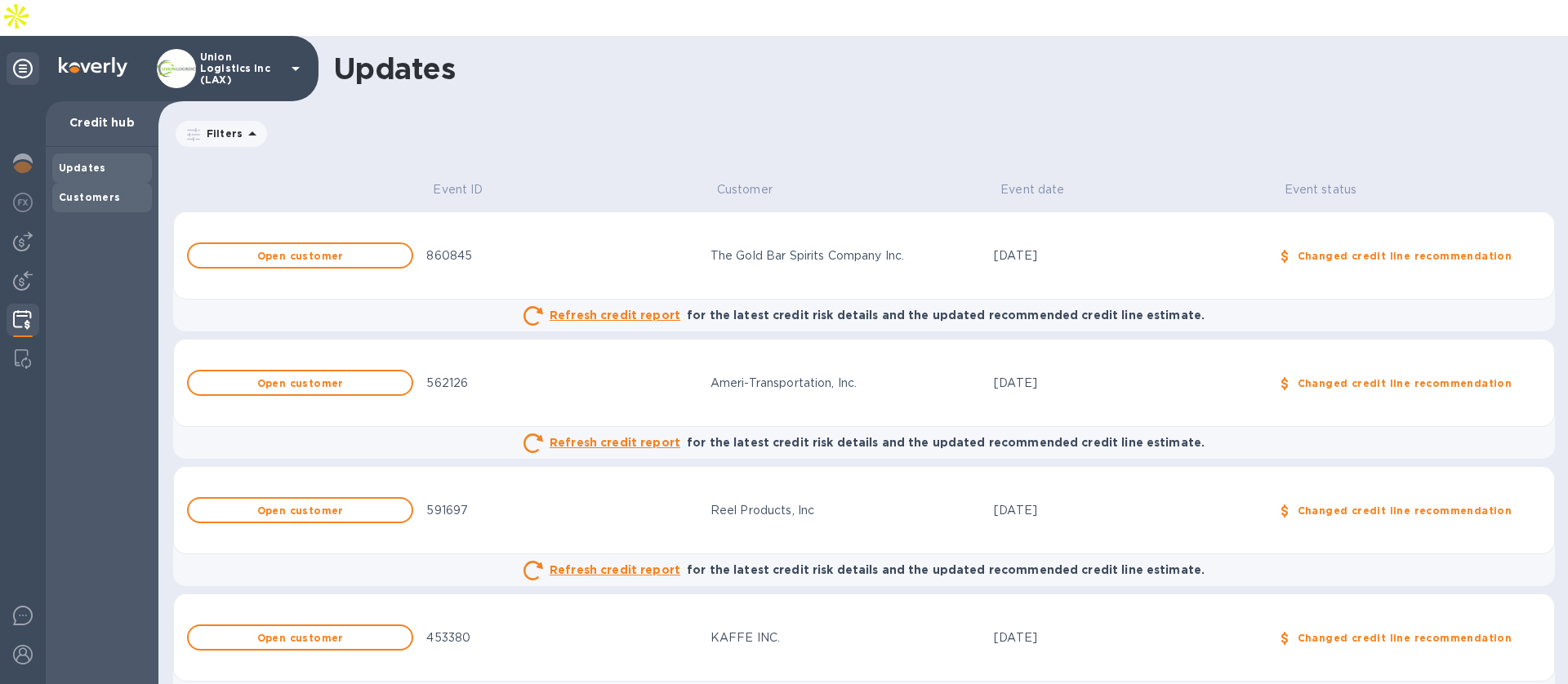
click at [84, 191] on b "Customers" at bounding box center [90, 196] width 62 height 12
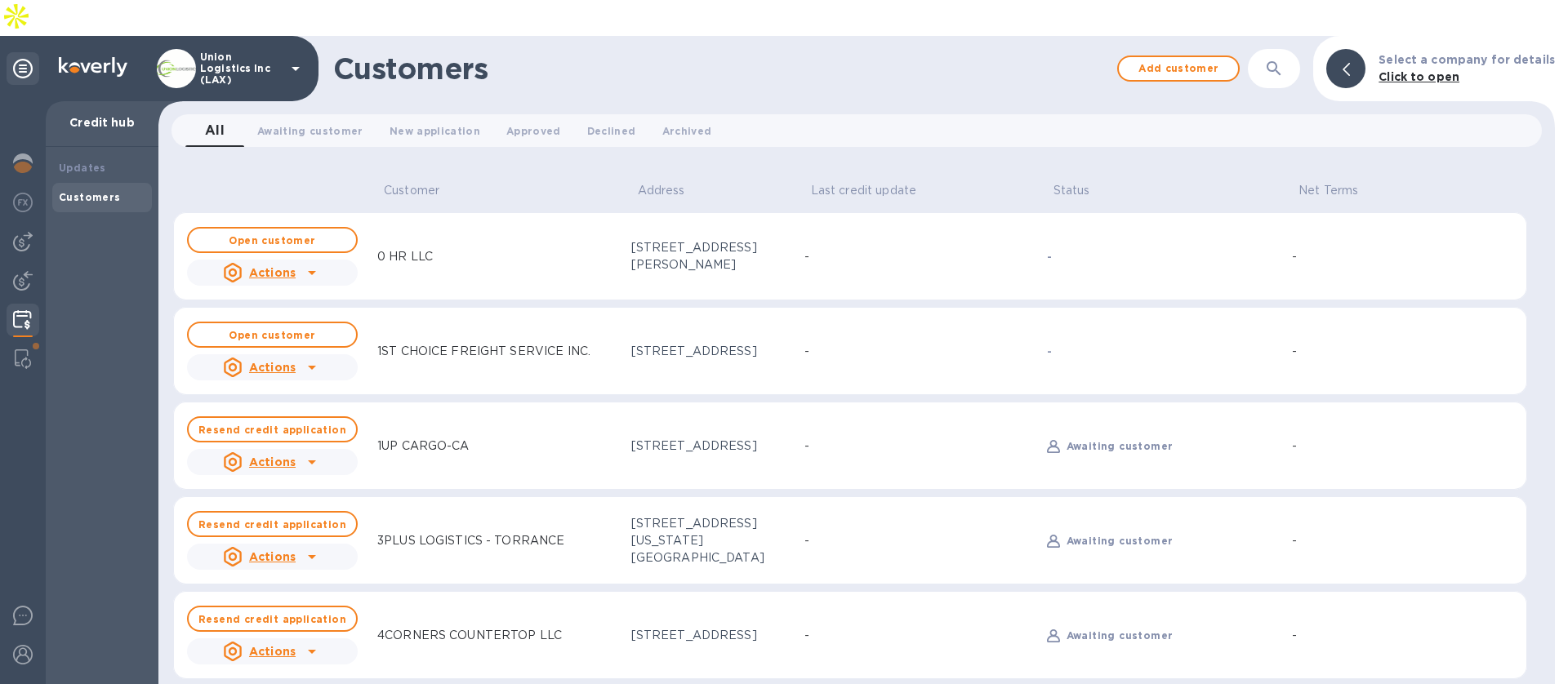
click at [1266, 49] on button "button" at bounding box center [1274, 68] width 39 height 39
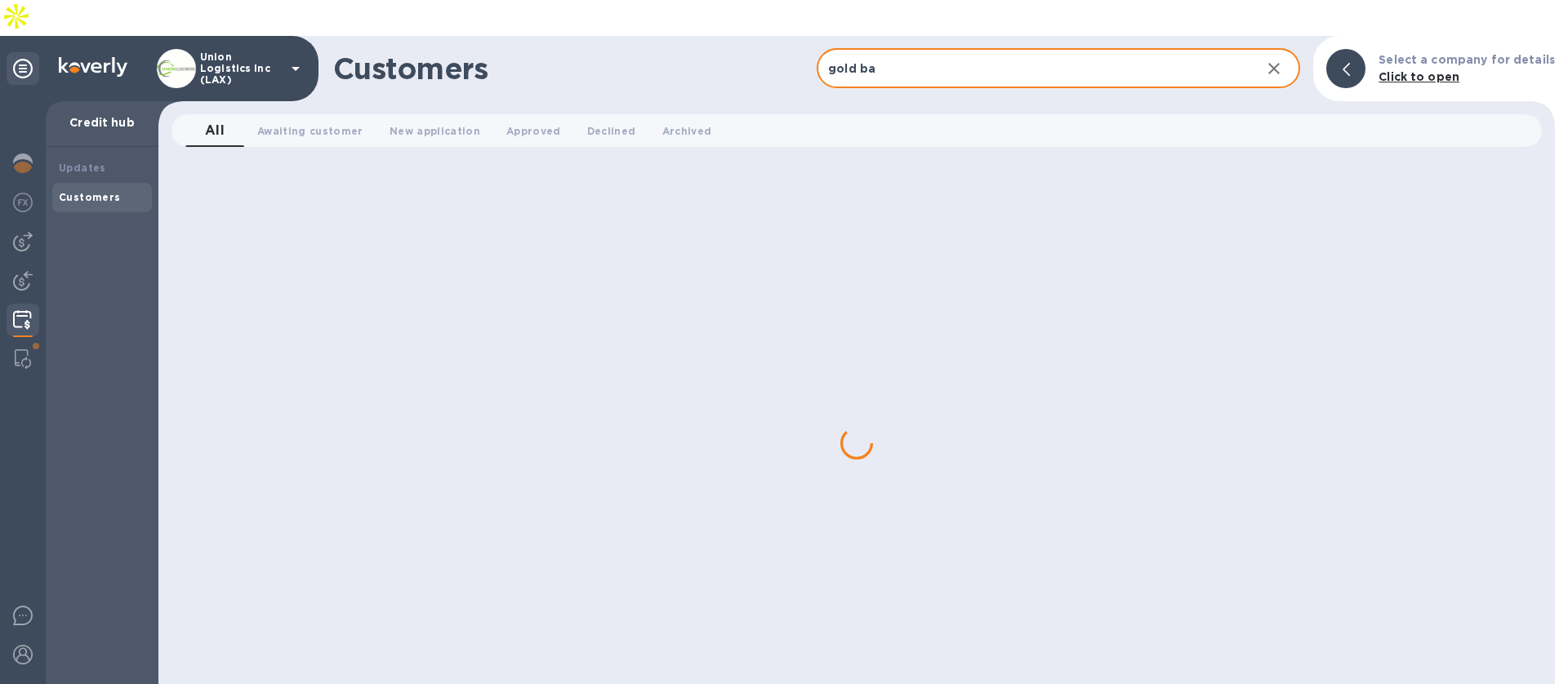
type input "gold bar"
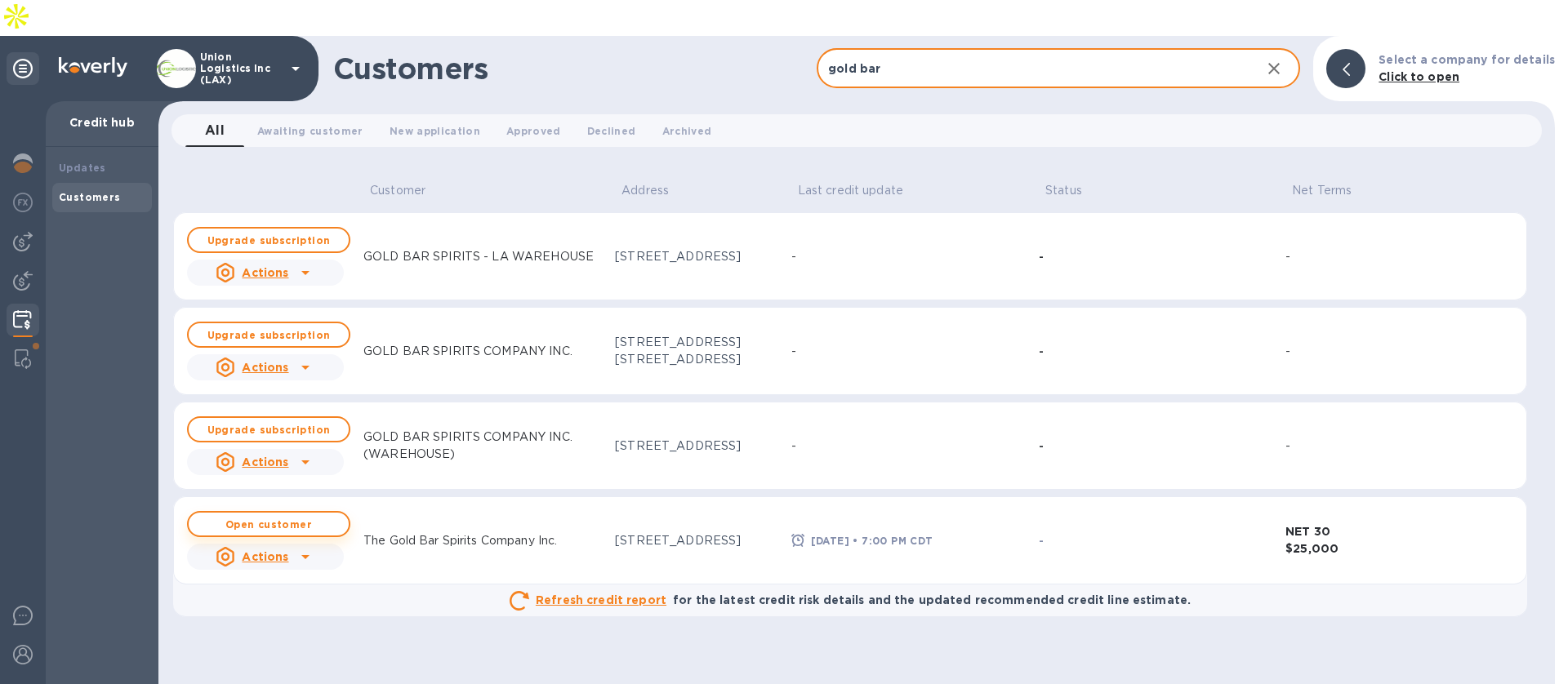
click at [269, 511] on button "Open customer" at bounding box center [269, 524] width 163 height 26
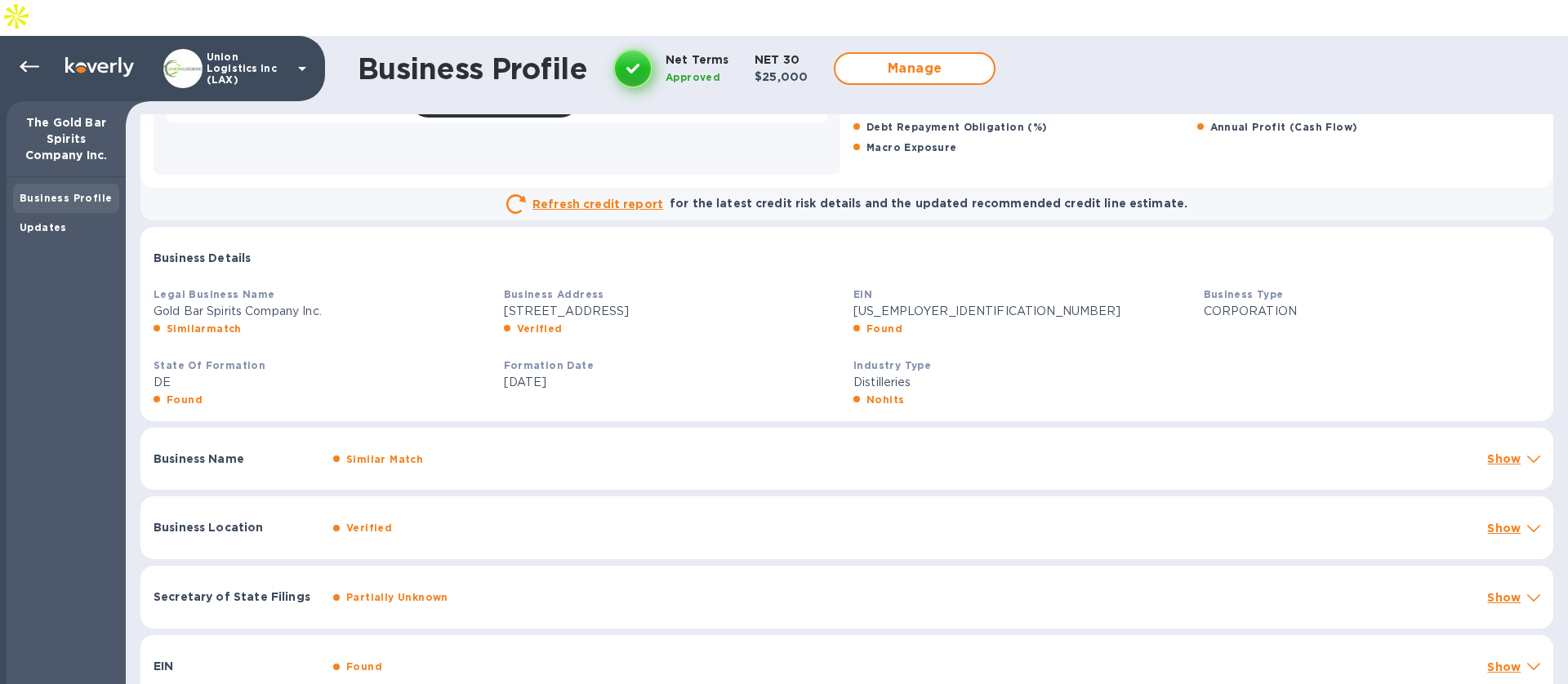
scroll to position [260, 0]
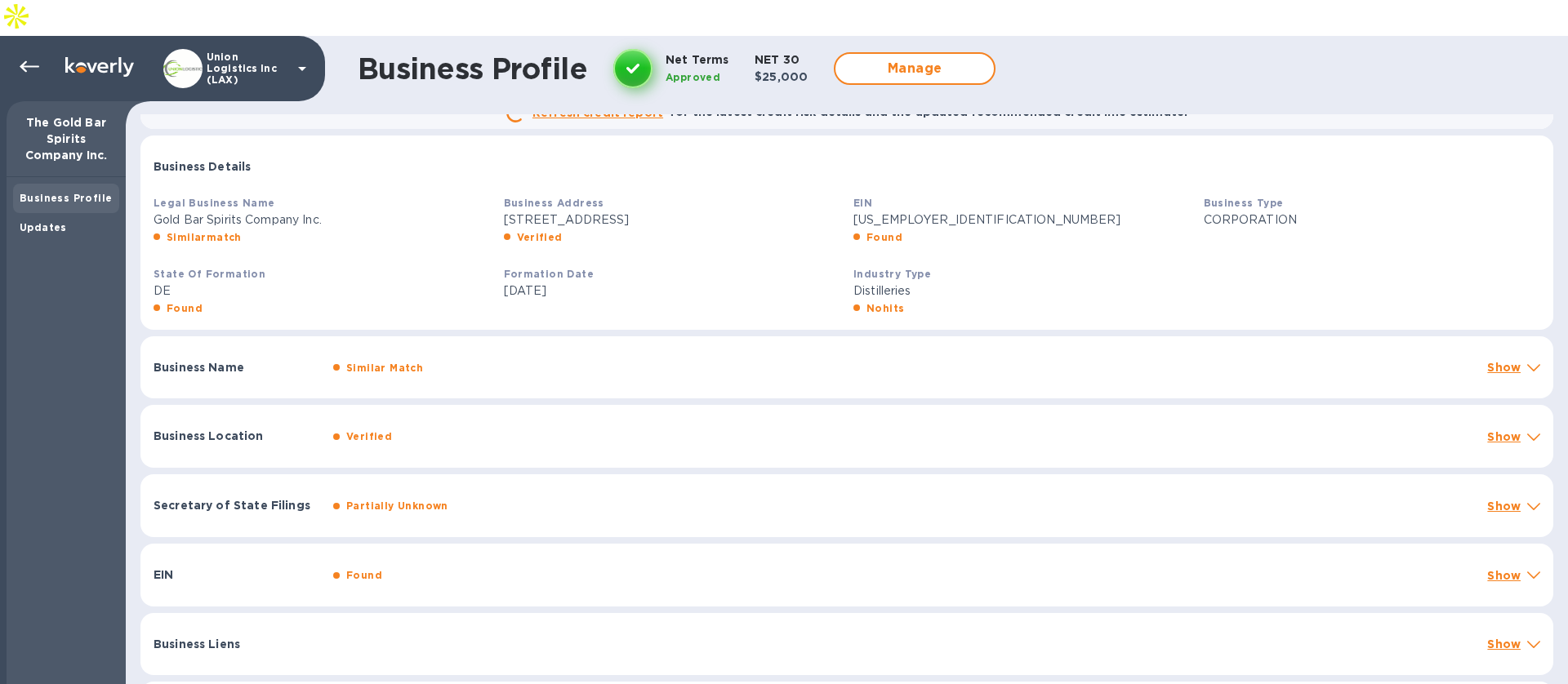
click at [1500, 359] on p "Show" at bounding box center [1503, 367] width 34 height 16
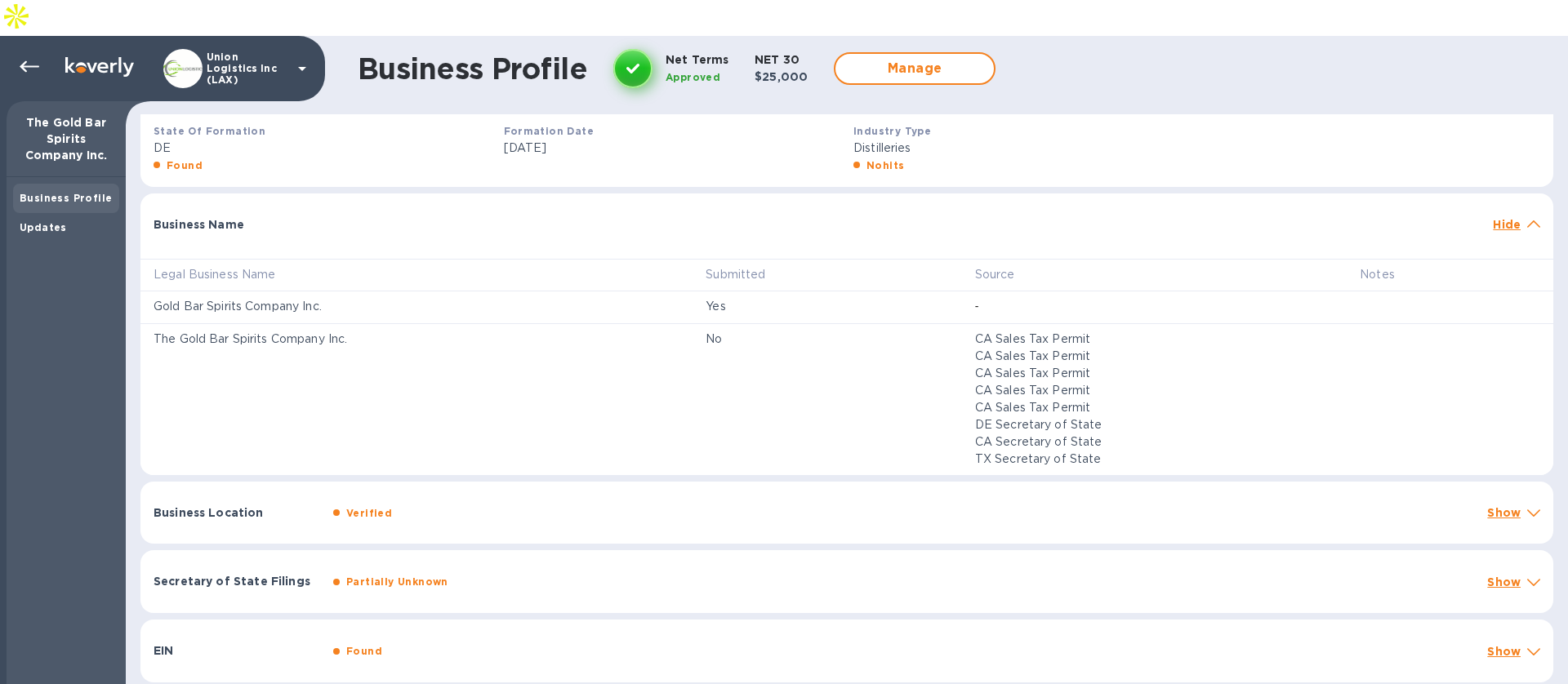
scroll to position [431, 0]
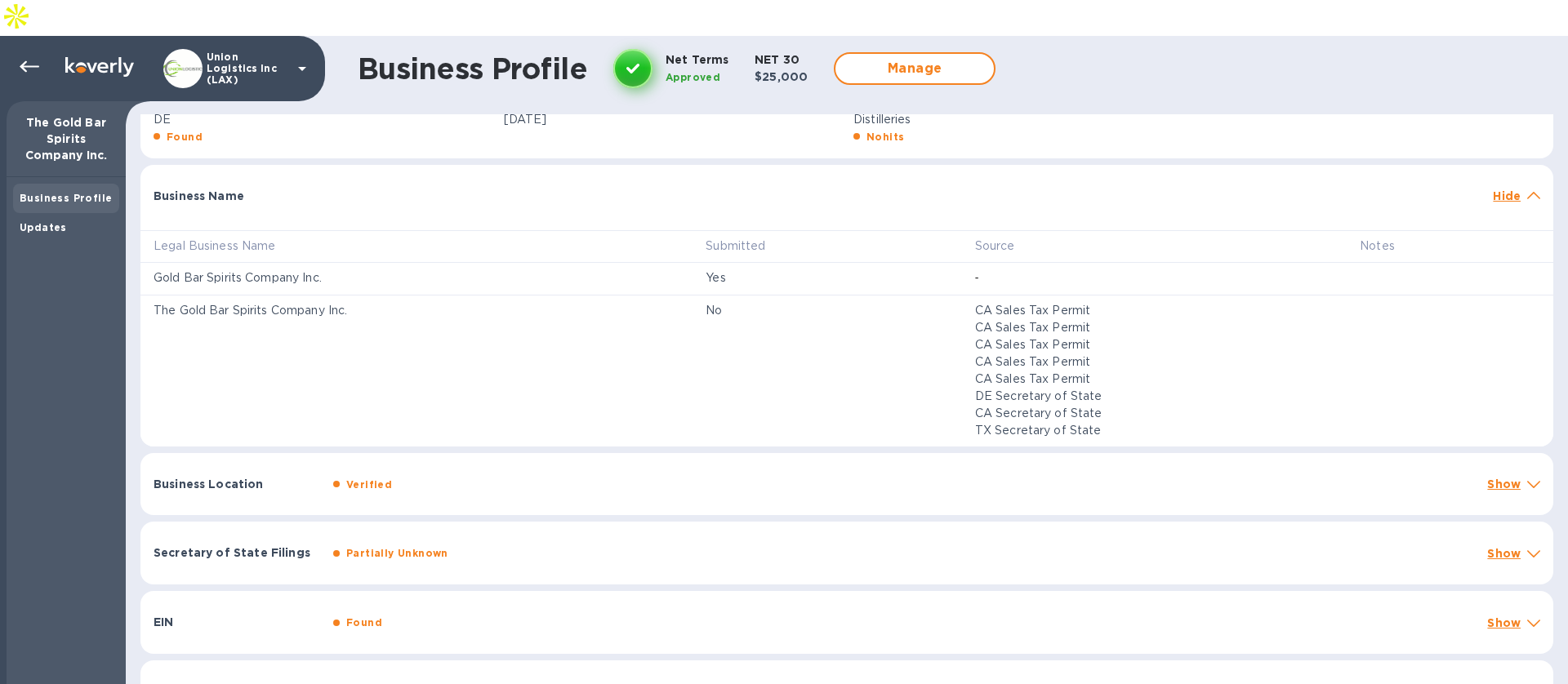
click at [1527, 481] on icon at bounding box center [1533, 485] width 13 height 7
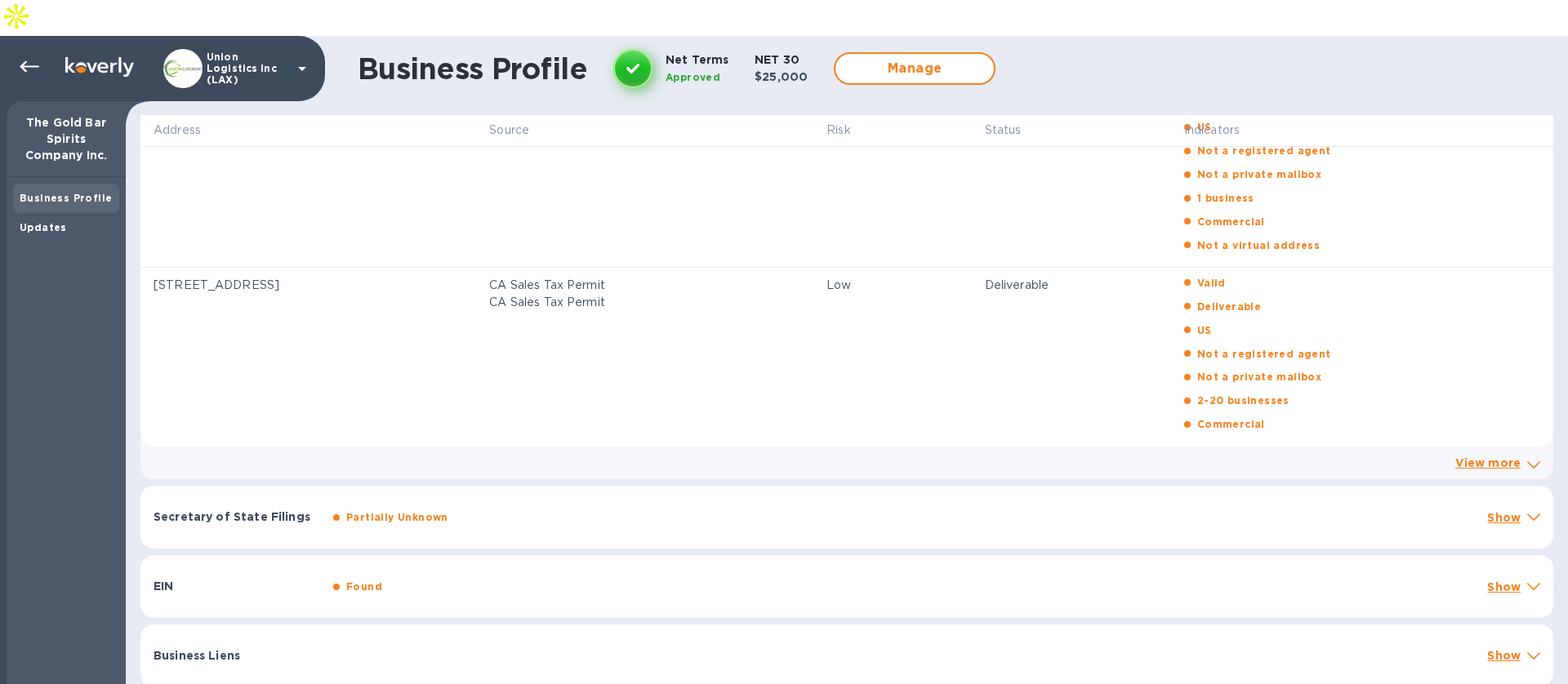
scroll to position [1007, 0]
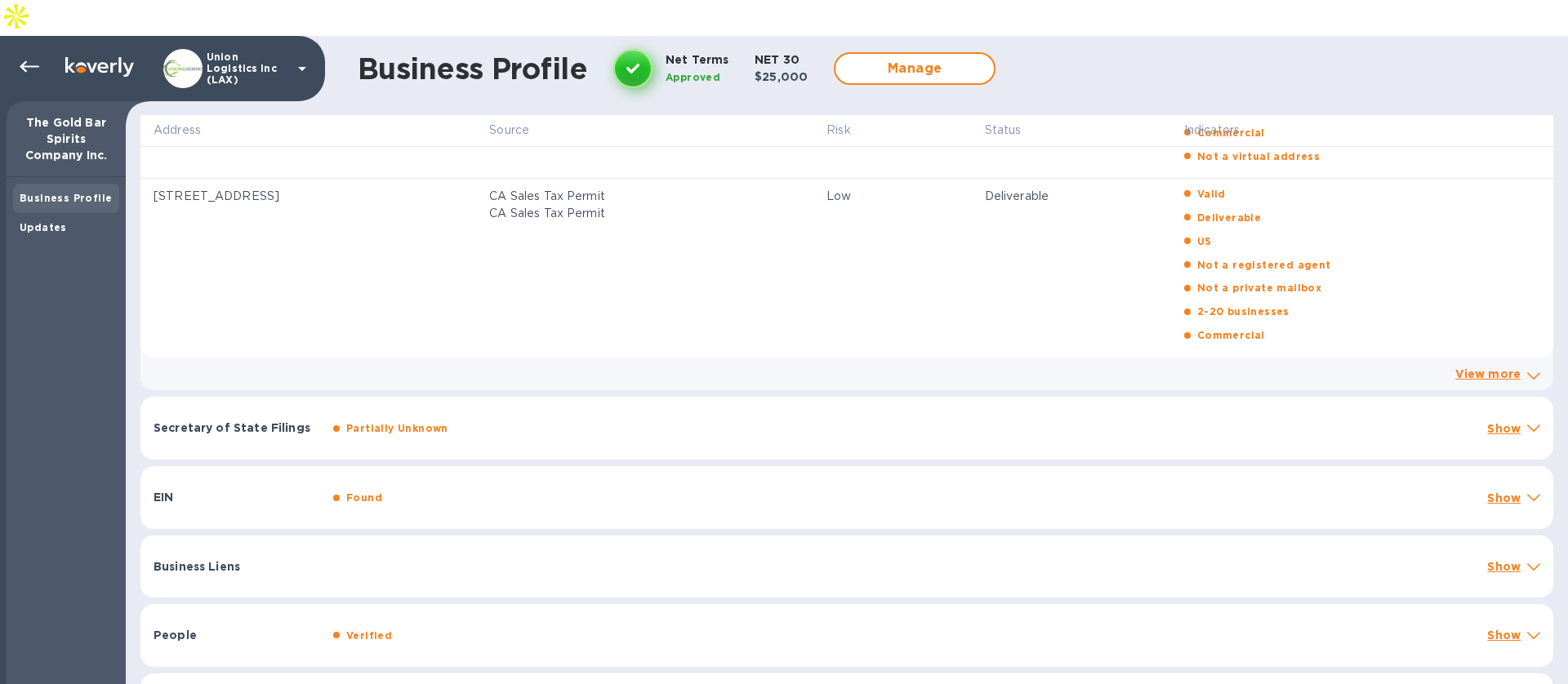
click at [1508, 400] on div "Secretary of State Filings Partially Unknown Show" at bounding box center [846, 428] width 1413 height 63
click at [1508, 400] on div "Secretary of State Filings Partially Unknown Show" at bounding box center [846, 424] width 1413 height 63
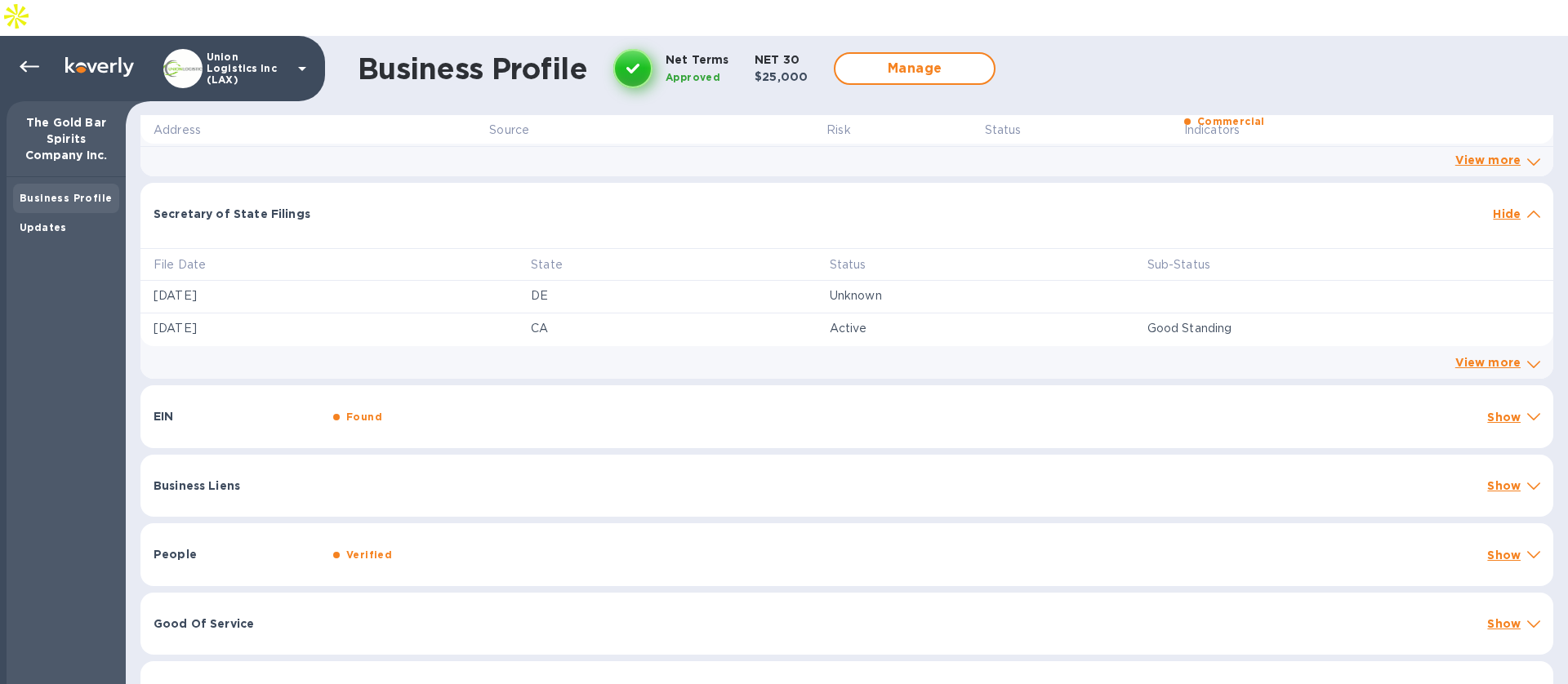
scroll to position [1229, 0]
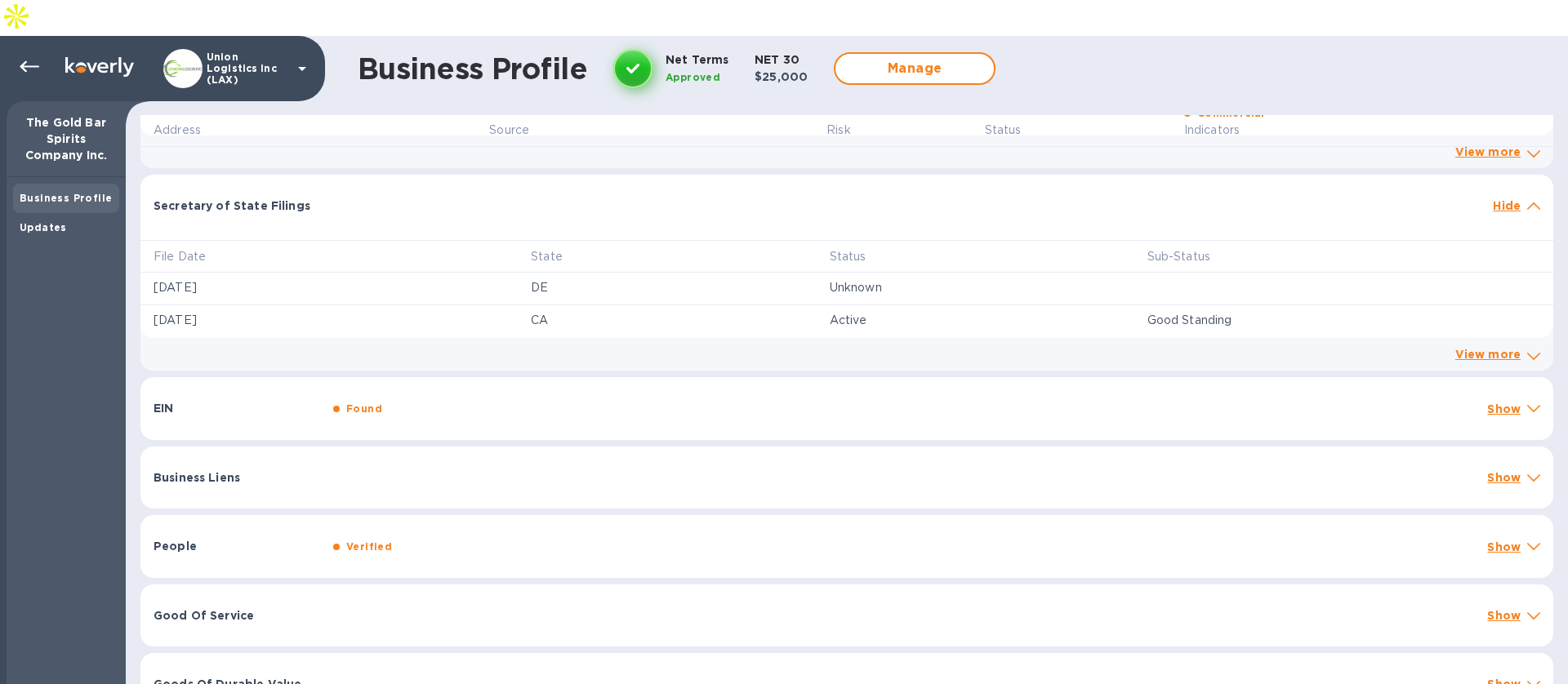
click at [1506, 400] on p "Show" at bounding box center [1503, 408] width 34 height 16
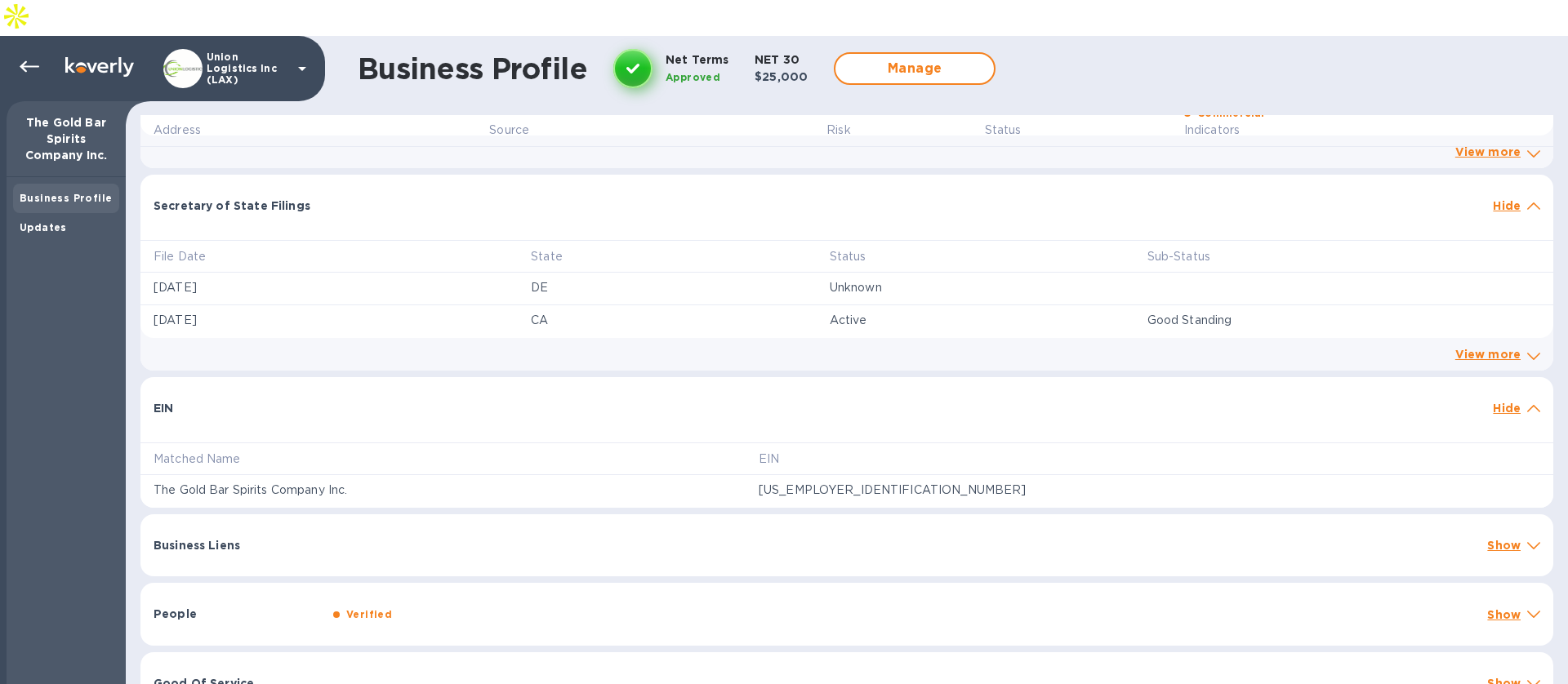
scroll to position [1363, 0]
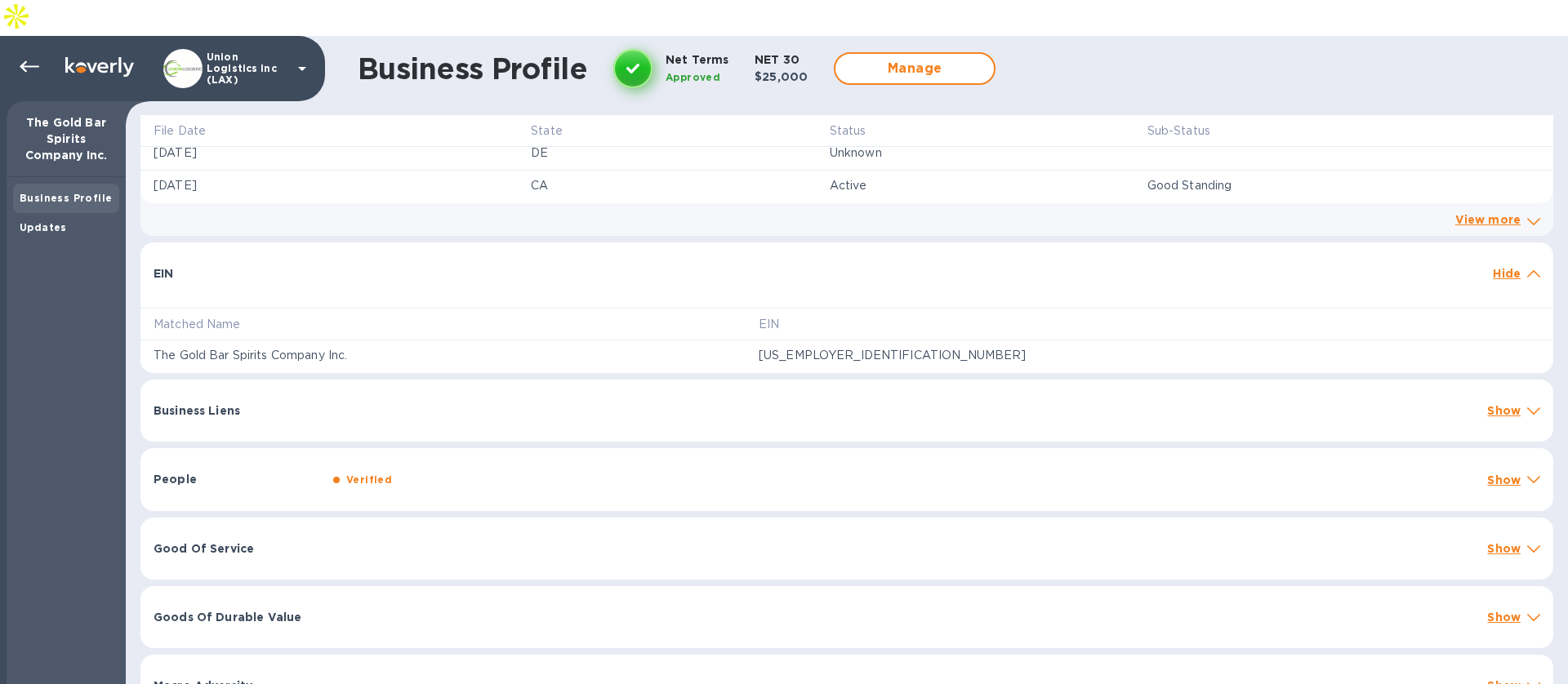
click at [1516, 455] on div "People Verified Show" at bounding box center [846, 479] width 1413 height 63
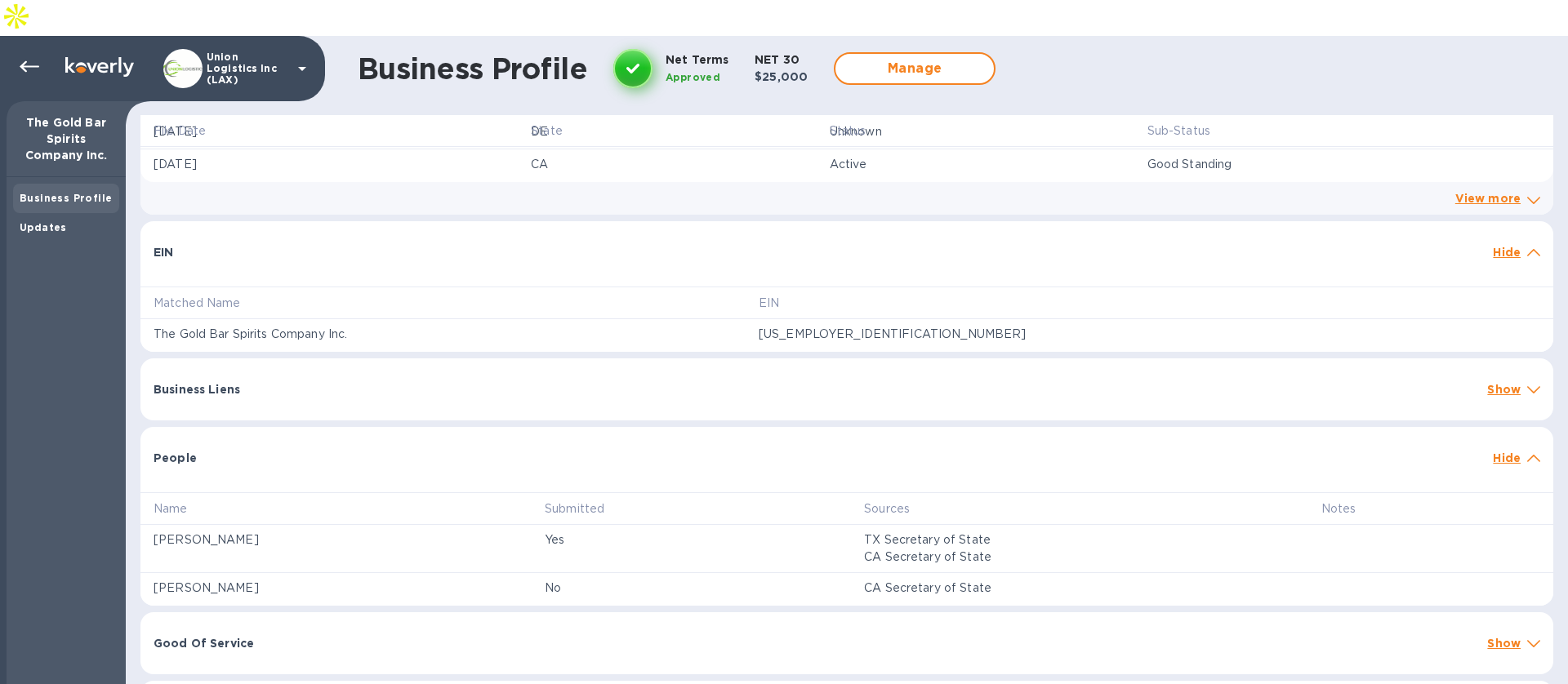
scroll to position [1382, 0]
click at [1497, 384] on p "Show" at bounding box center [1503, 391] width 34 height 16
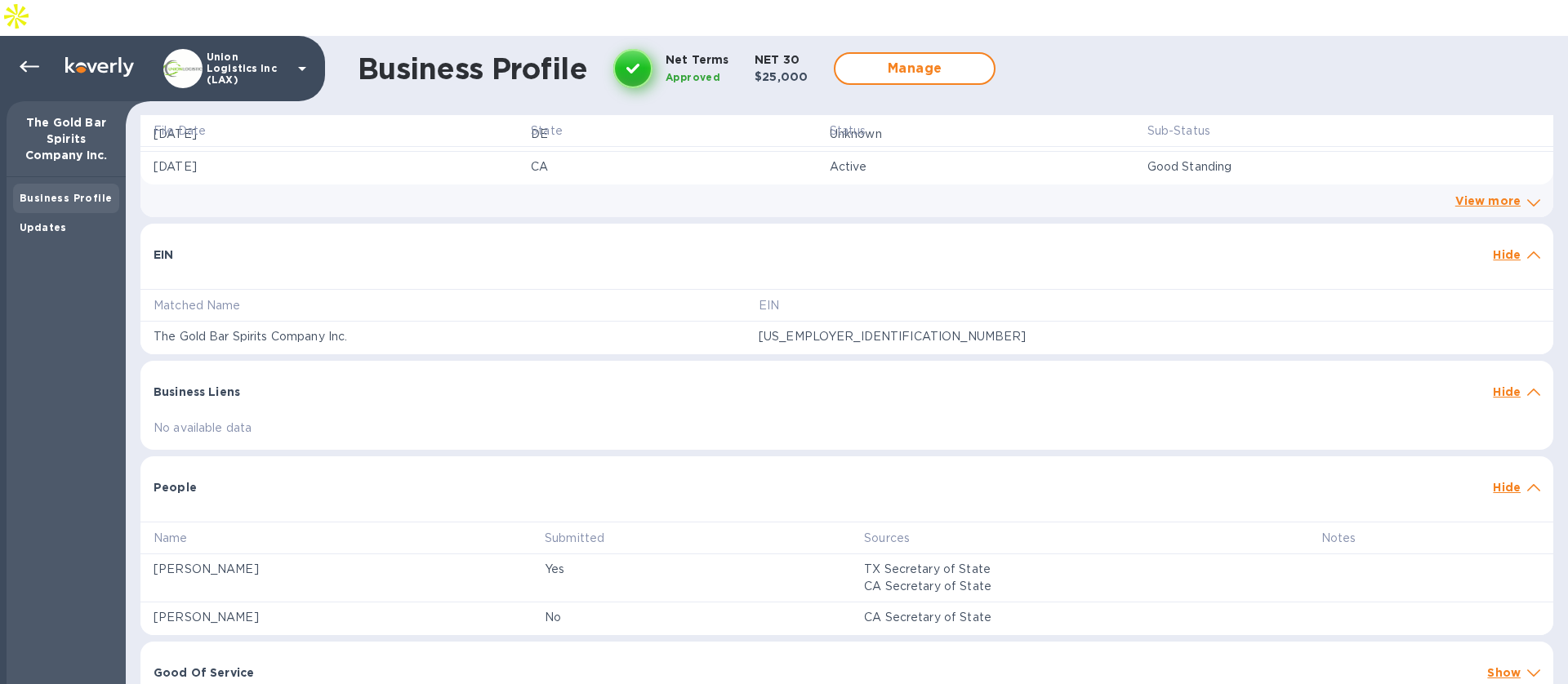
scroll to position [1506, 0]
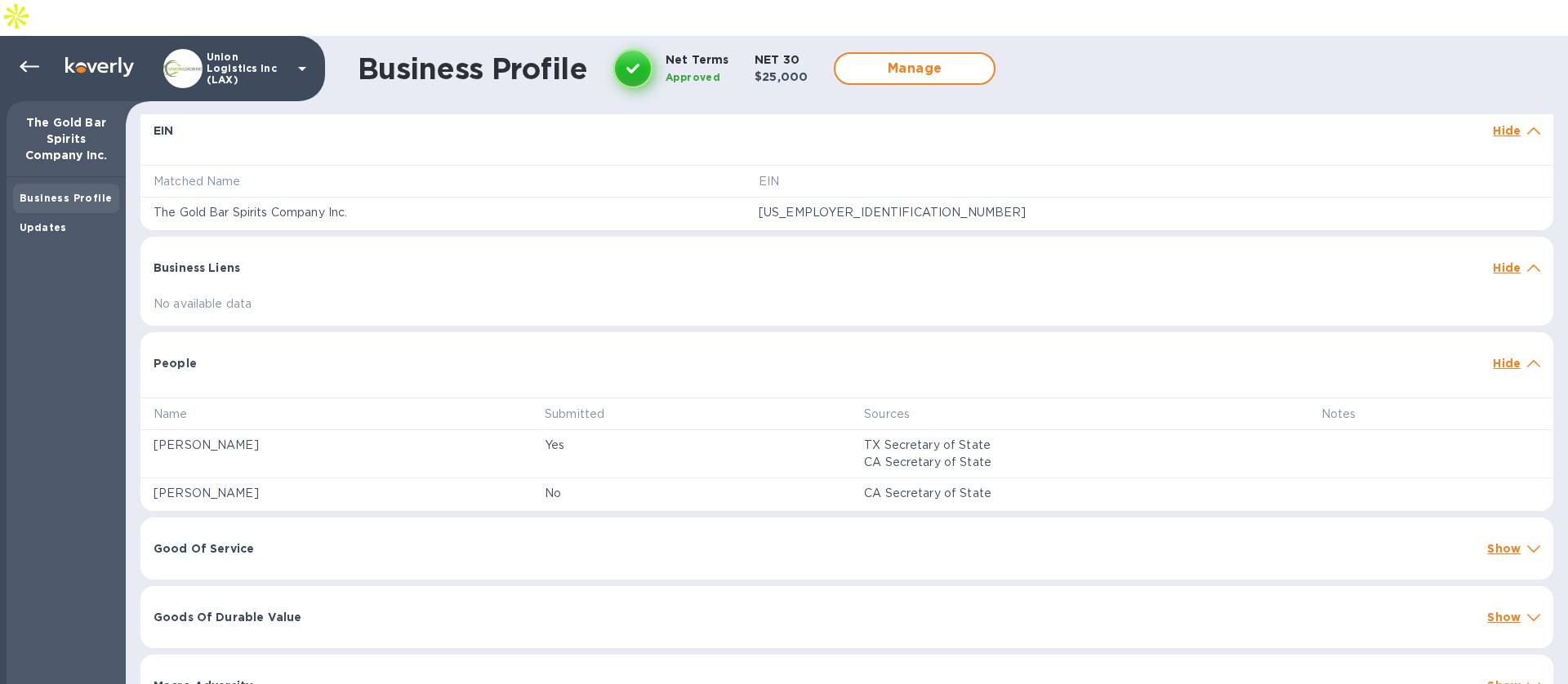
click at [1487, 540] on p "Show" at bounding box center [1503, 547] width 34 height 16
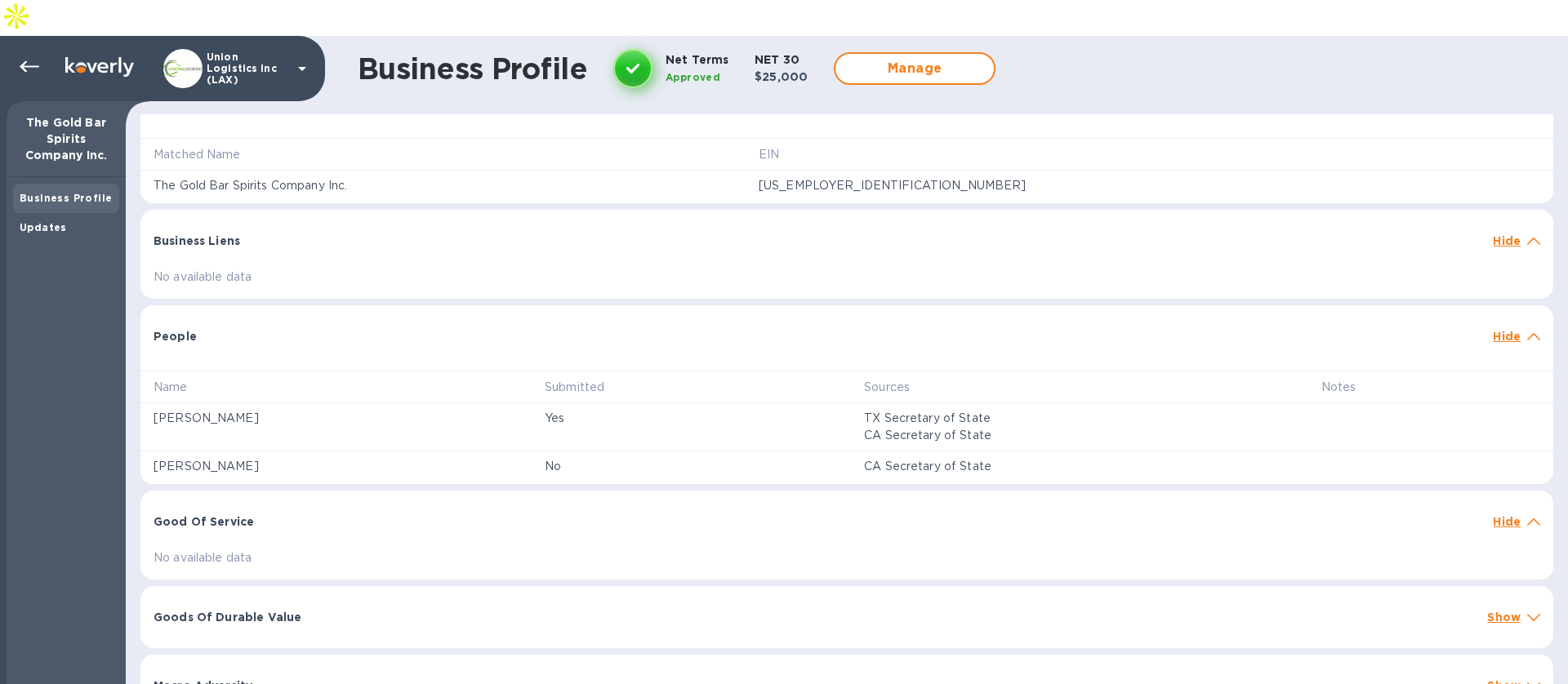
scroll to position [1530, 0]
click at [1498, 218] on div "Business Liens Hide" at bounding box center [846, 240] width 1413 height 52
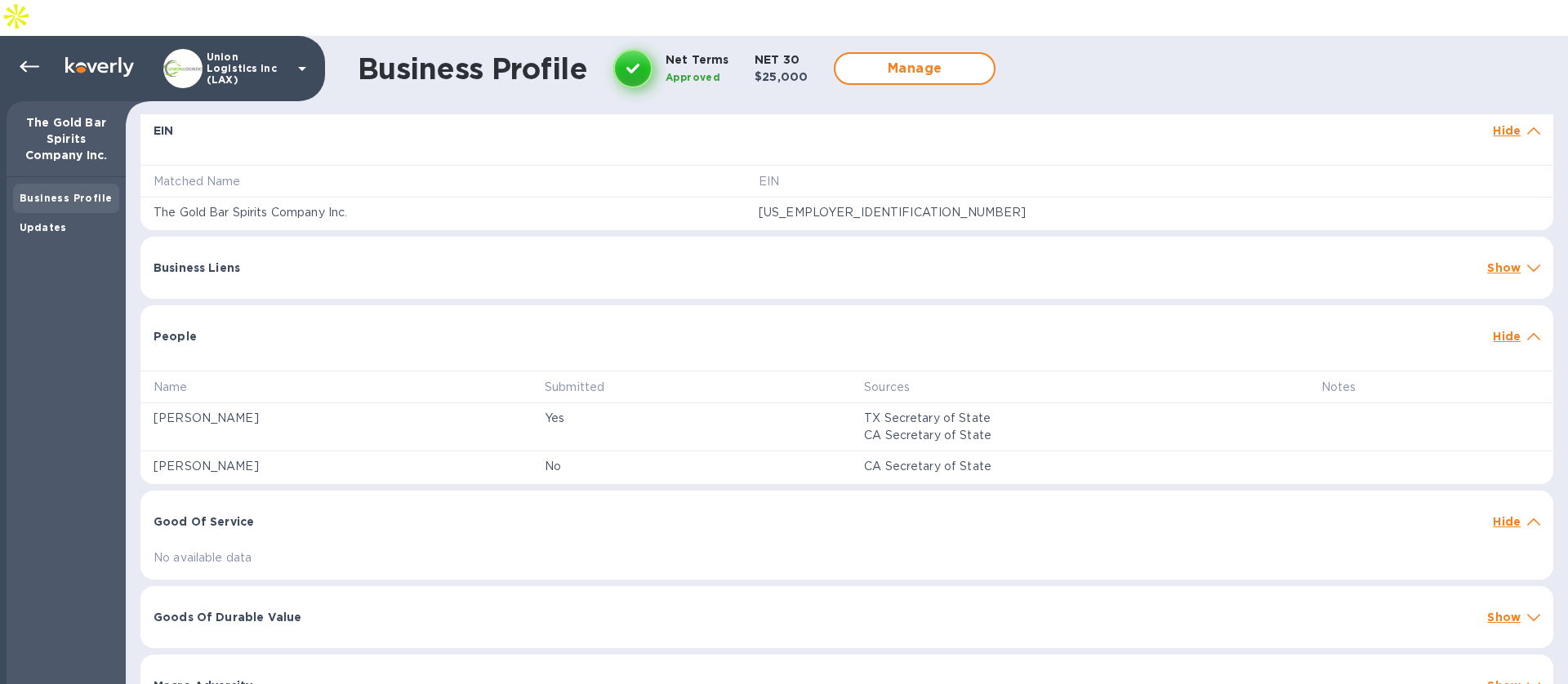
scroll to position [1506, 0]
click at [1505, 328] on p "Hide" at bounding box center [1507, 336] width 28 height 16
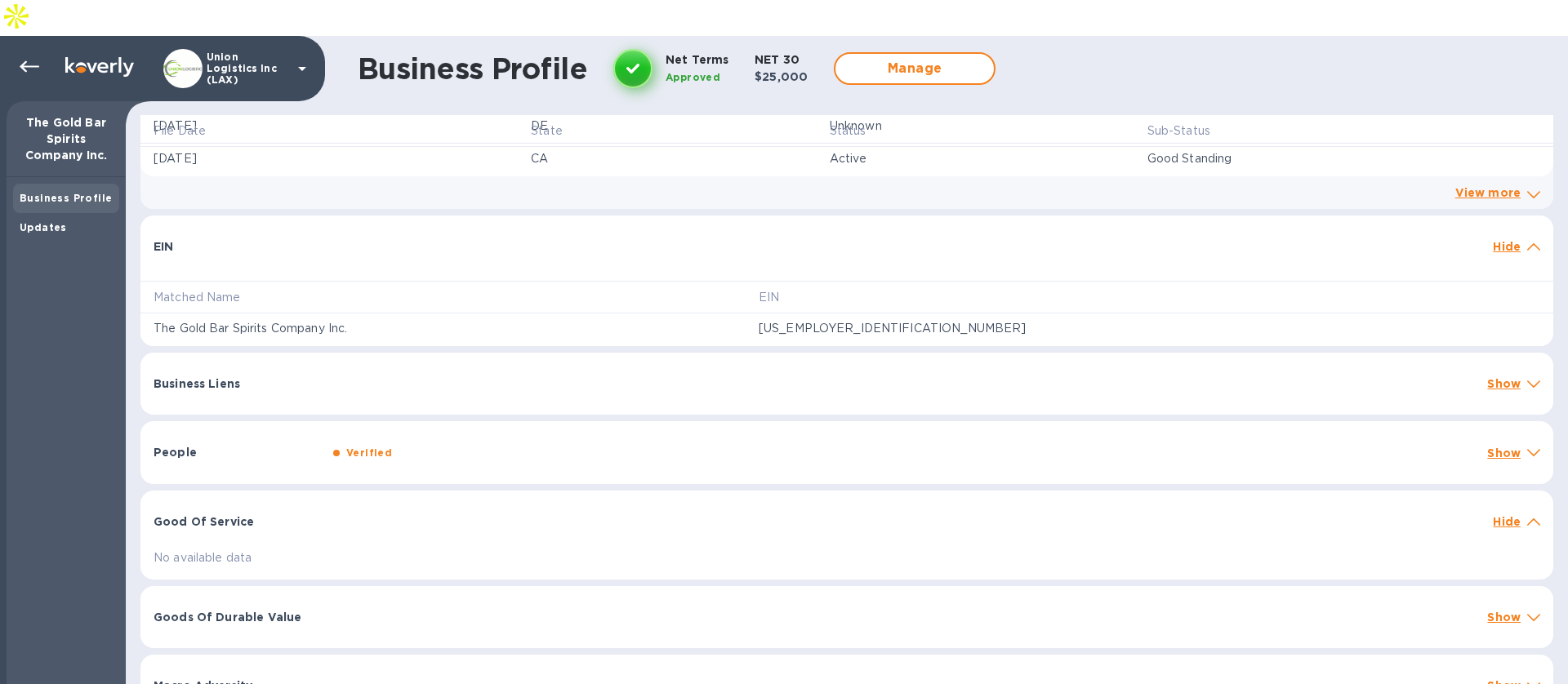
scroll to position [1279, 0]
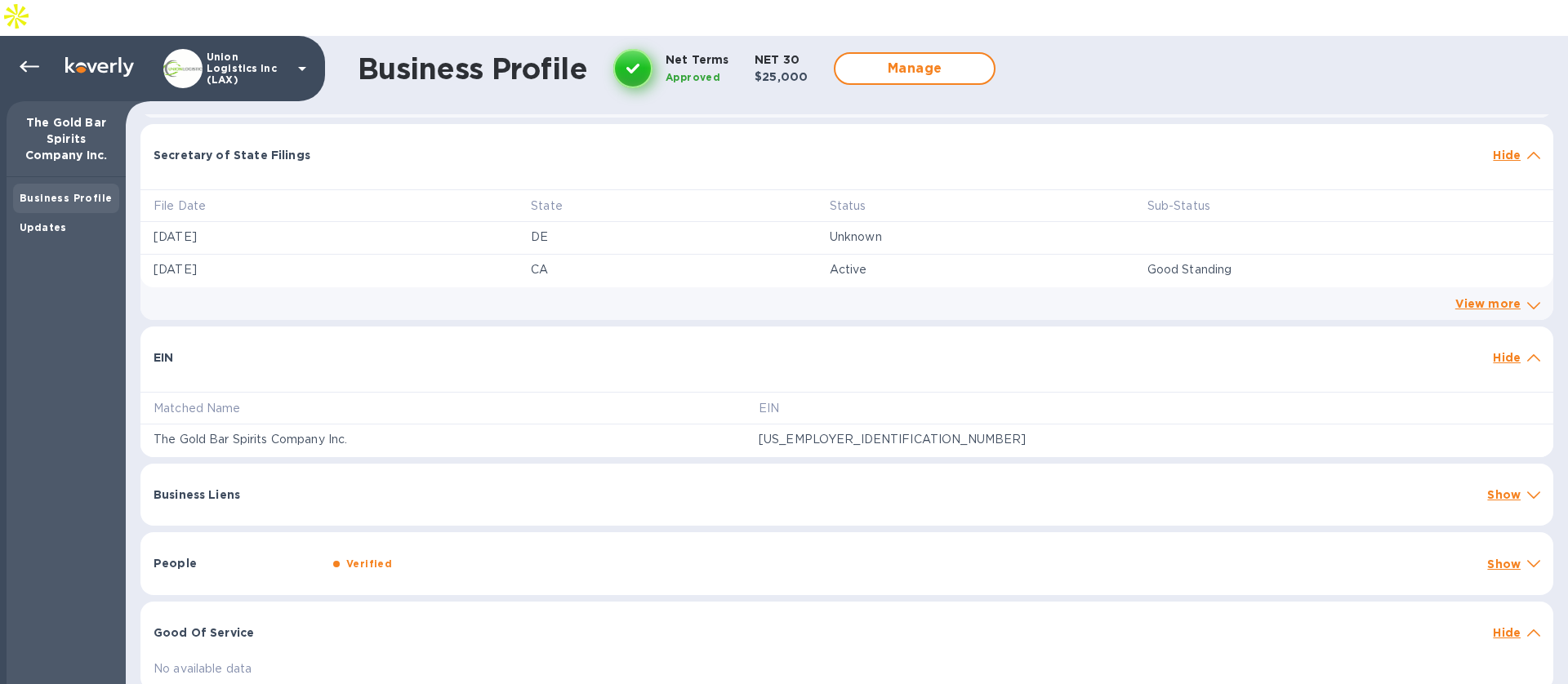
click at [1493, 349] on p "Hide" at bounding box center [1507, 357] width 28 height 16
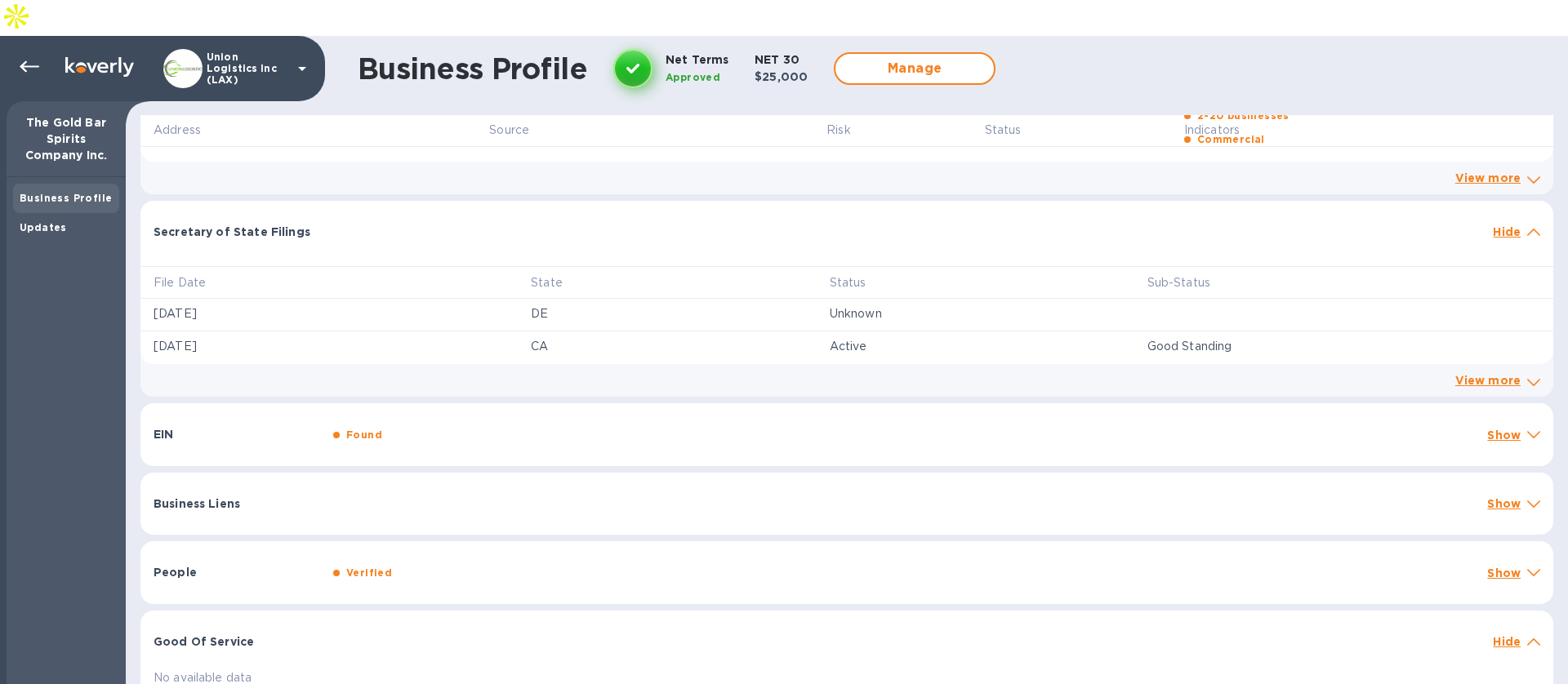
scroll to position [1201, 0]
click at [1497, 566] on p "Show" at bounding box center [1503, 574] width 34 height 16
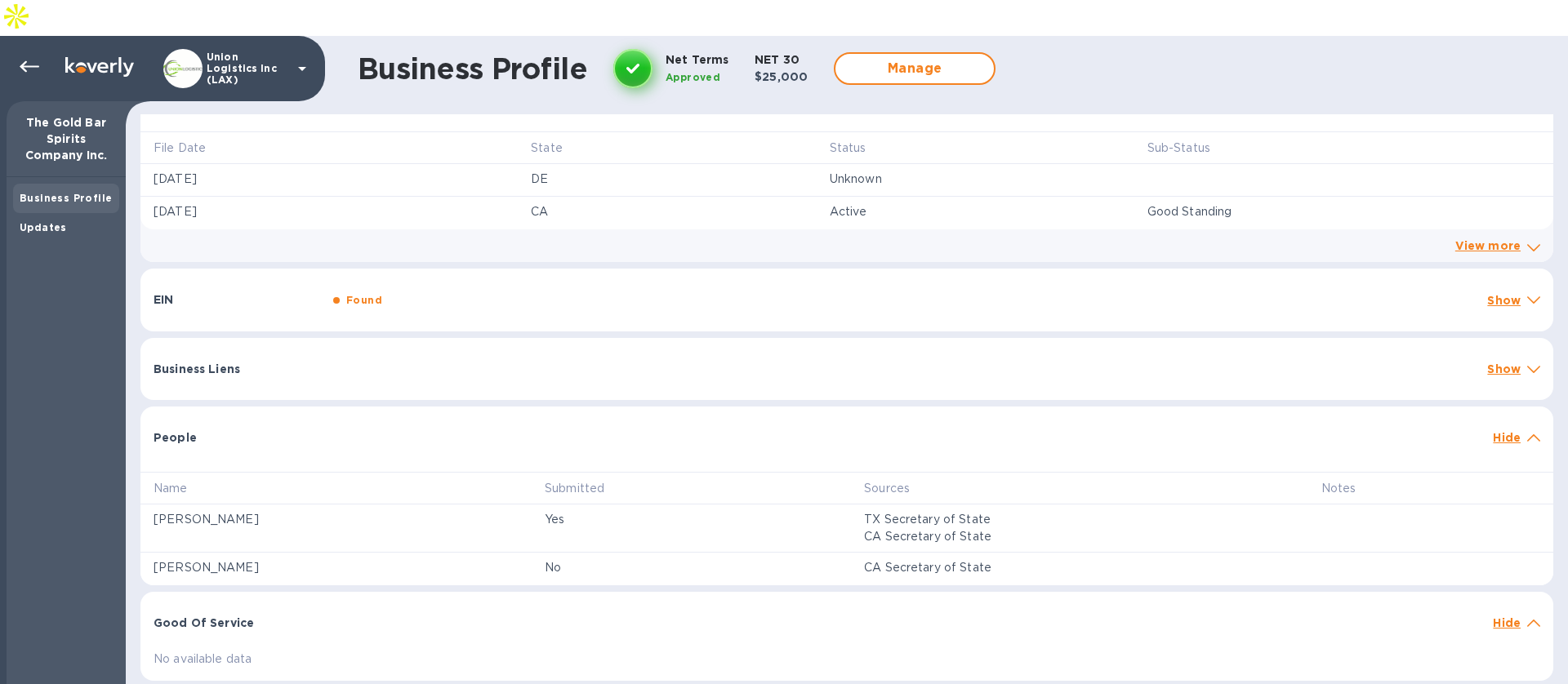
scroll to position [1338, 0]
click at [1527, 433] on icon at bounding box center [1533, 437] width 13 height 7
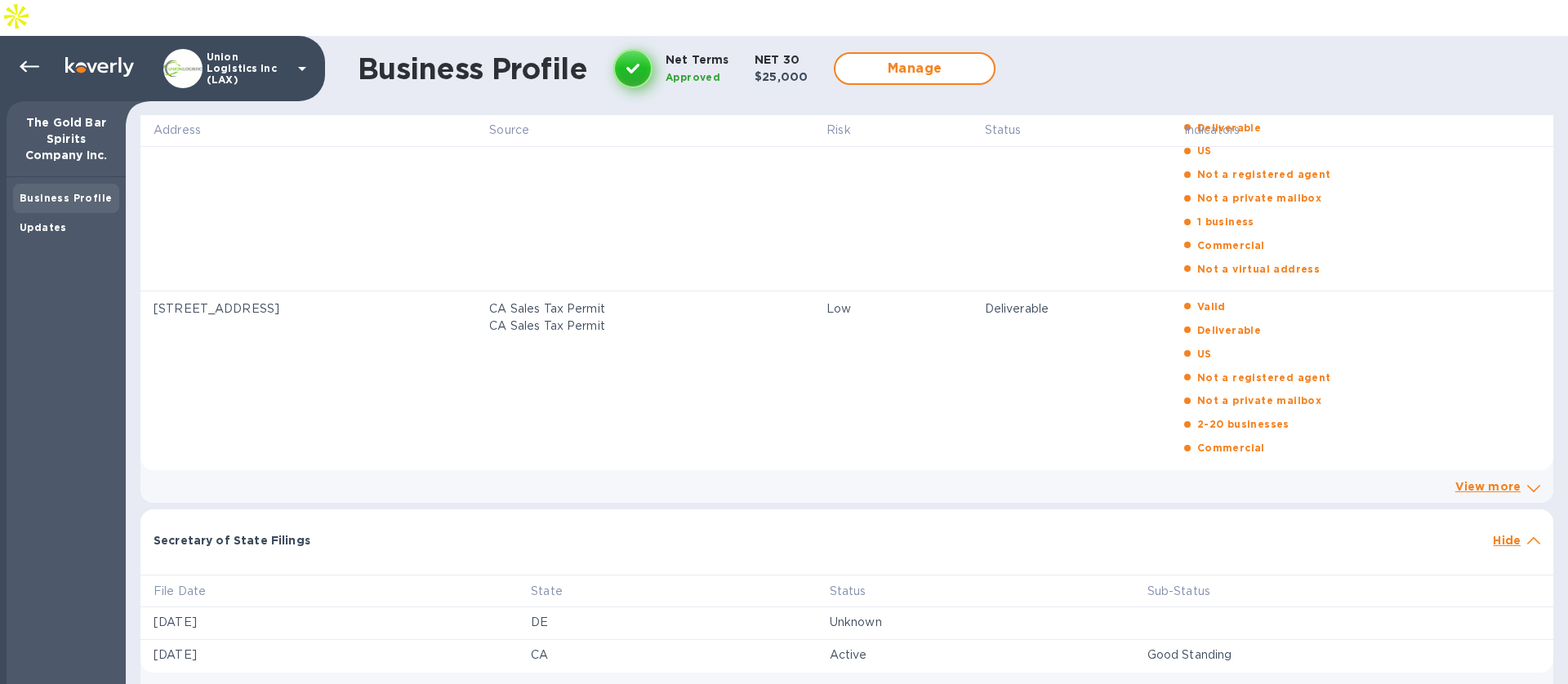
scroll to position [891, 0]
click at [1500, 535] on p "Hide" at bounding box center [1507, 543] width 28 height 16
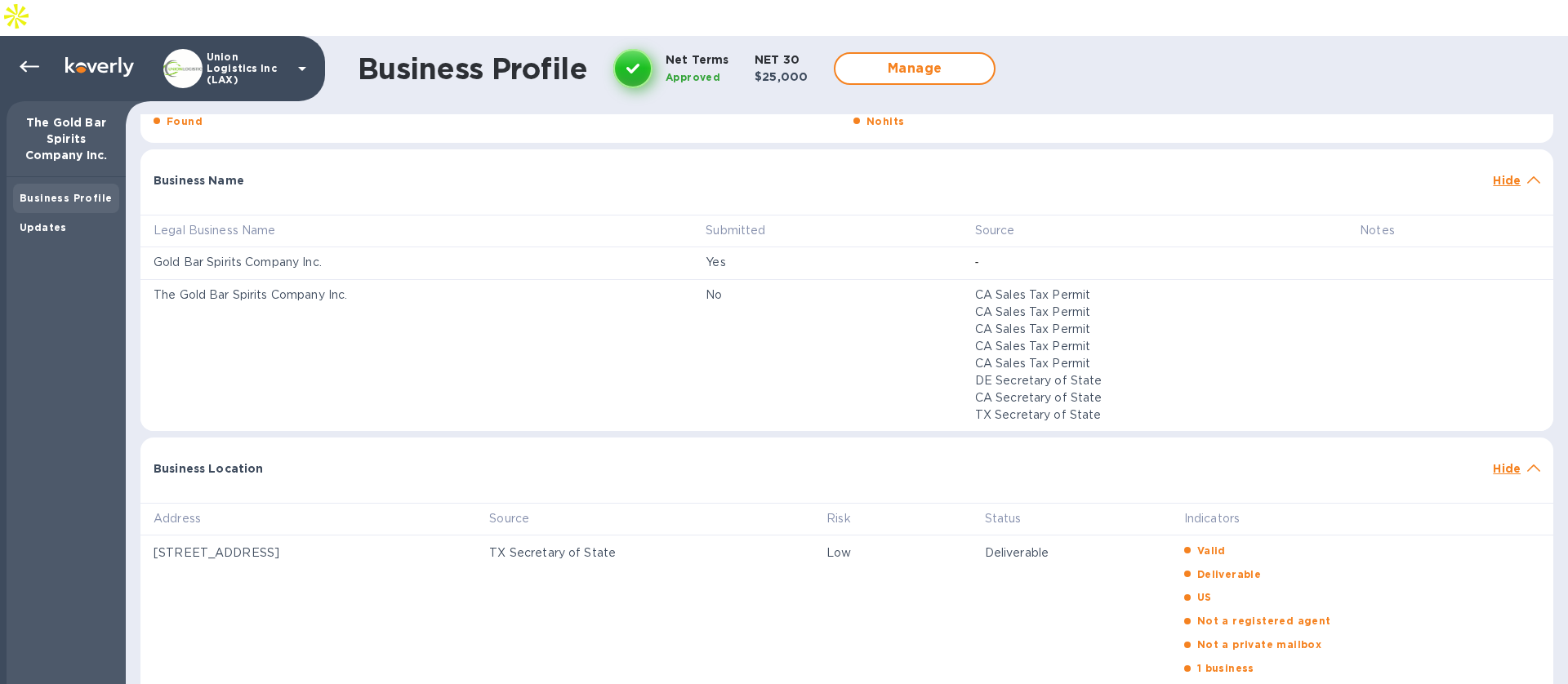
scroll to position [444, 0]
click at [1503, 463] on p "Hide" at bounding box center [1507, 471] width 28 height 16
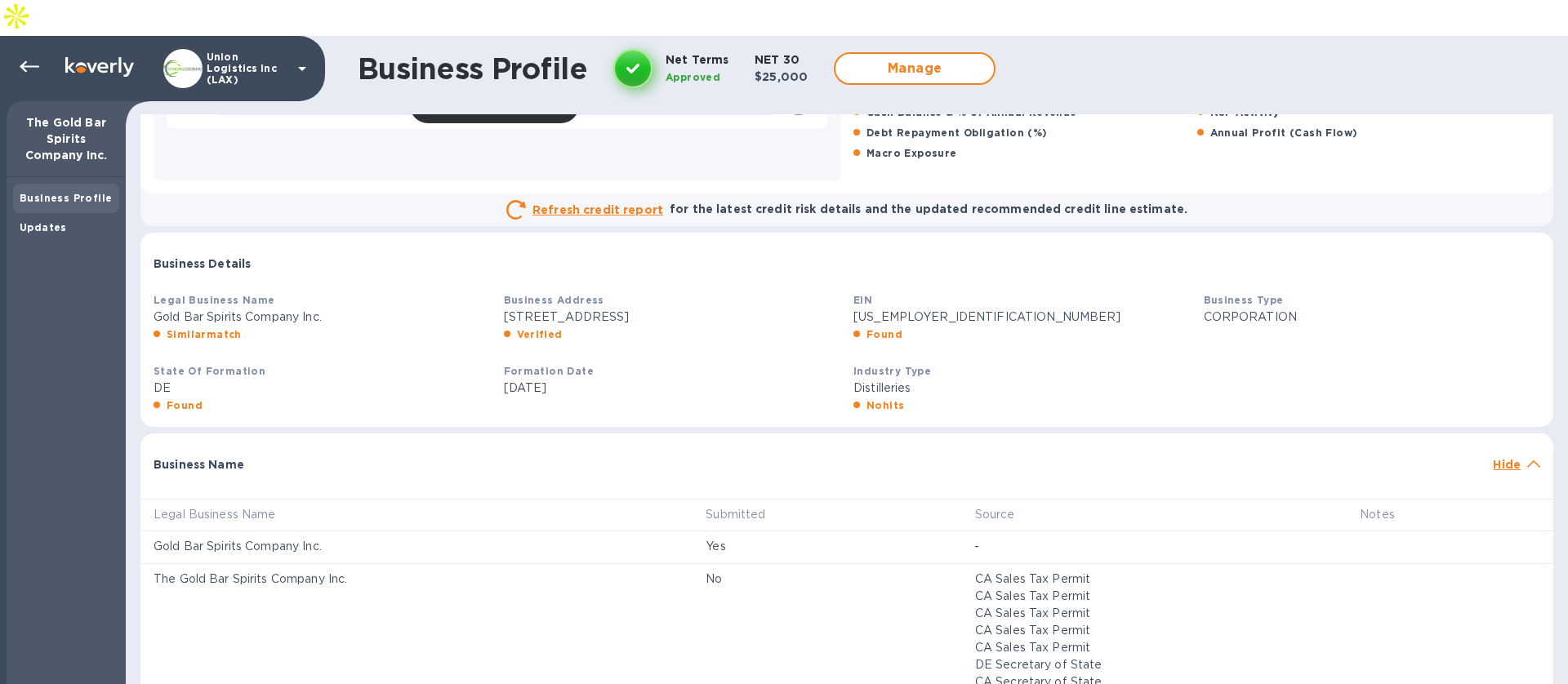
click at [1493, 457] on p "Hide" at bounding box center [1507, 464] width 28 height 16
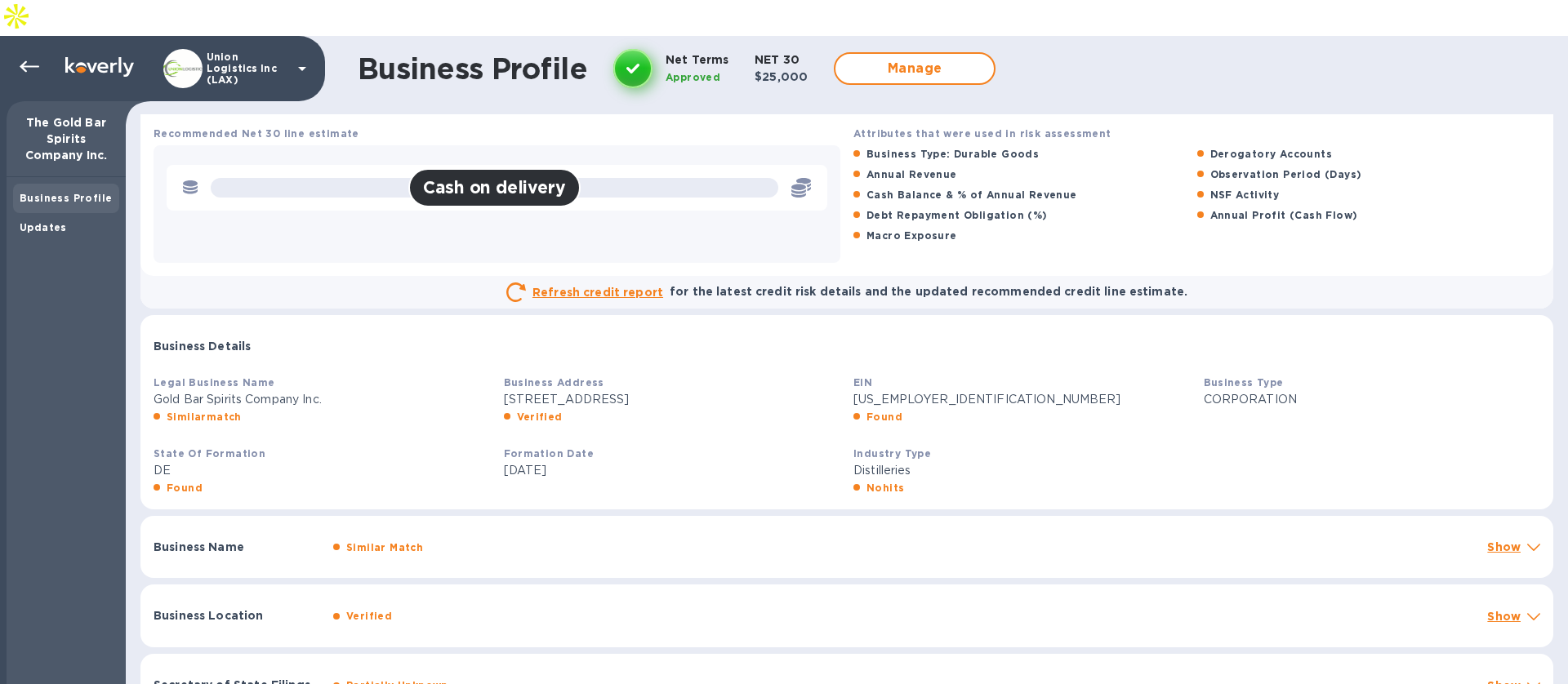
scroll to position [0, 0]
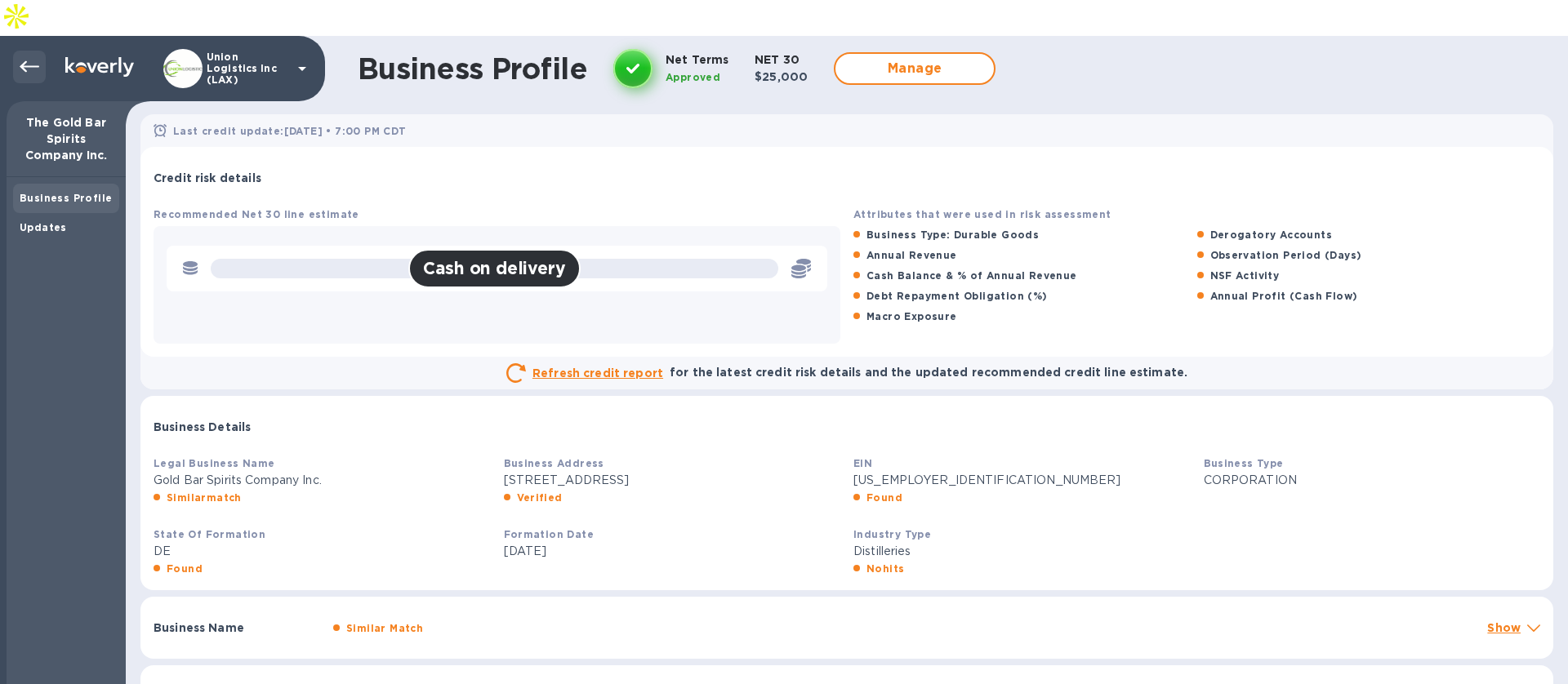
click at [32, 57] on icon at bounding box center [29, 66] width 20 height 20
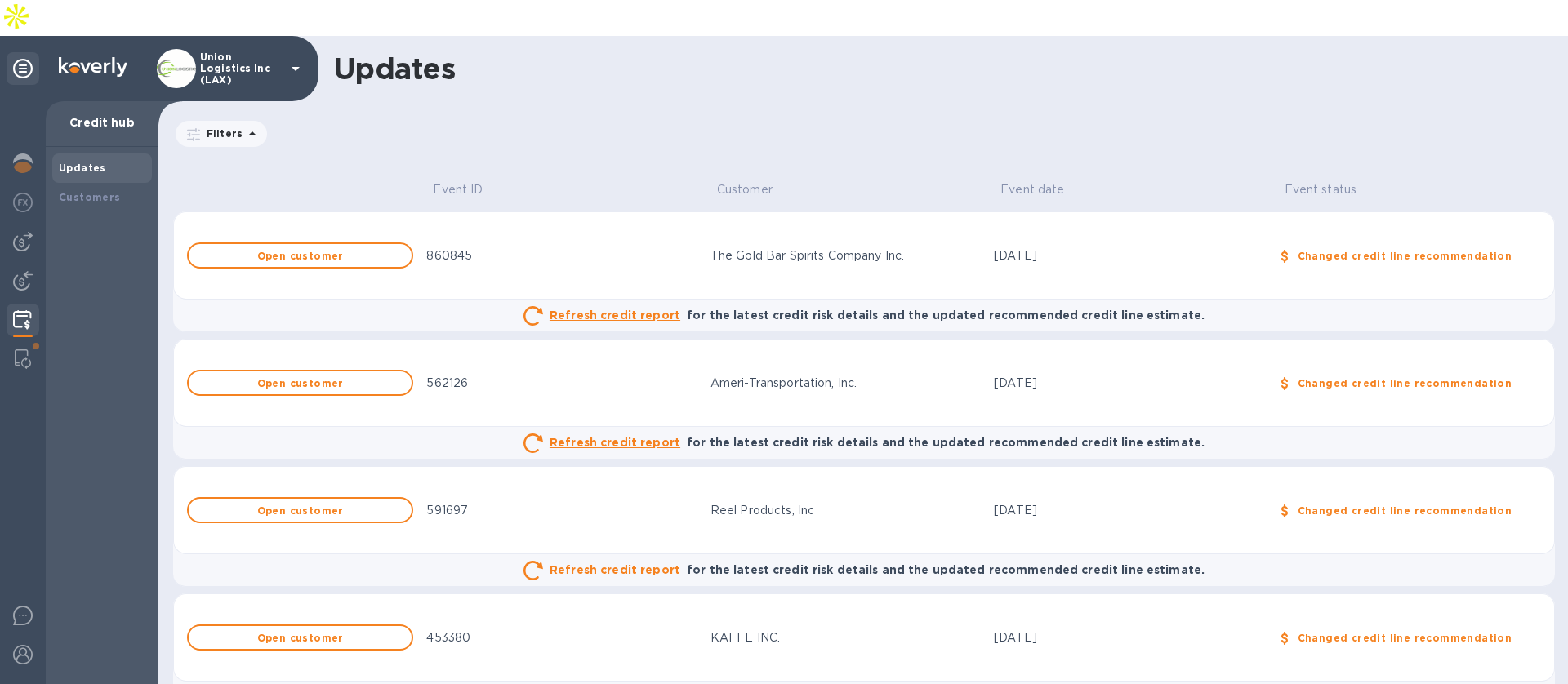
click at [26, 310] on img at bounding box center [22, 319] width 19 height 20
click at [87, 191] on b "Customers" at bounding box center [90, 196] width 62 height 12
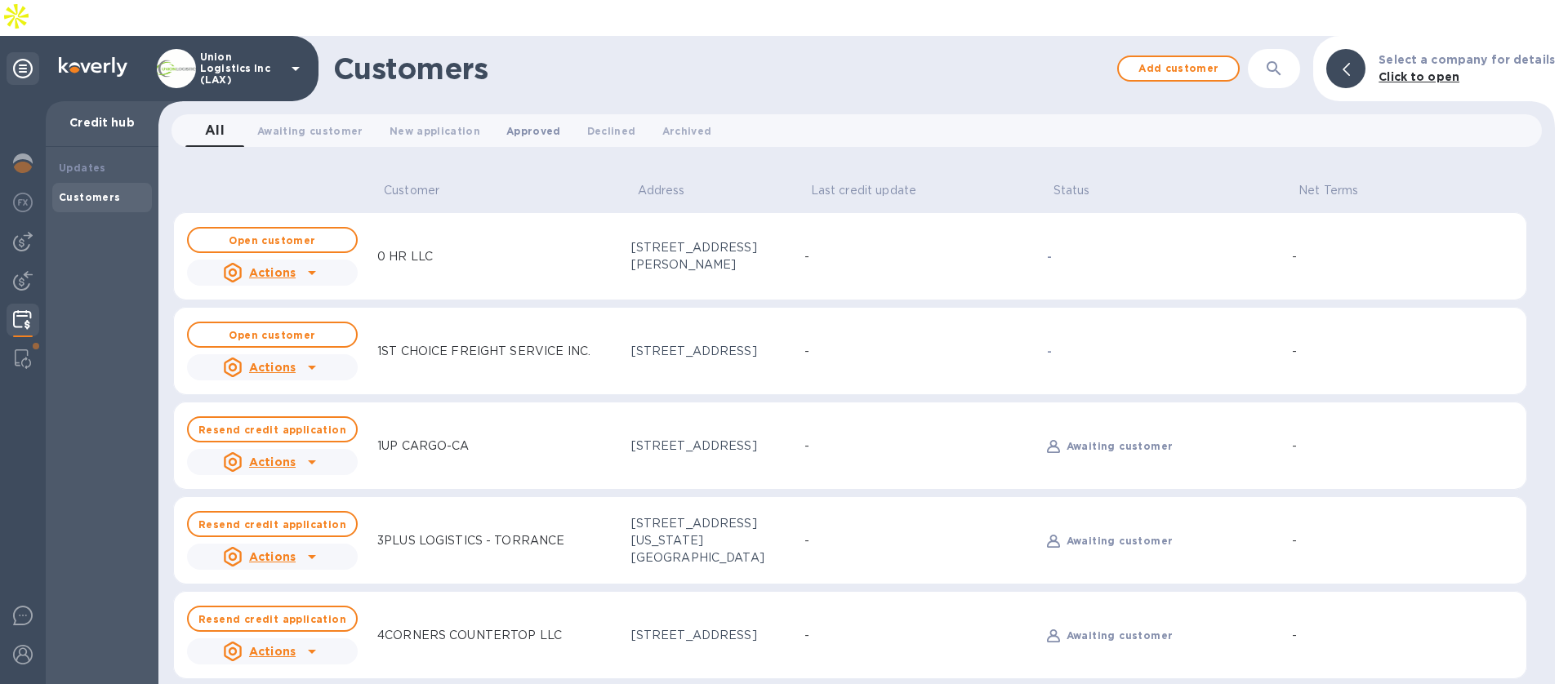
click at [517, 123] on span "Approved 0" at bounding box center [534, 131] width 54 height 17
